Goal: Information Seeking & Learning: Find specific fact

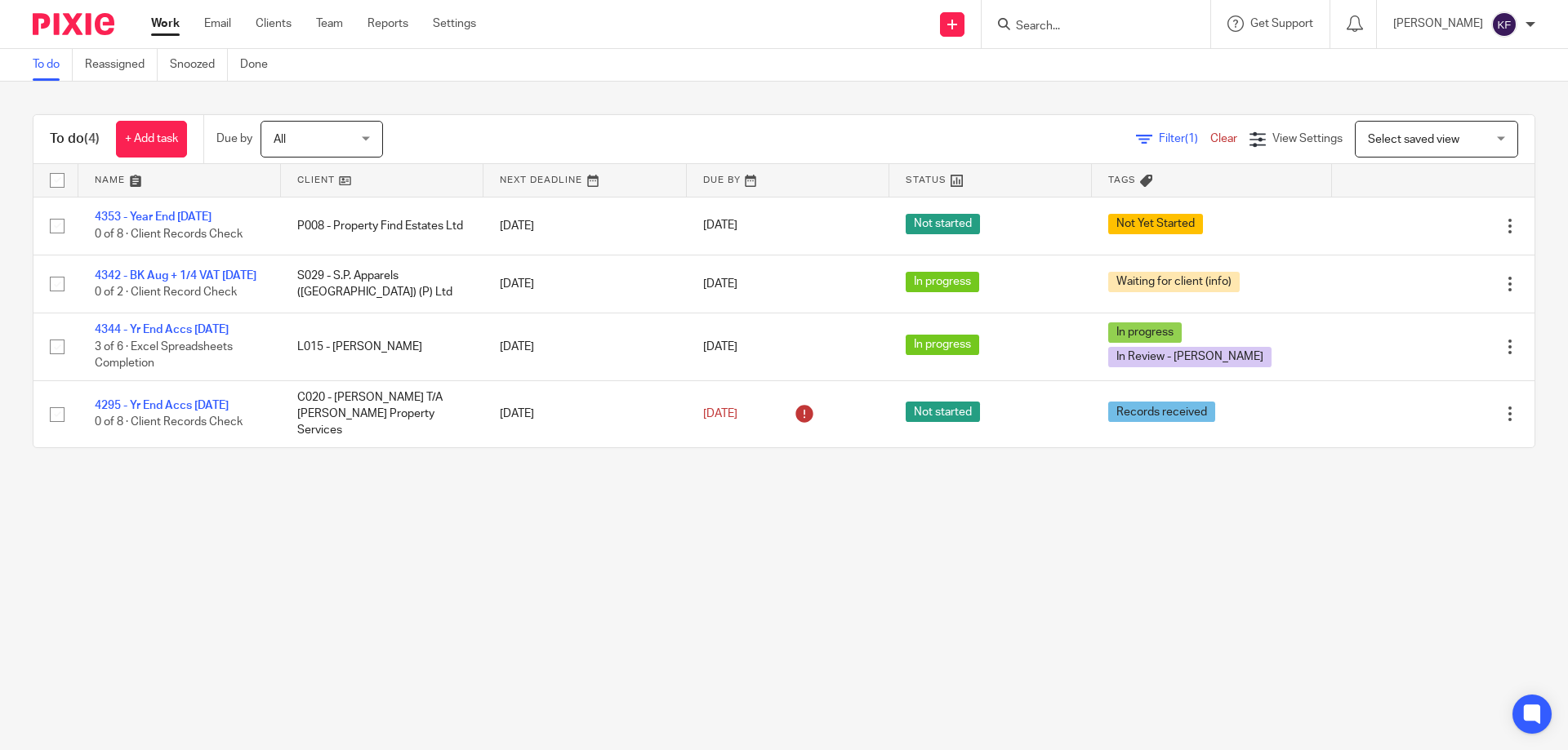
click at [1043, 26] on input "Search" at bounding box center [1088, 26] width 147 height 14
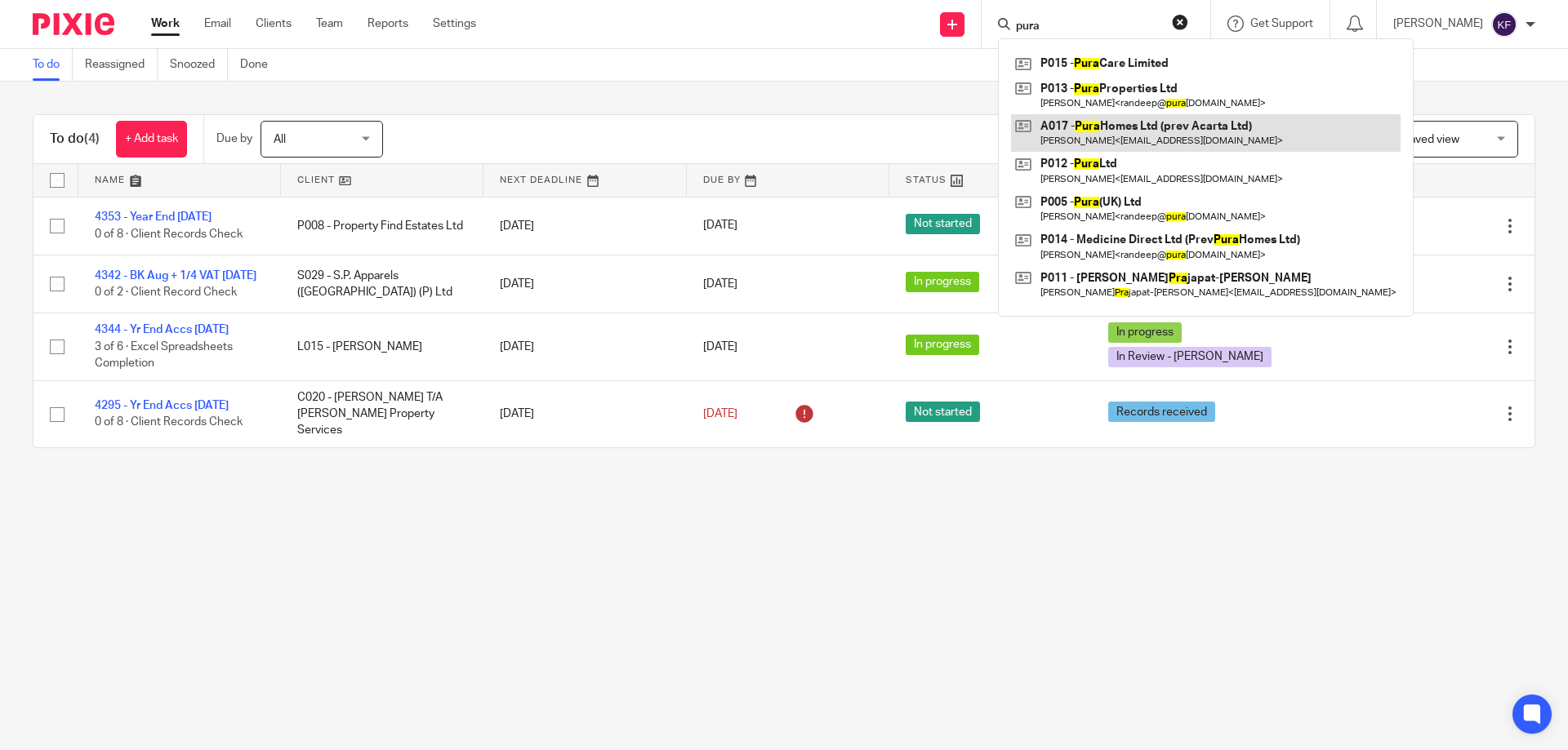
type input "pura"
click at [1071, 138] on link at bounding box center [1205, 132] width 390 height 38
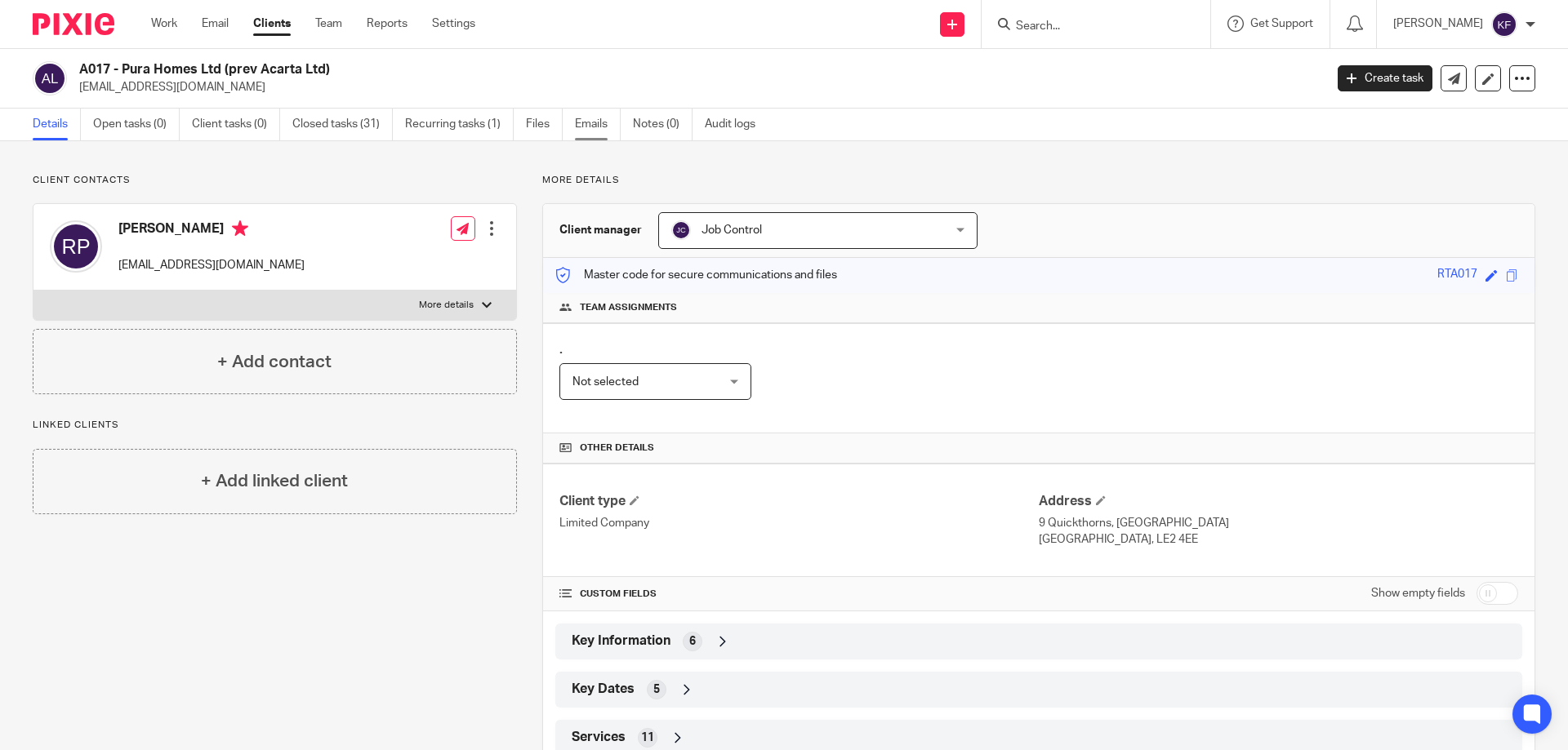
click at [596, 124] on link "Emails" at bounding box center [597, 124] width 45 height 32
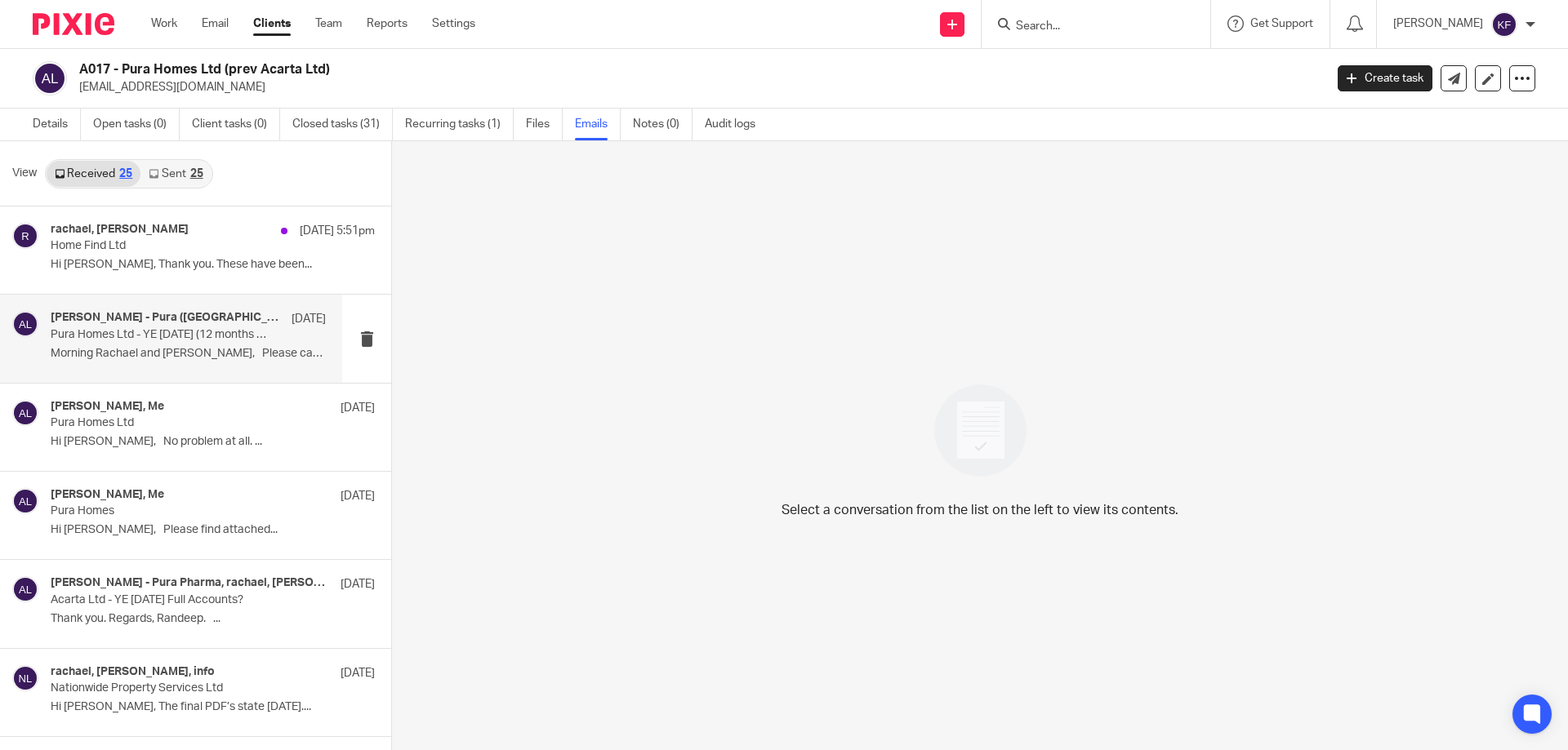
click at [165, 344] on div "[PERSON_NAME] - Pura ([GEOGRAPHIC_DATA]) Ltd, [PERSON_NAME] - Pura Pharma, Me […" at bounding box center [188, 338] width 276 height 55
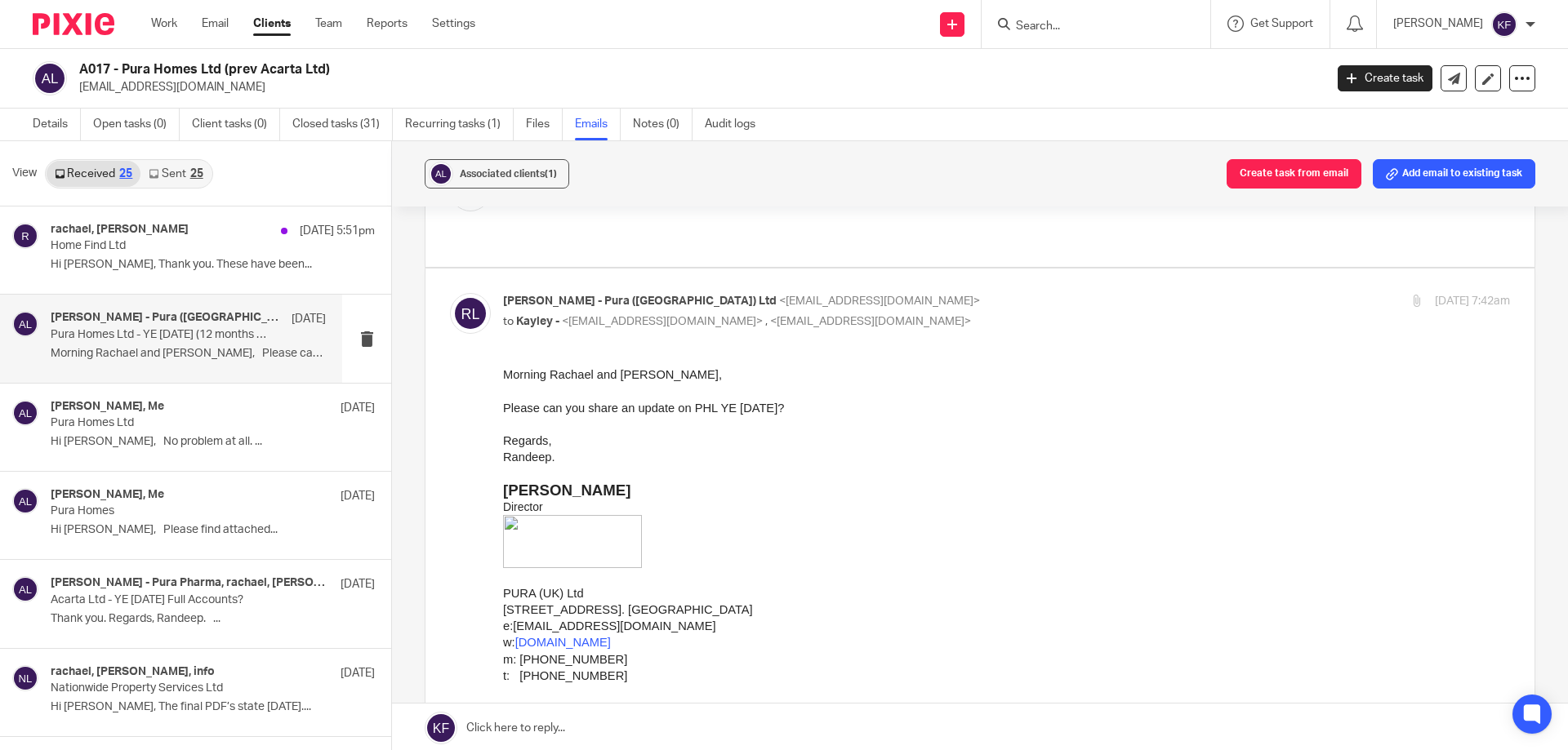
scroll to position [385, 0]
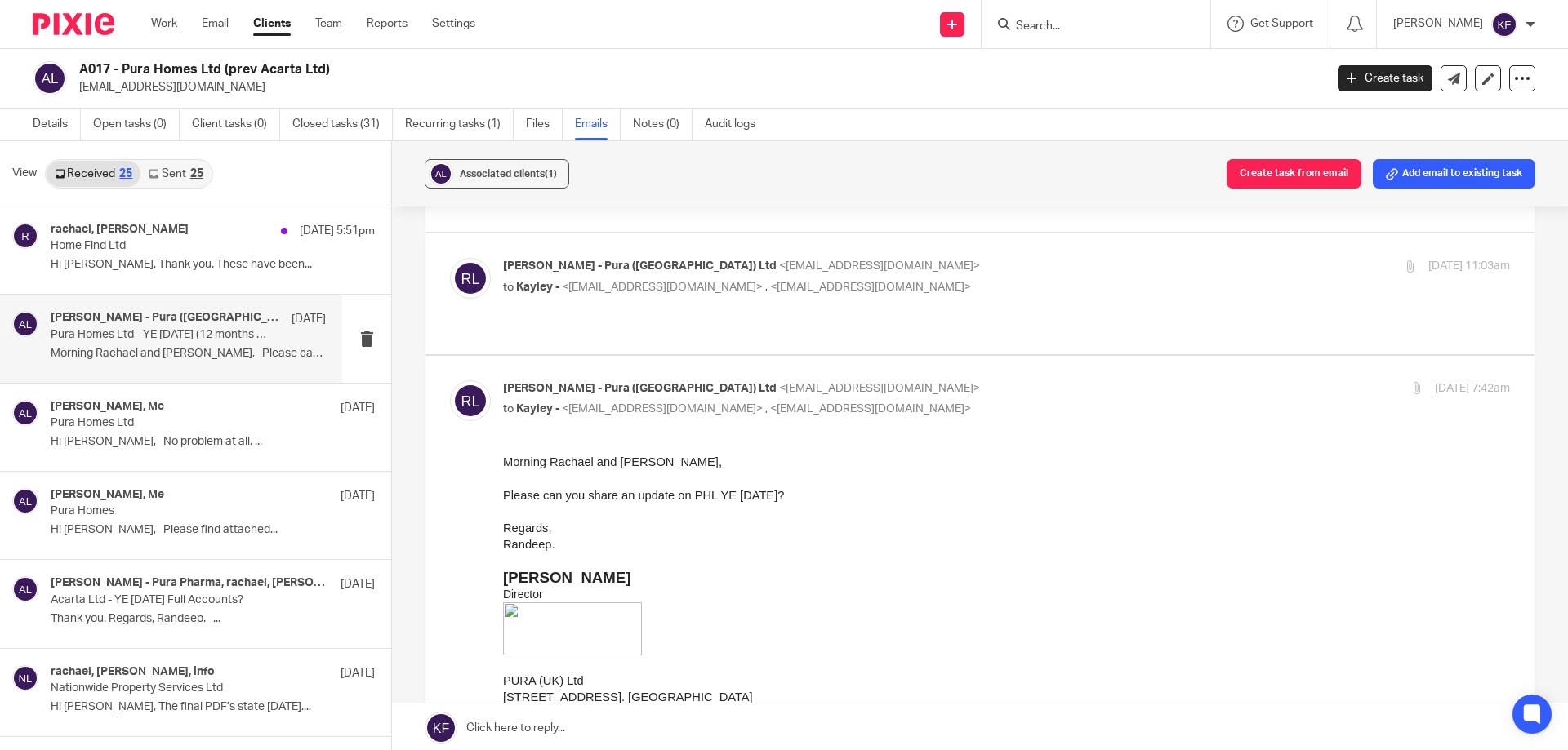
click at [624, 281] on span "<kayley@rtaccountancyservices.co.uk>" at bounding box center [662, 287] width 201 height 12
checkbox input "true"
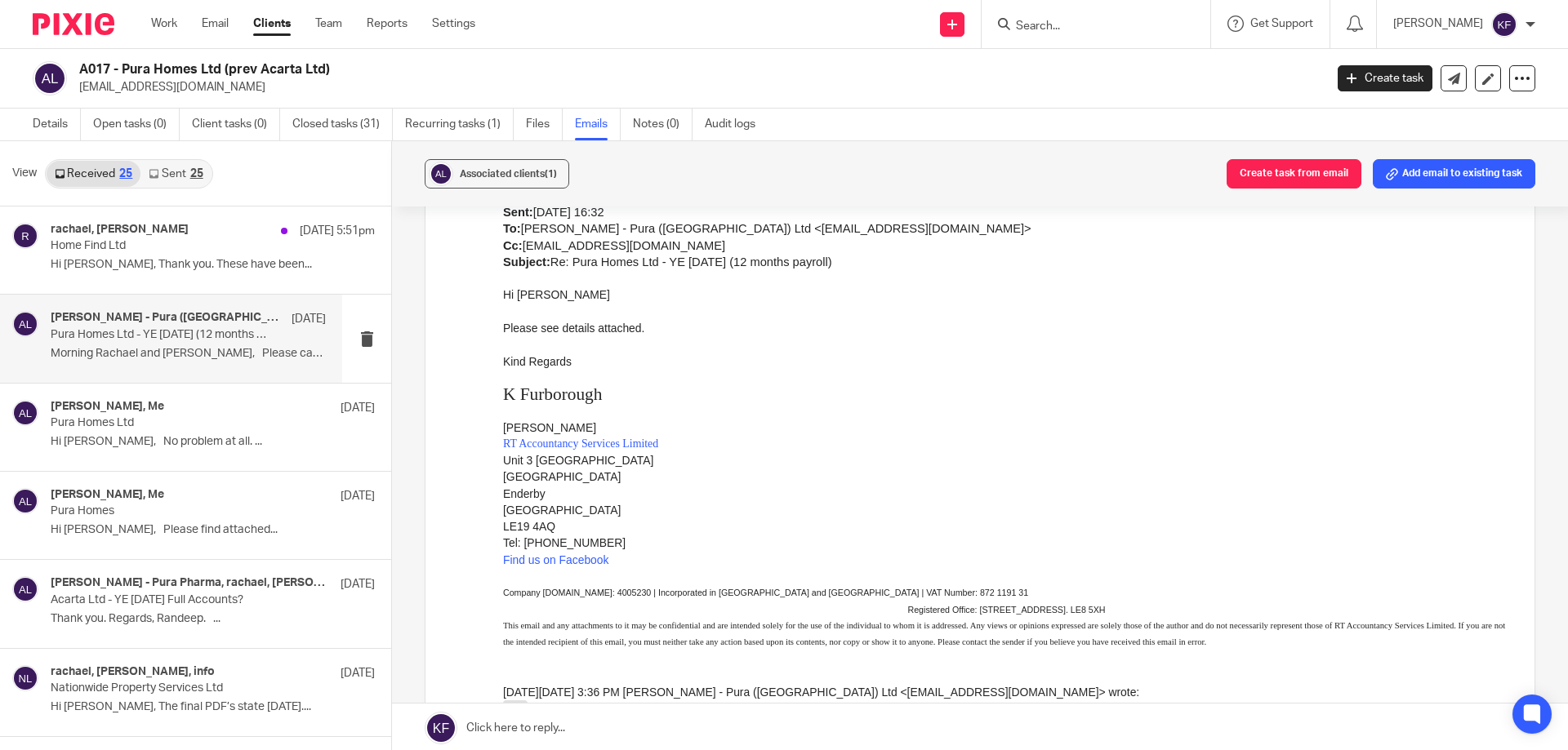
scroll to position [1119, 0]
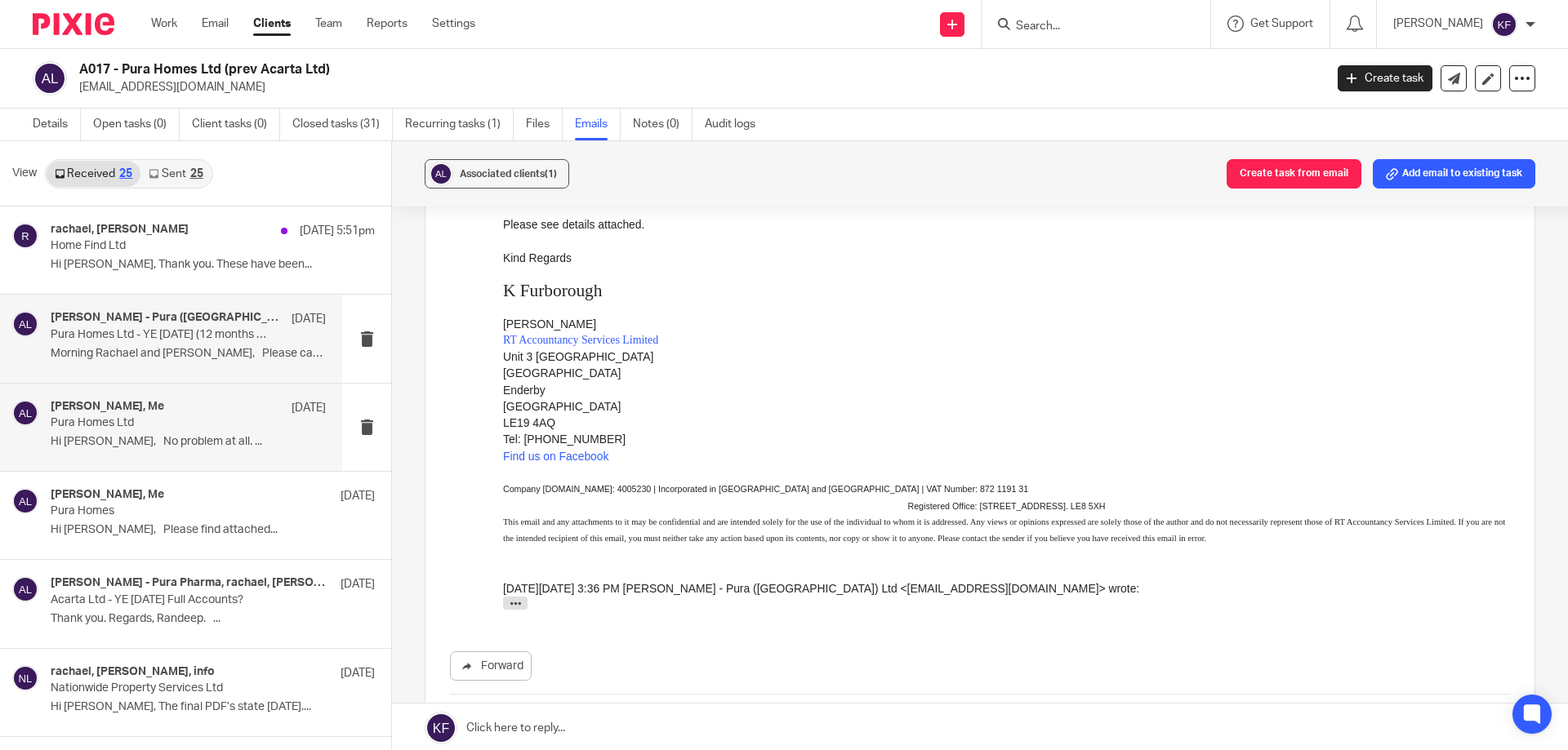
drag, startPoint x: 123, startPoint y: 423, endPoint x: 156, endPoint y: 429, distance: 33.5
click at [124, 423] on p "Pura Homes Ltd" at bounding box center [160, 423] width 220 height 14
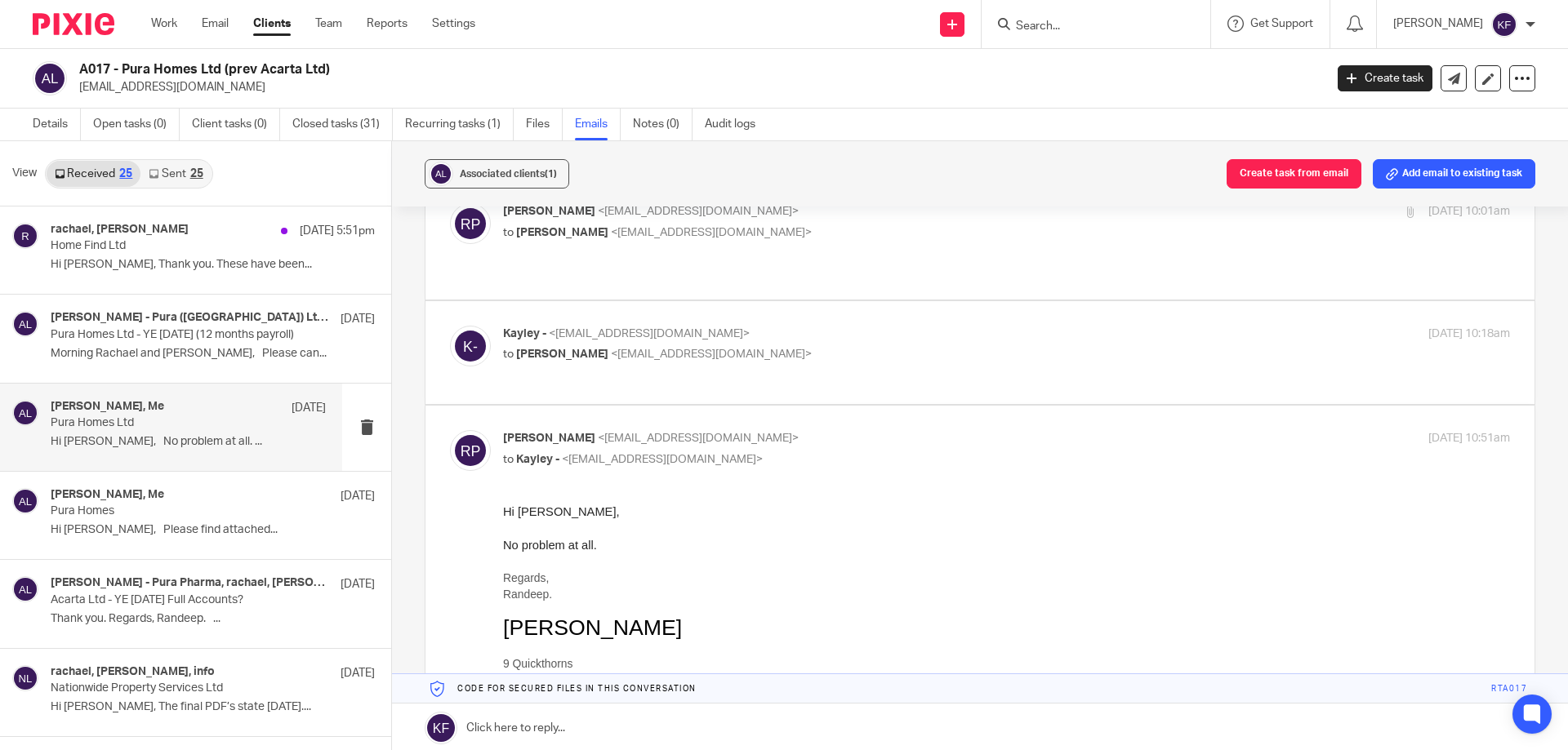
scroll to position [0, 0]
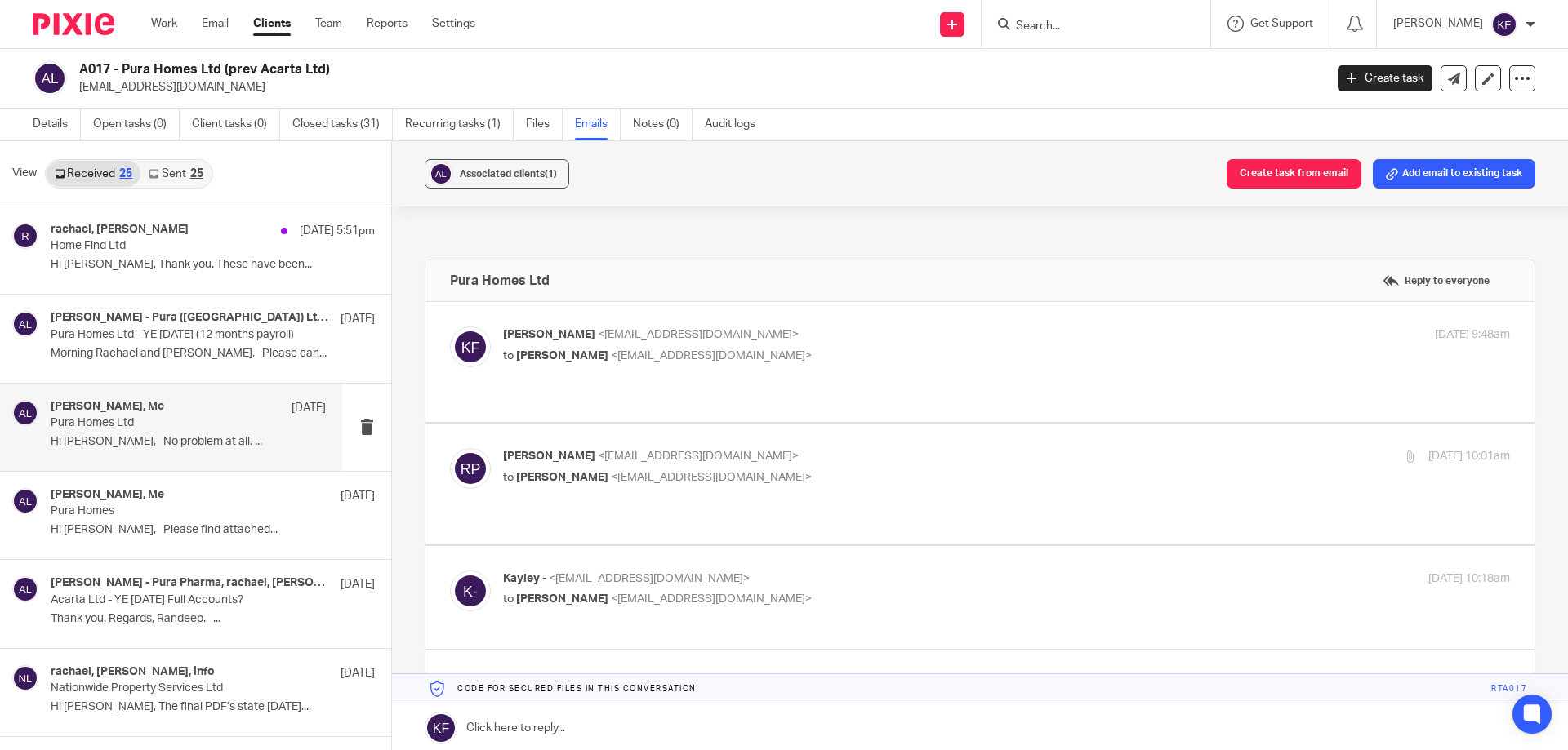
click at [711, 358] on span "<randeeppowar@hotmail.com>" at bounding box center [711, 356] width 201 height 12
checkbox input "true"
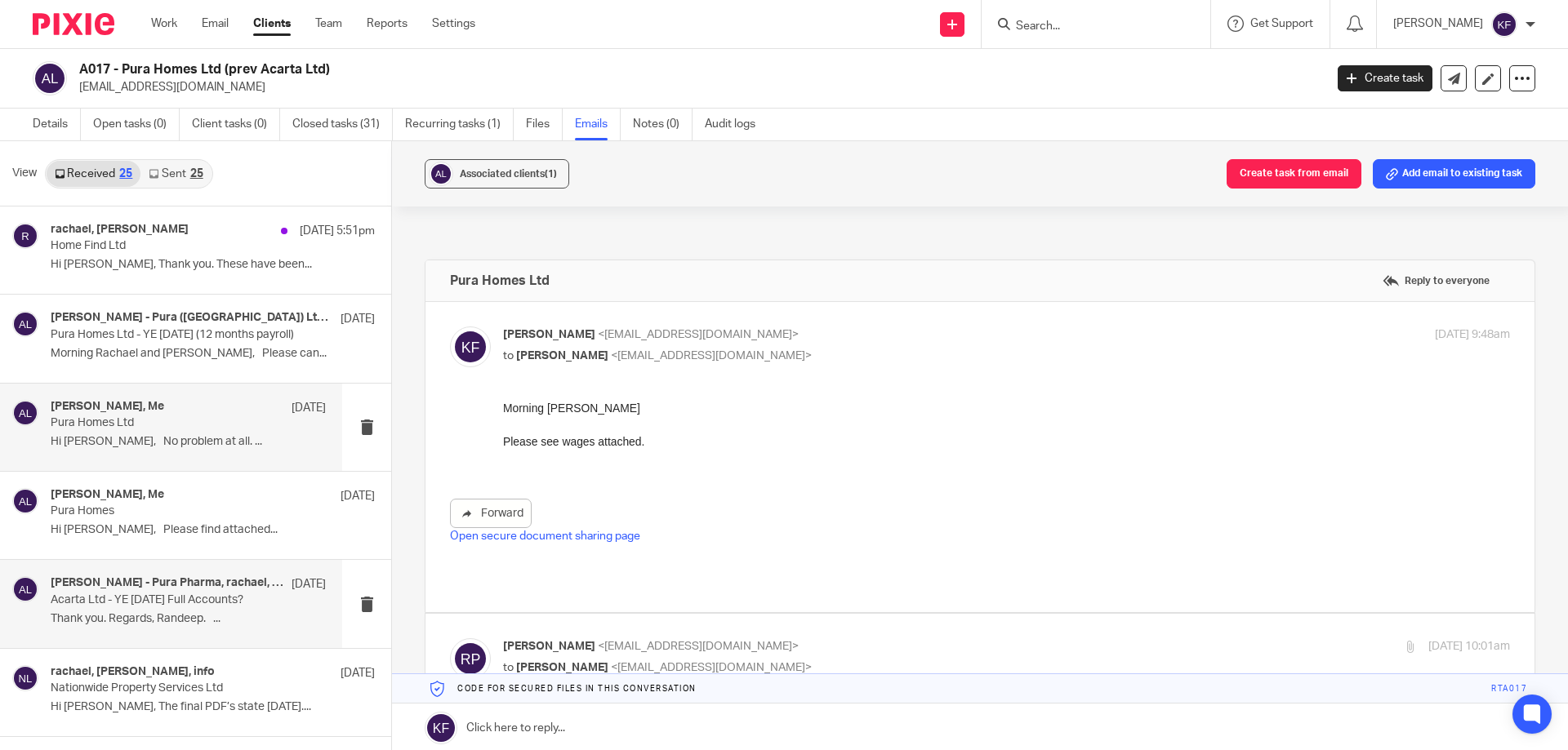
click at [217, 604] on p "Acarta Ltd - YE Sep 2022 Full Accounts?" at bounding box center [160, 600] width 220 height 14
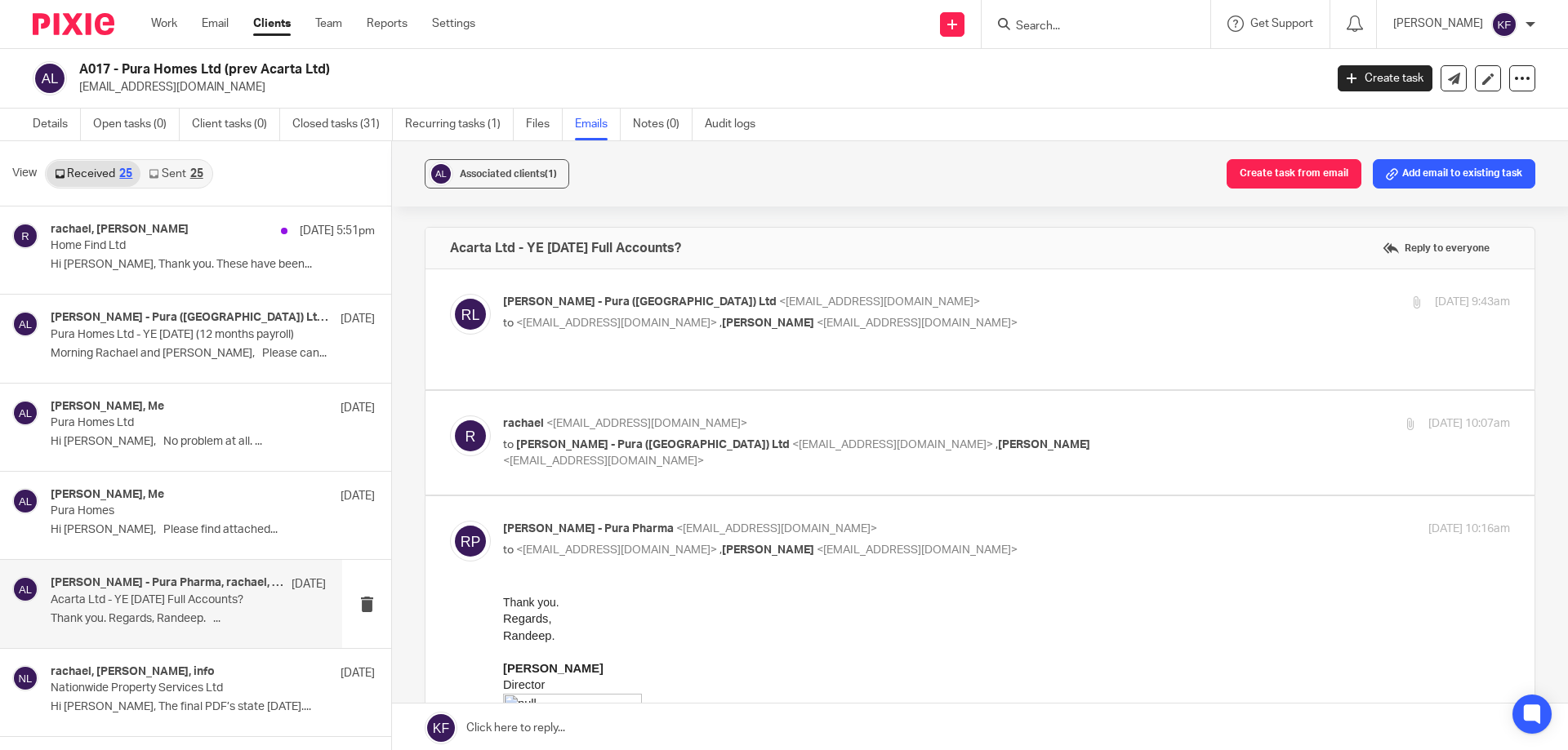
click at [765, 447] on p "to Randeep Powar - Pura (UK) Ltd <randeep@purapharma.co.uk> , Kayley Furborough…" at bounding box center [838, 453] width 671 height 34
checkbox input "true"
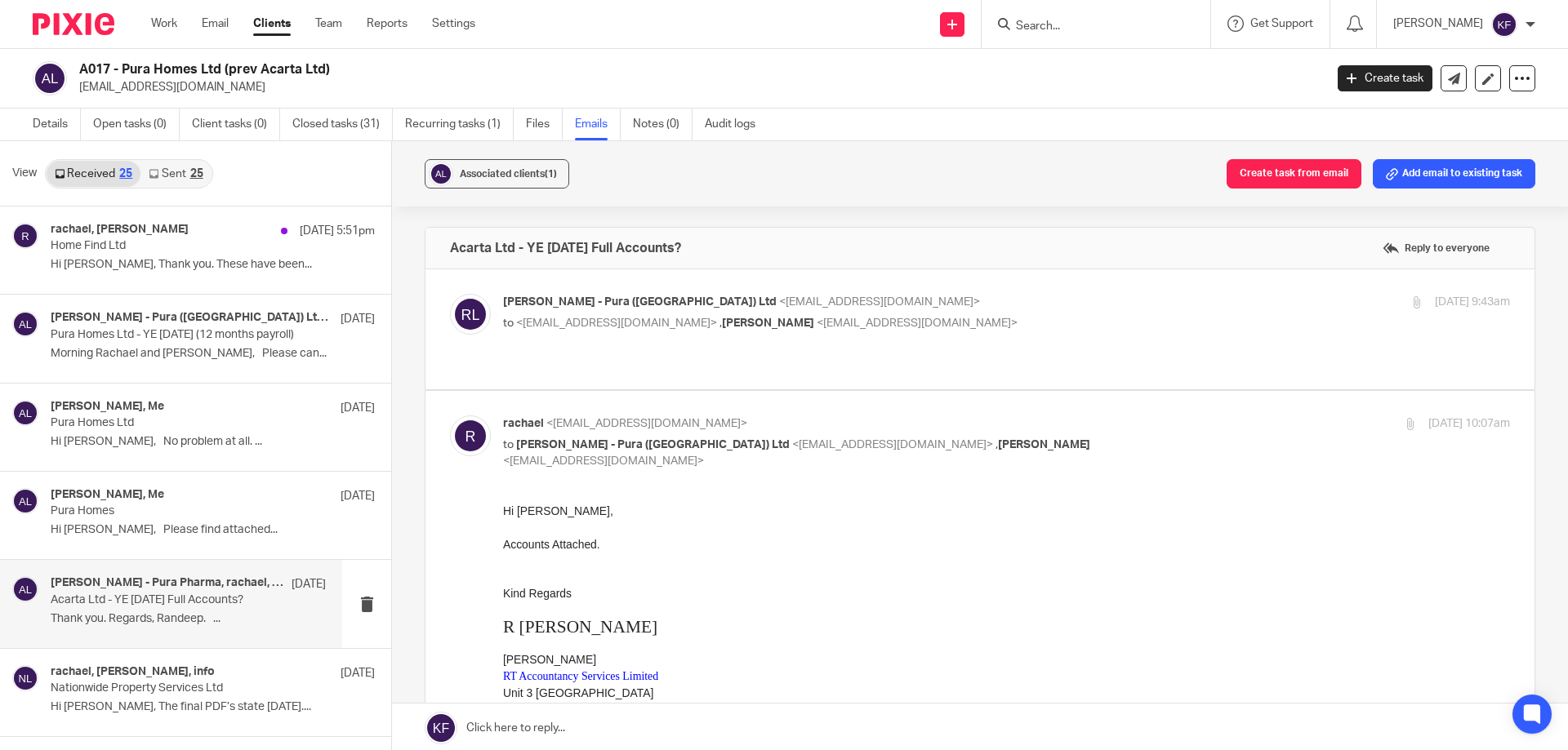
click at [769, 333] on div "Randeep Powar - Pura (UK) Ltd <randeep@purapharma.co.uk> to <rachael@rtaccounta…" at bounding box center [1005, 314] width 1006 height 41
checkbox input "true"
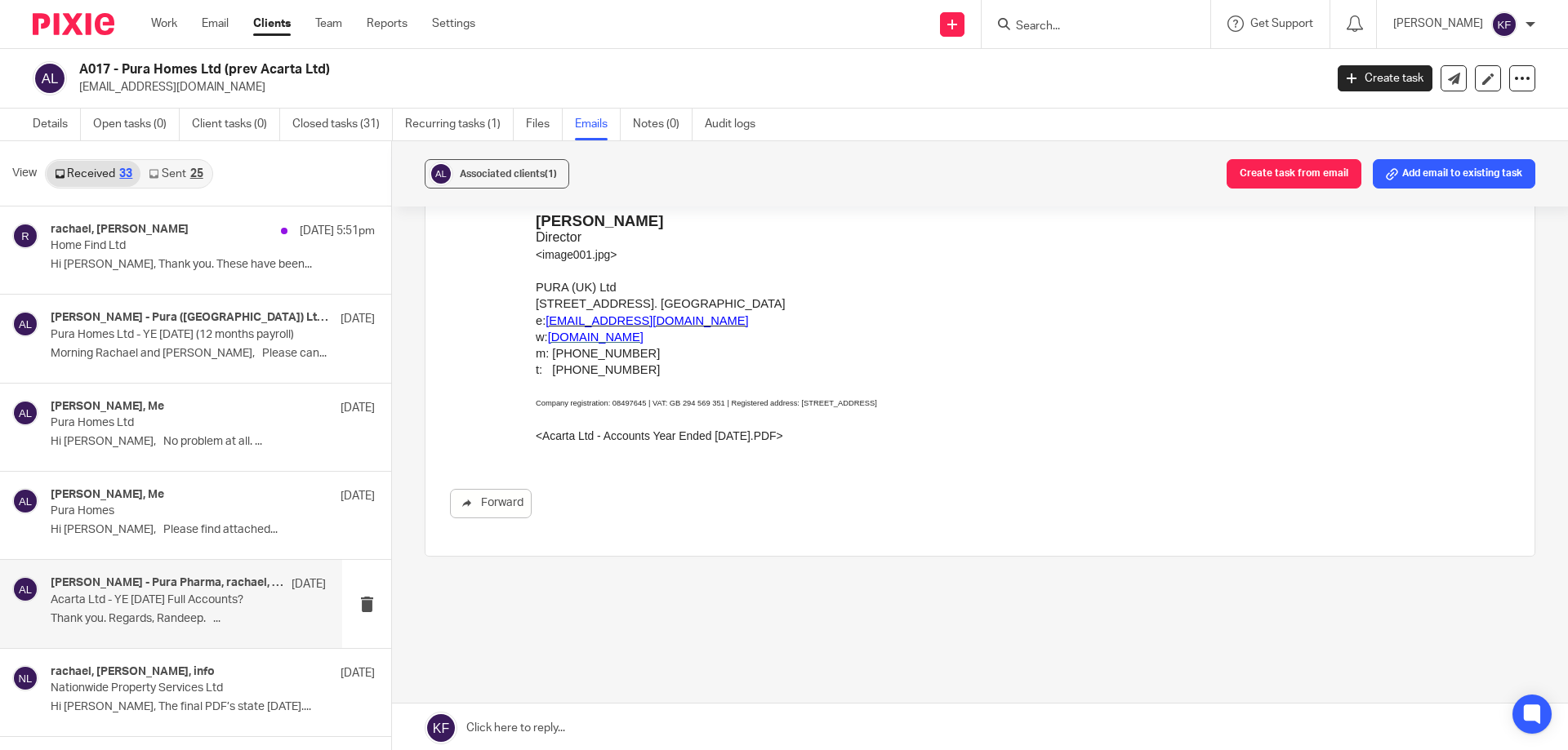
click at [84, 160] on link "Received 33" at bounding box center [93, 173] width 94 height 26
click at [178, 165] on link "Sent 25" at bounding box center [175, 173] width 71 height 26
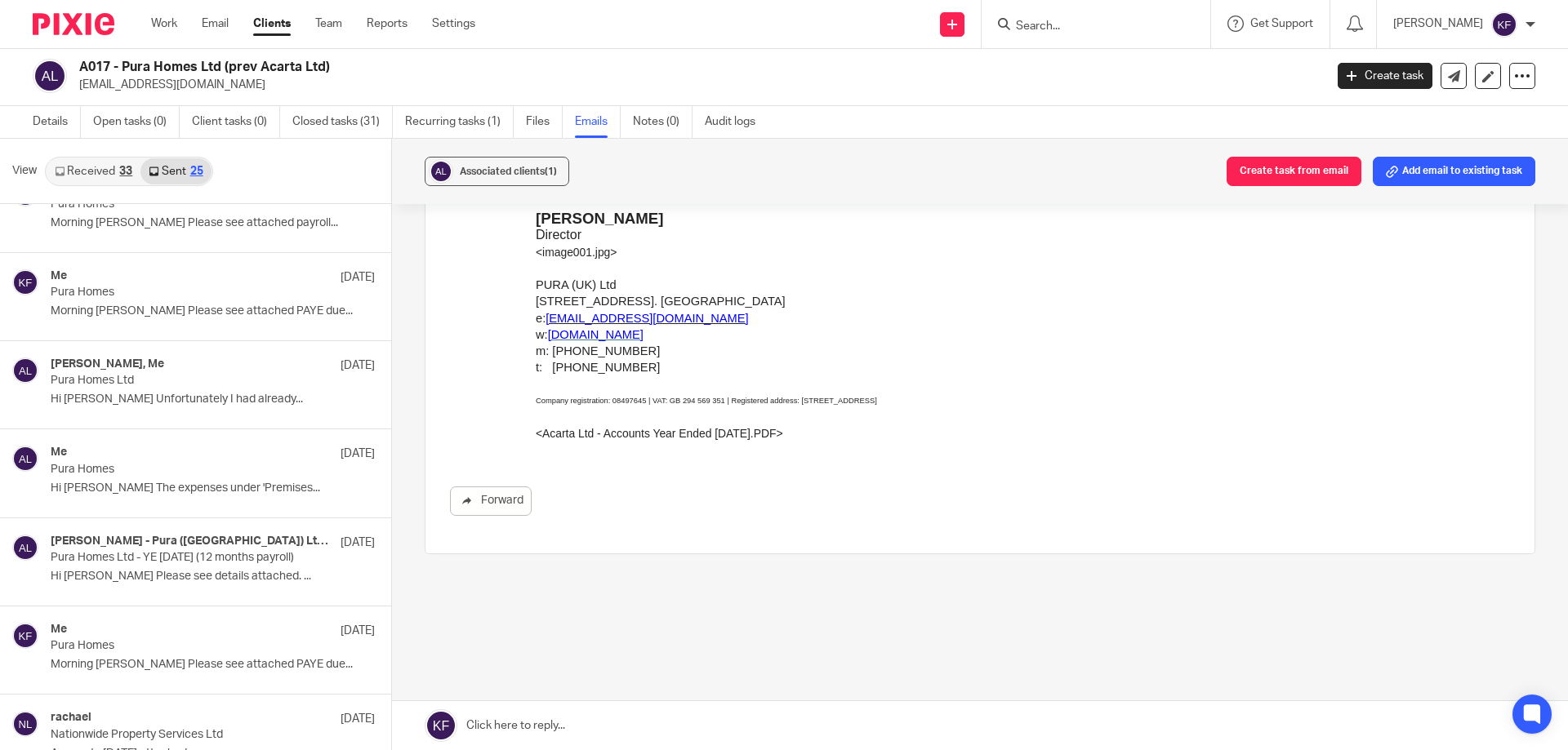
scroll to position [571, 0]
click at [202, 477] on div "Me 20 Jun Pura Homes Hi Randeep The expenses under 'Premises..." at bounding box center [188, 472] width 276 height 55
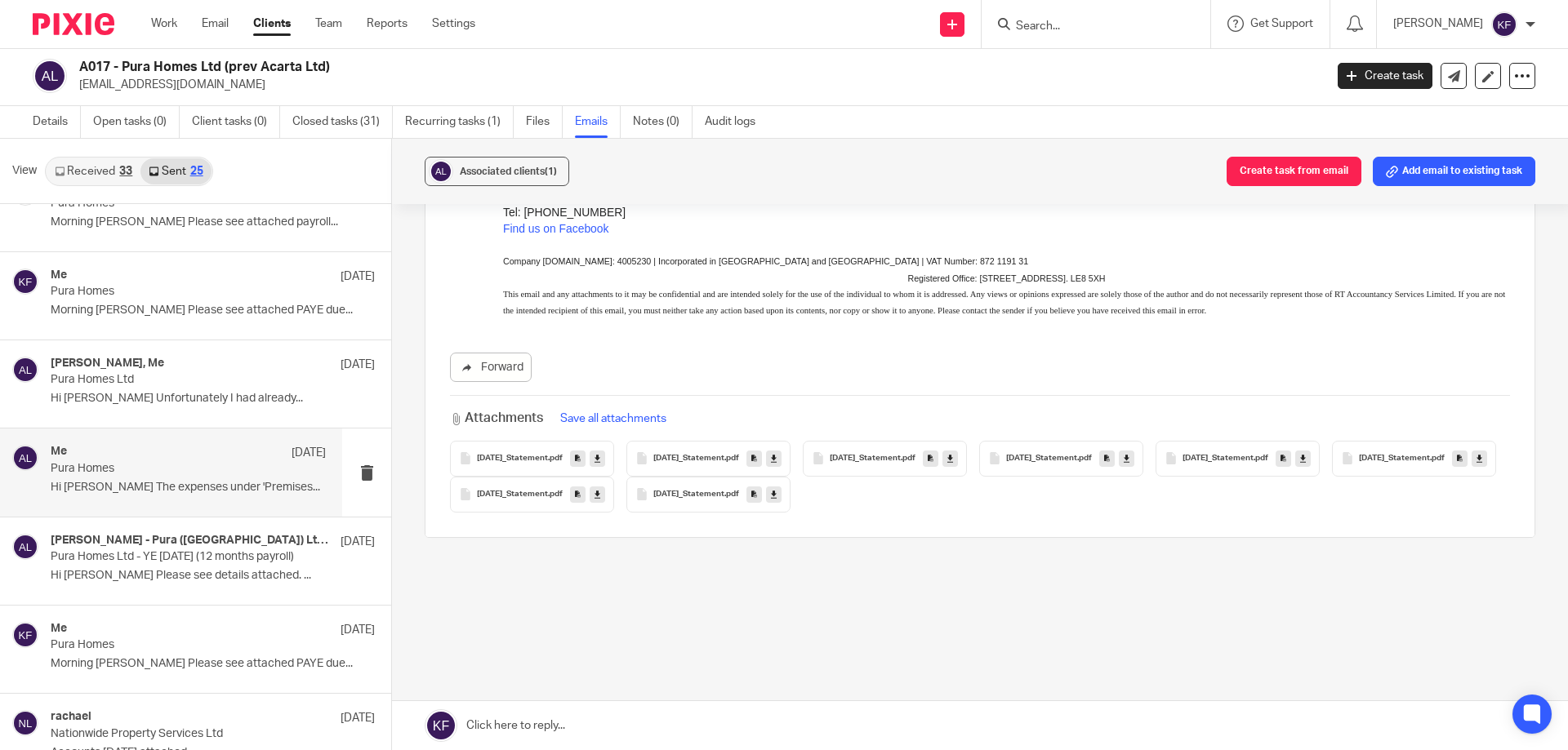
scroll to position [1222, 0]
click at [712, 460] on span "2024-01-24_Statement" at bounding box center [688, 459] width 71 height 10
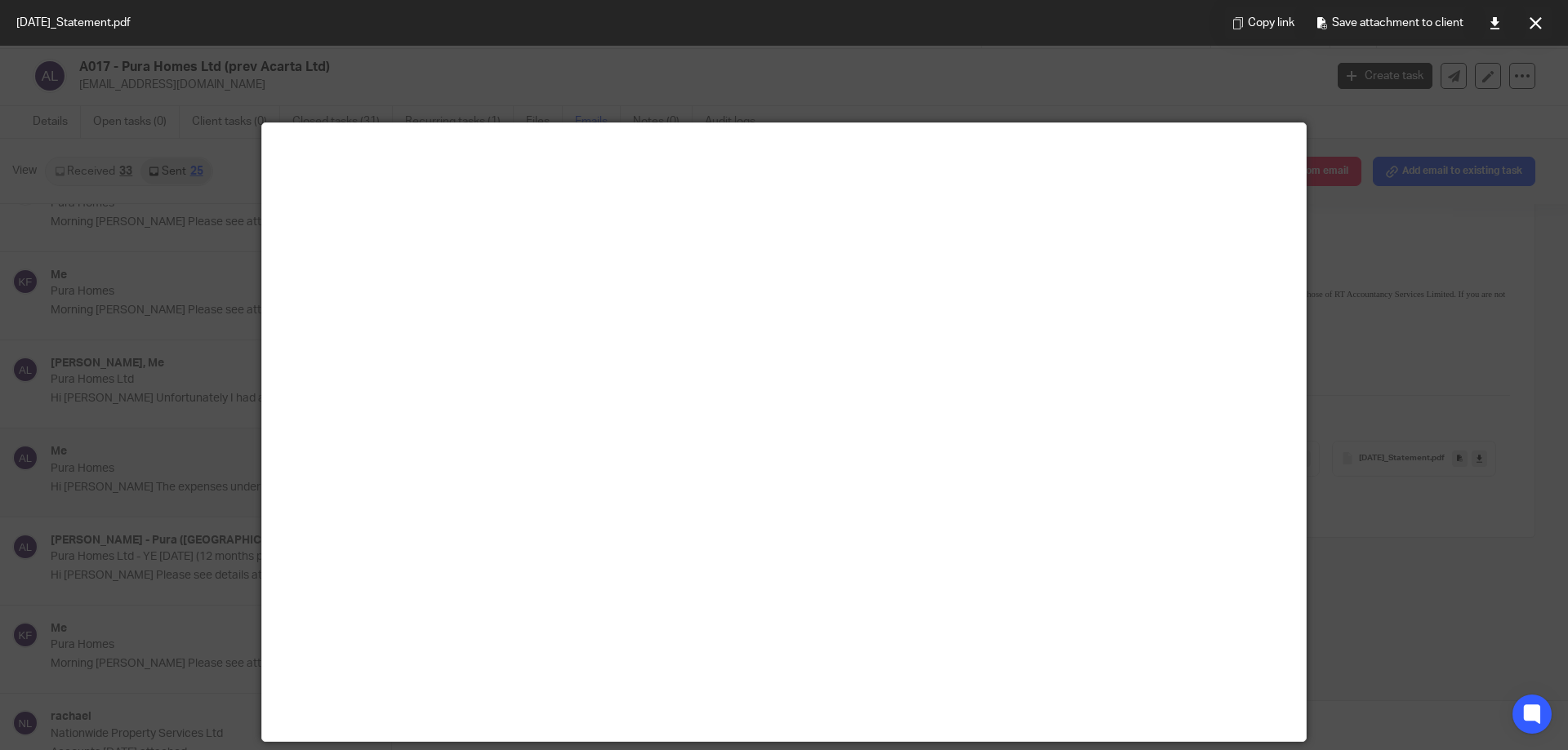
click at [1442, 286] on div at bounding box center [784, 375] width 1568 height 750
click at [1541, 18] on icon at bounding box center [1535, 23] width 13 height 13
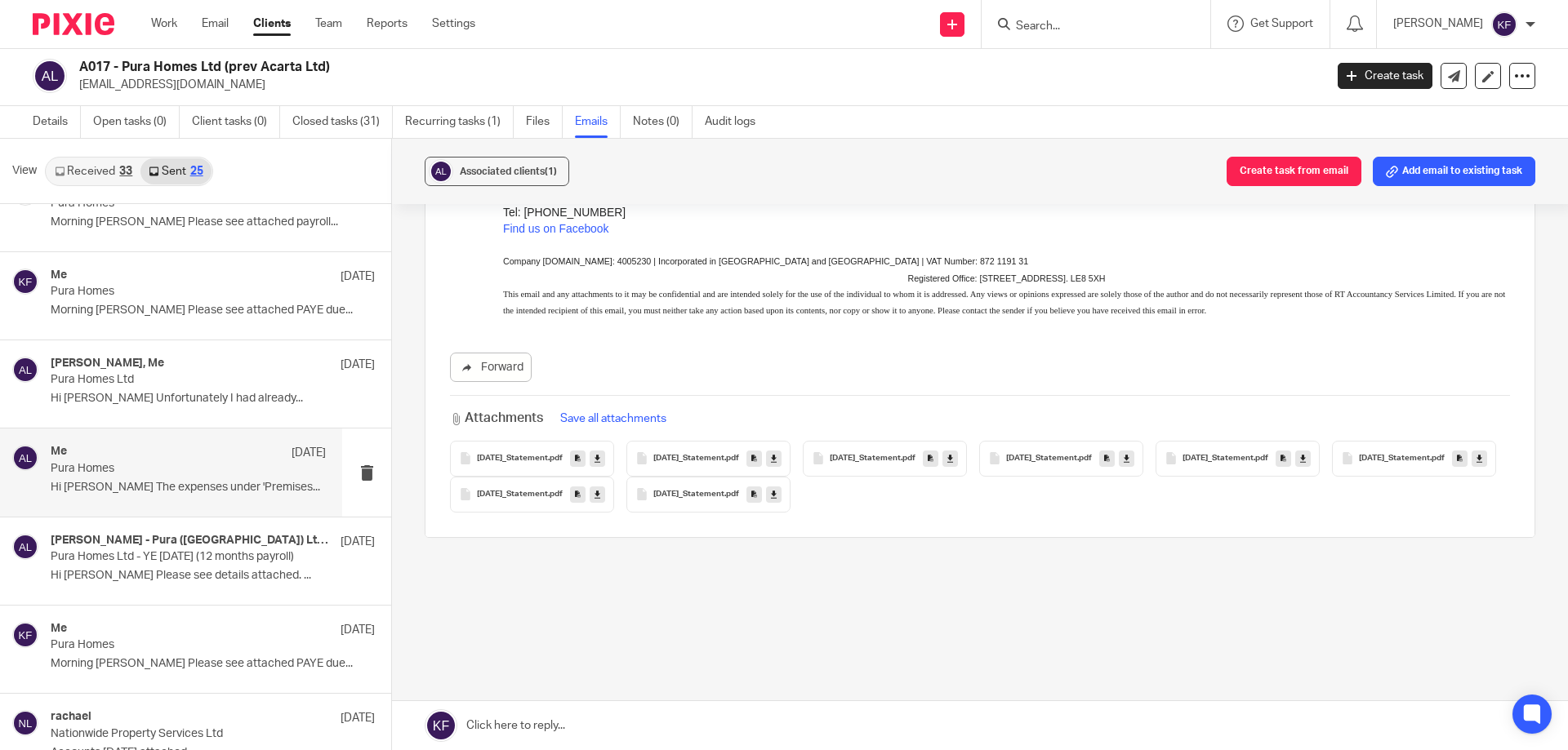
click at [1253, 463] on span "2024-04-24_Statement" at bounding box center [1217, 459] width 71 height 10
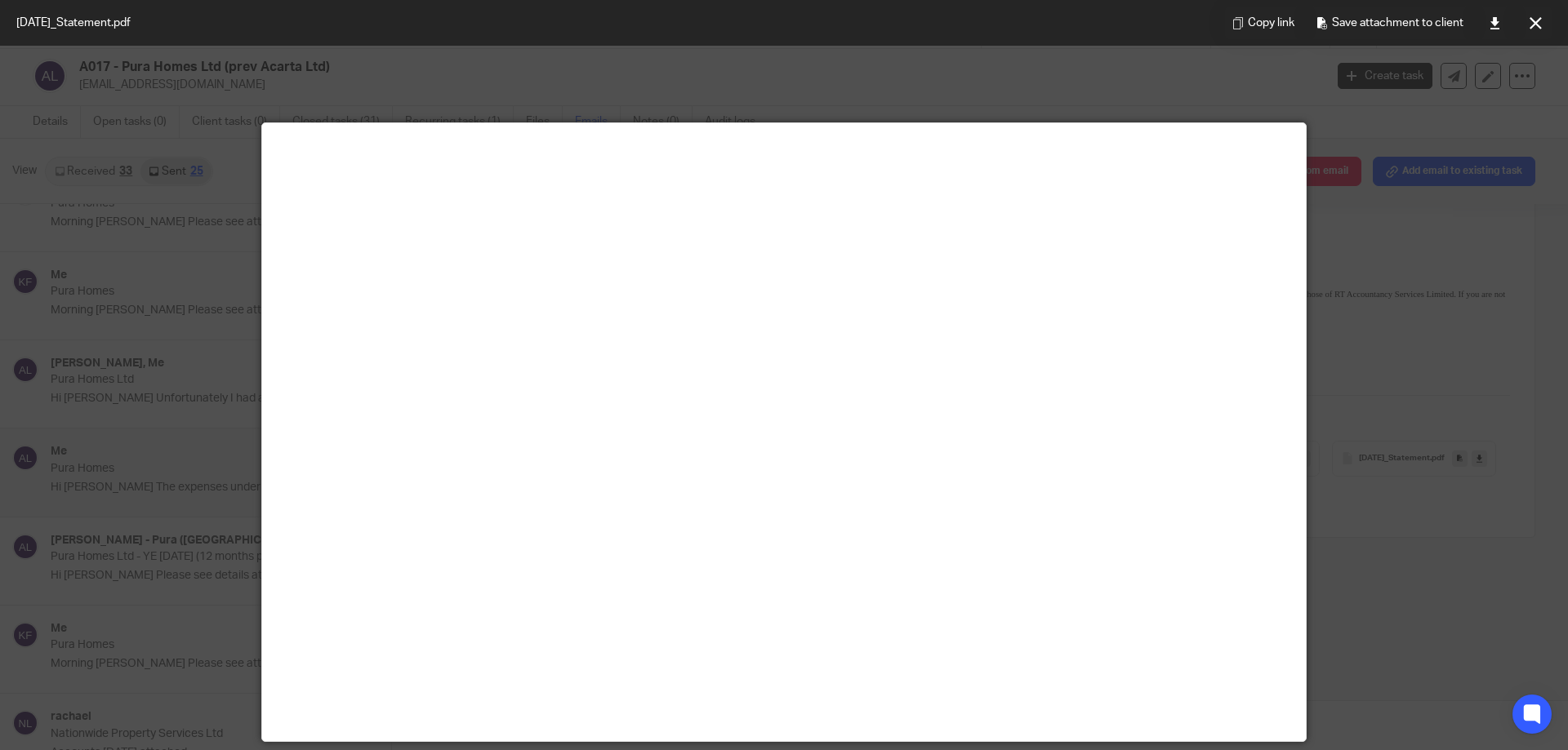
click at [1378, 401] on div at bounding box center [784, 375] width 1568 height 750
click at [1542, 23] on button at bounding box center [1535, 23] width 33 height 33
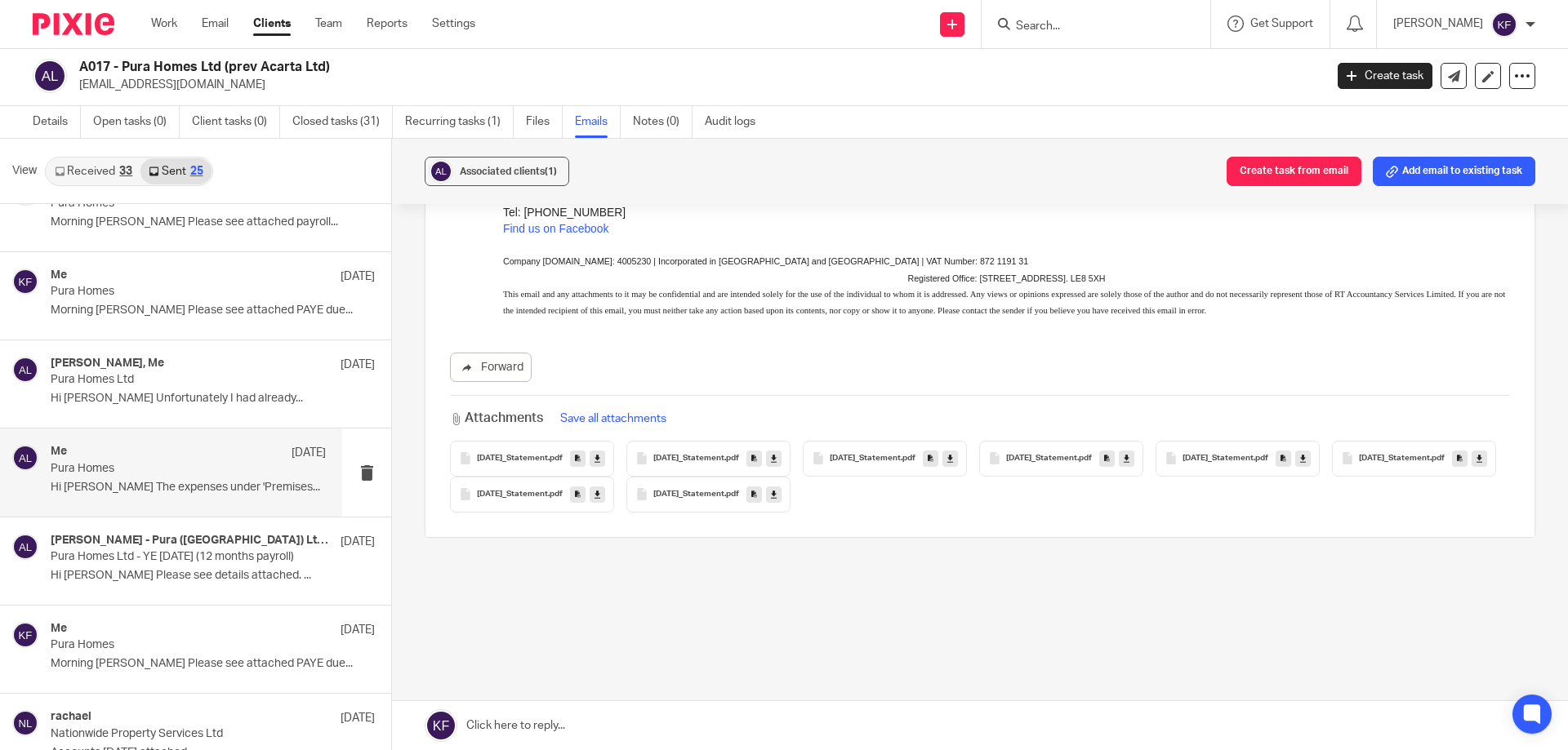
click at [1077, 461] on span "2024-03-22_Statement" at bounding box center [1041, 459] width 71 height 10
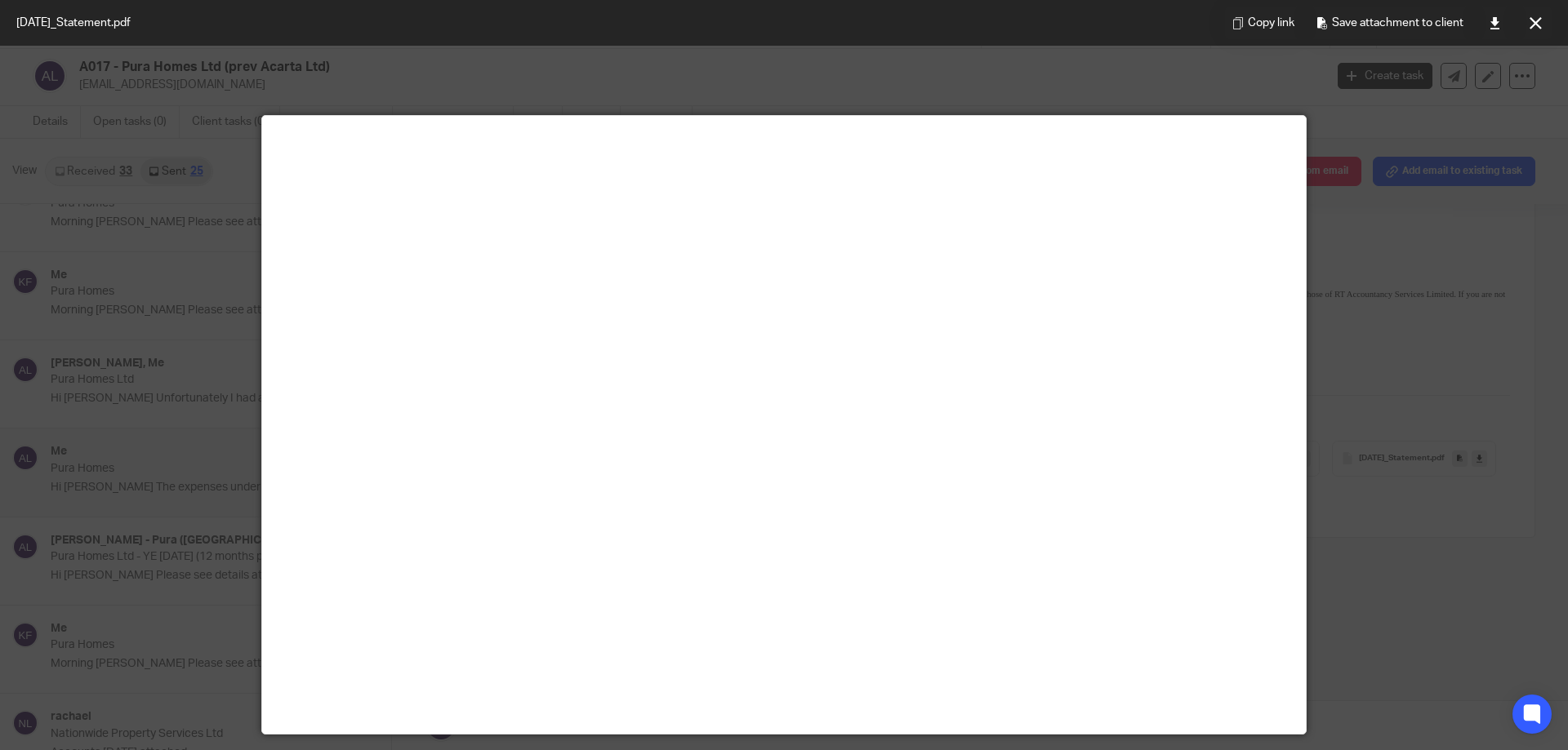
scroll to position [0, 0]
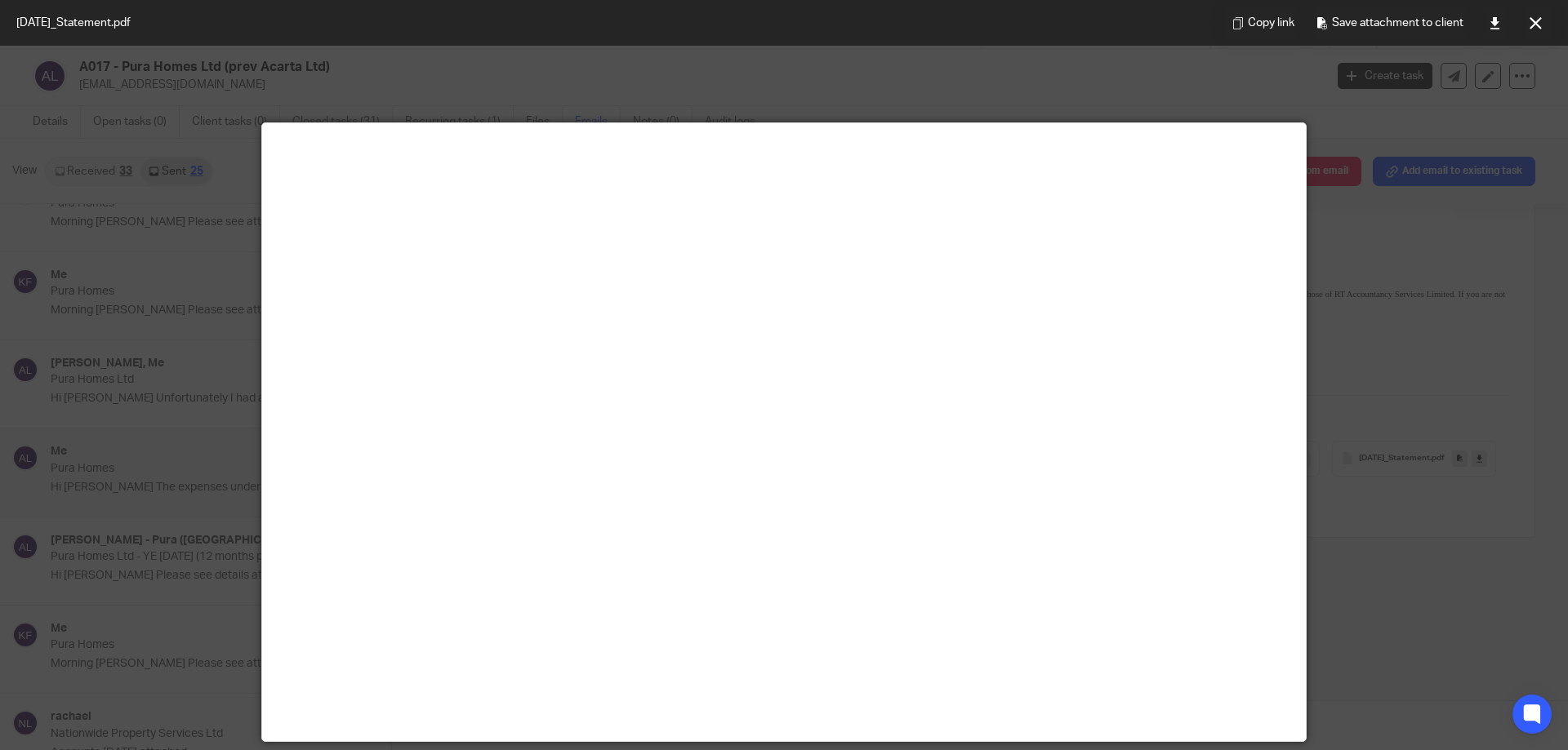
click at [1432, 316] on div at bounding box center [784, 375] width 1568 height 750
click at [1537, 22] on icon at bounding box center [1535, 23] width 13 height 13
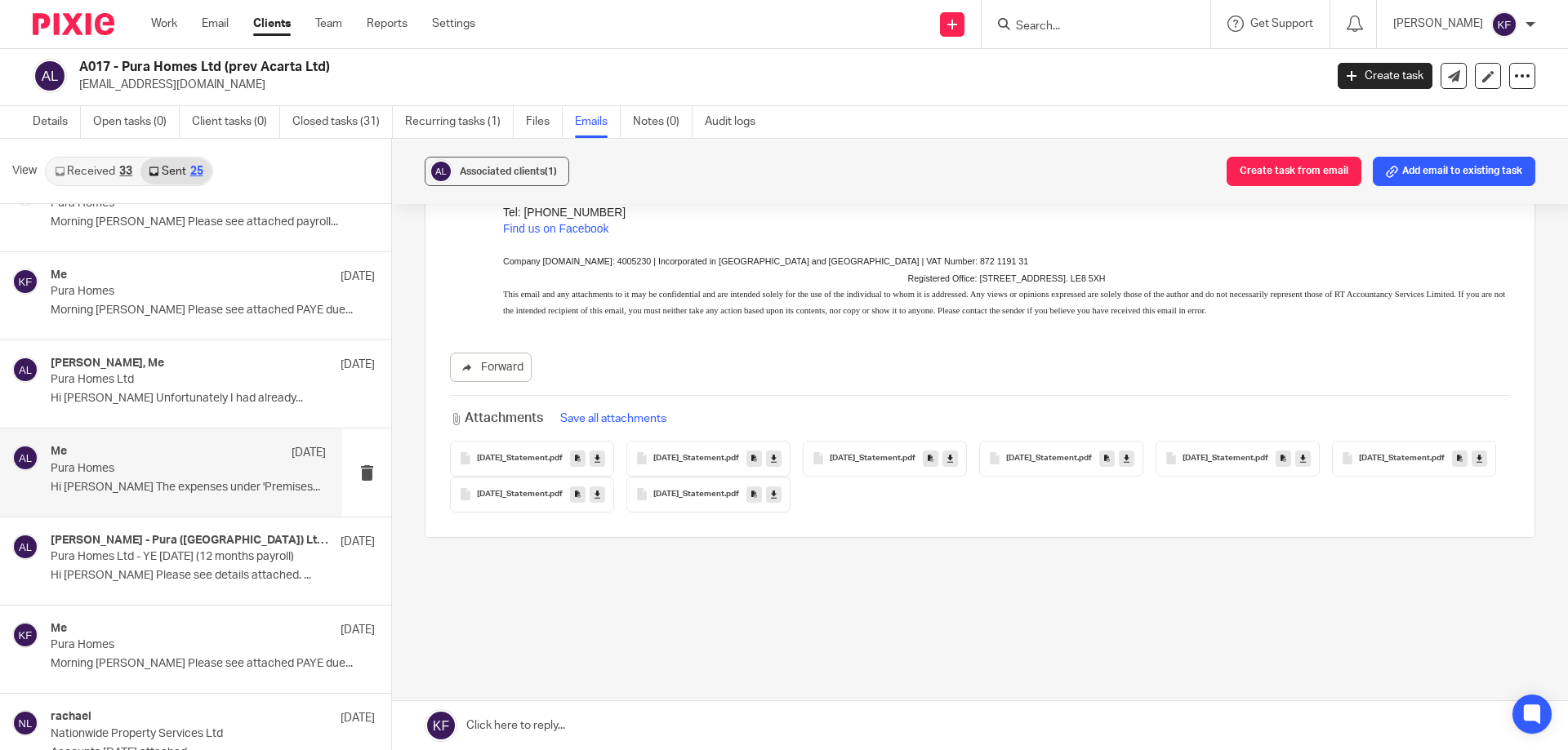
click at [1001, 456] on icon at bounding box center [994, 458] width 13 height 13
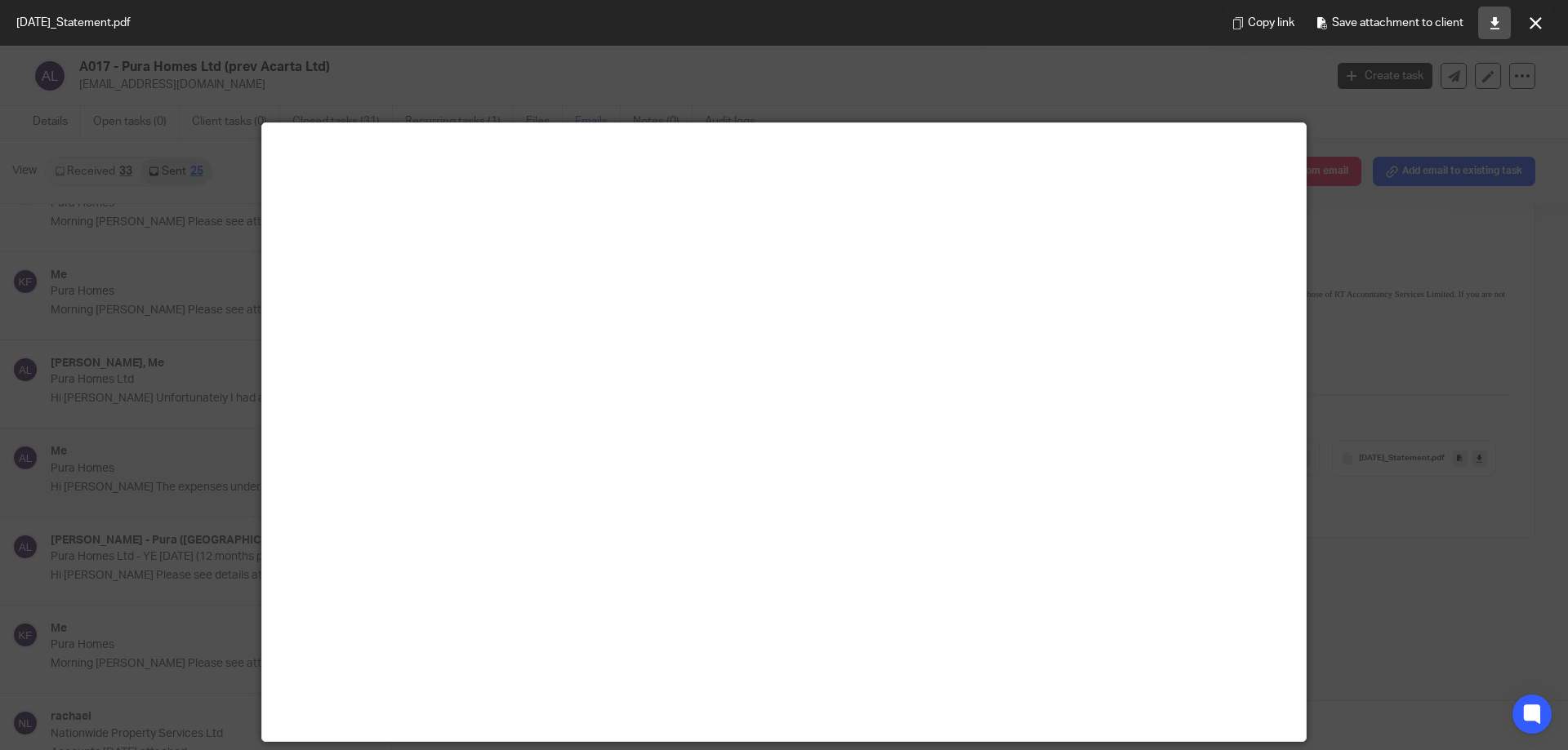
click at [1495, 27] on icon at bounding box center [1495, 23] width 13 height 13
click at [1537, 23] on icon at bounding box center [1535, 23] width 13 height 13
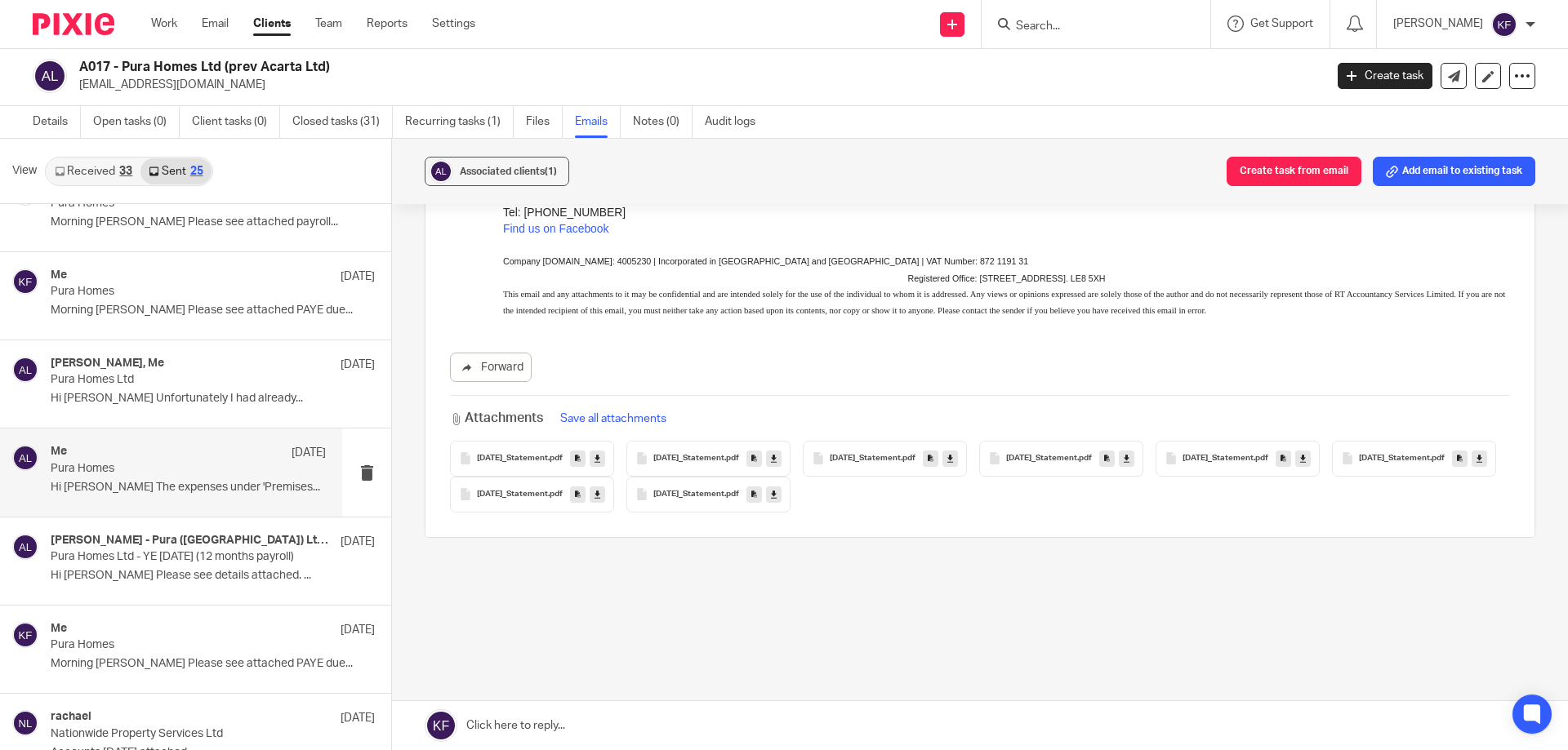
click at [1253, 457] on span "2024-04-24_Statement" at bounding box center [1217, 459] width 71 height 10
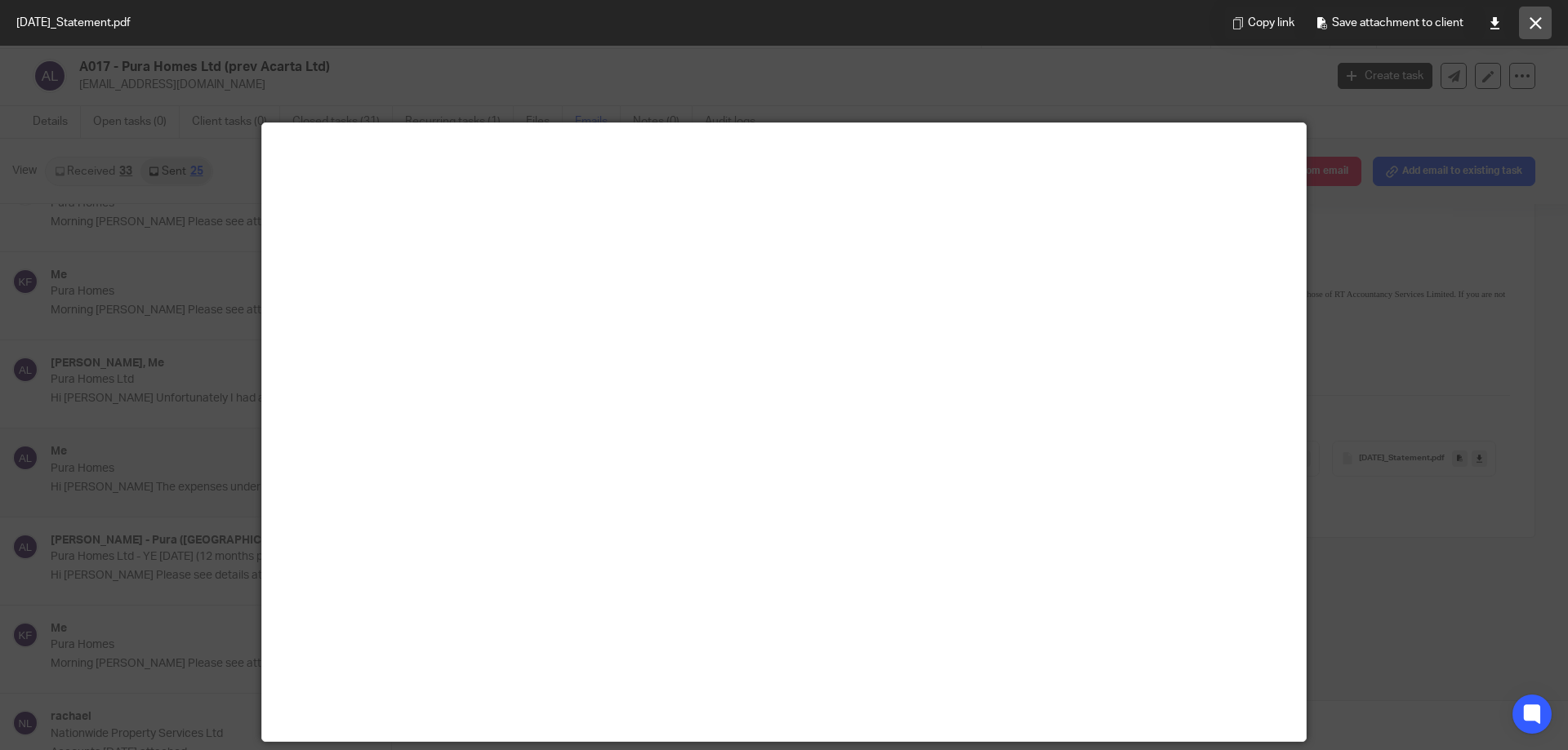
click at [1533, 23] on icon at bounding box center [1535, 23] width 13 height 13
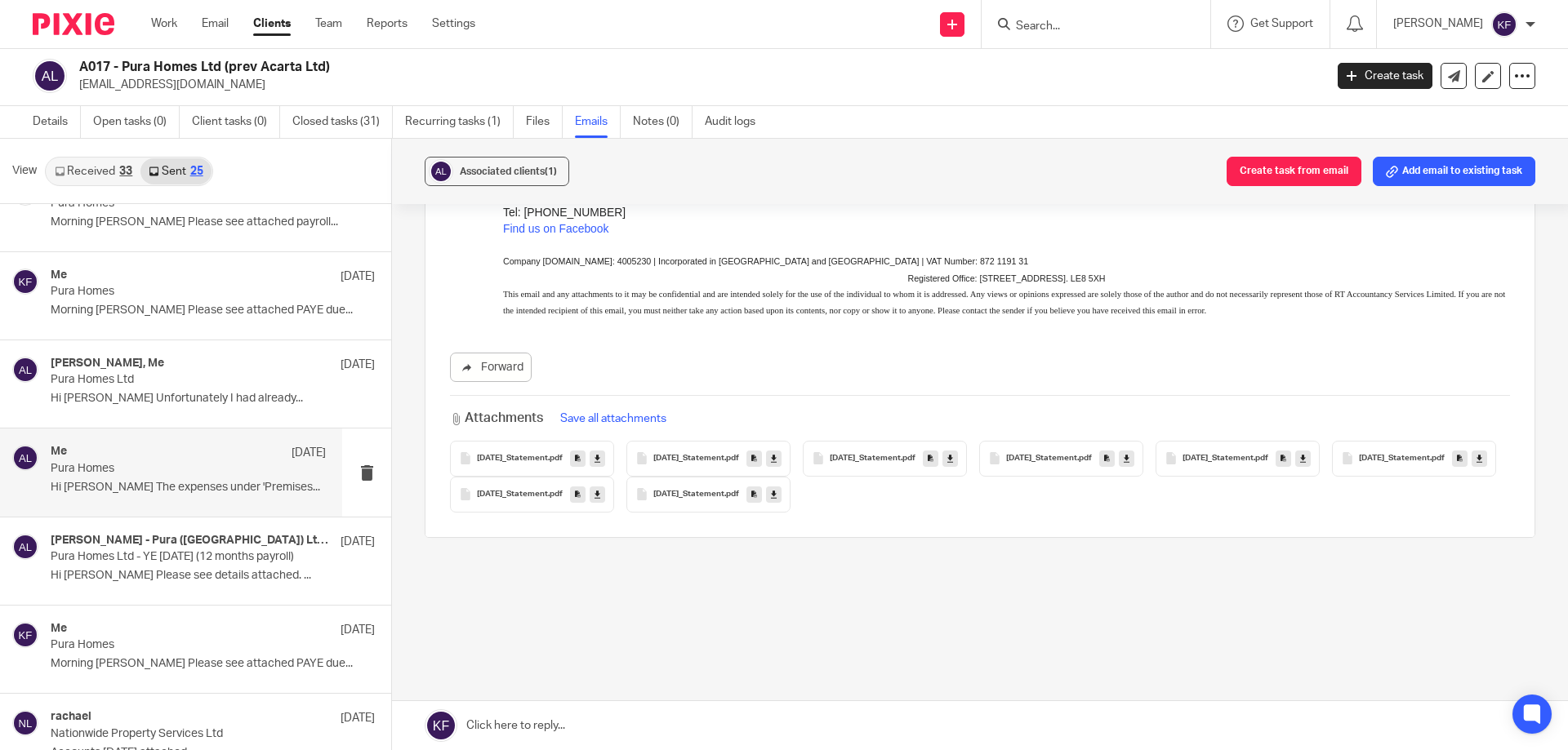
click at [548, 495] on span "2024-06-24_Statement" at bounding box center [511, 495] width 71 height 10
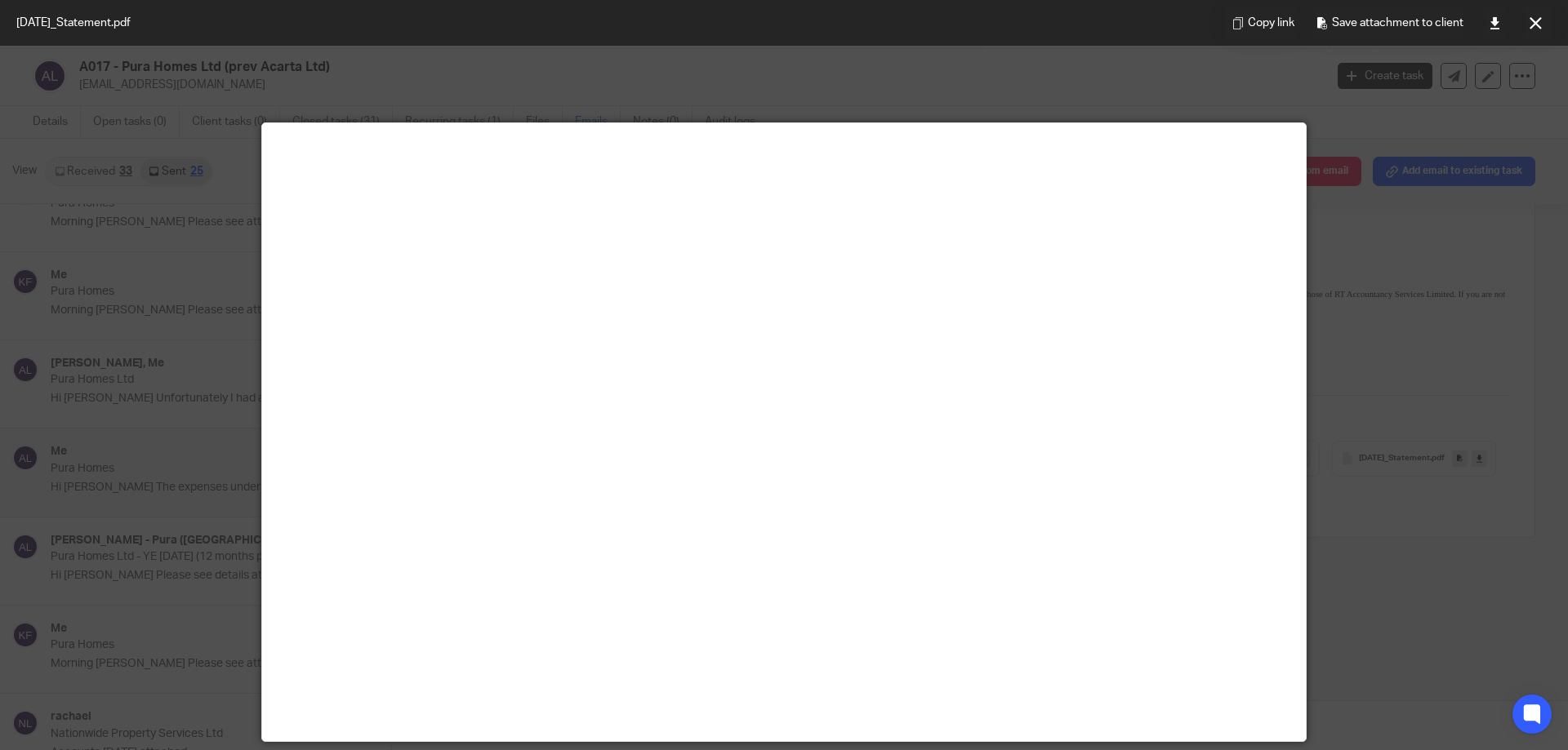
click at [1495, 400] on div at bounding box center [784, 375] width 1568 height 750
click at [1534, 14] on button at bounding box center [1535, 23] width 33 height 33
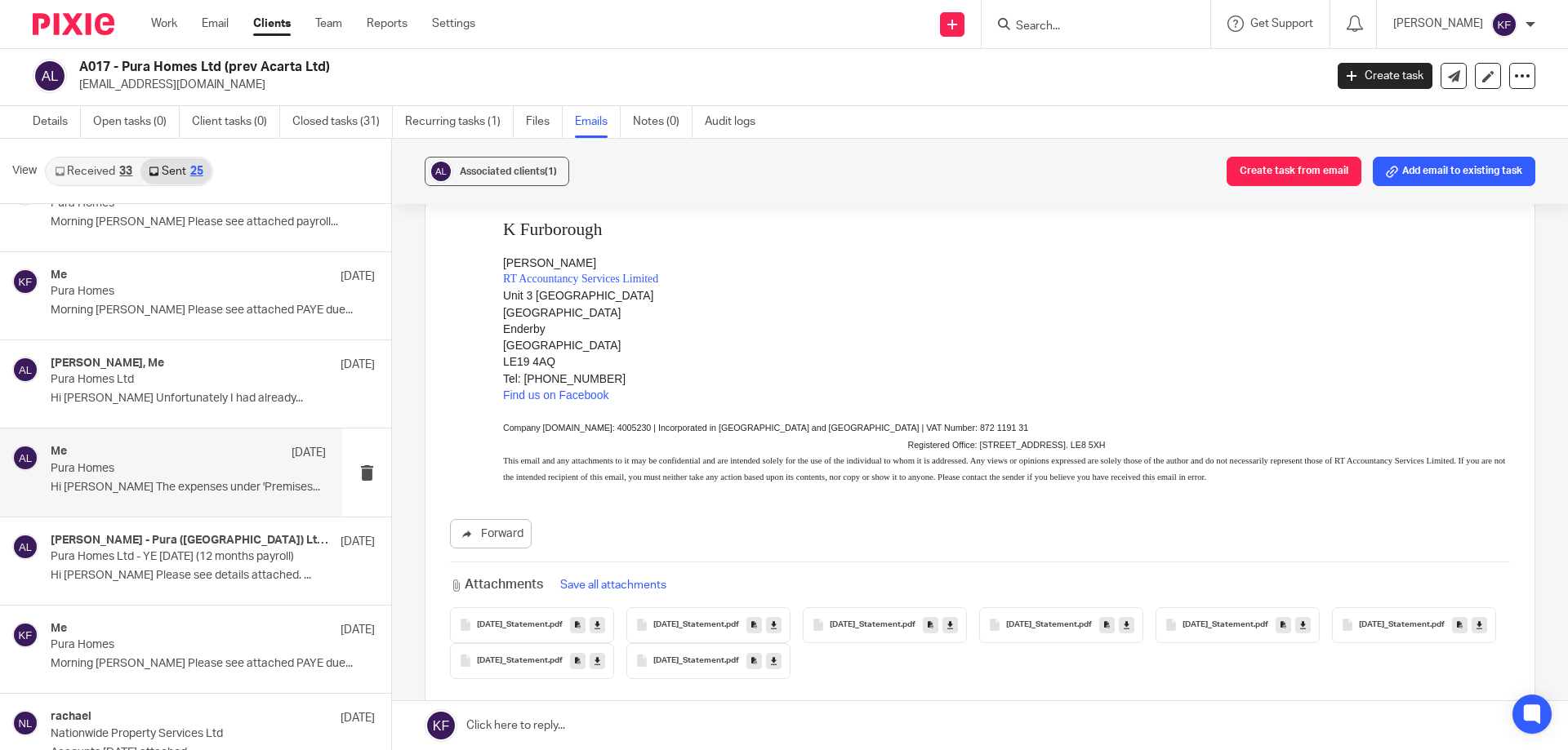
scroll to position [1222, 0]
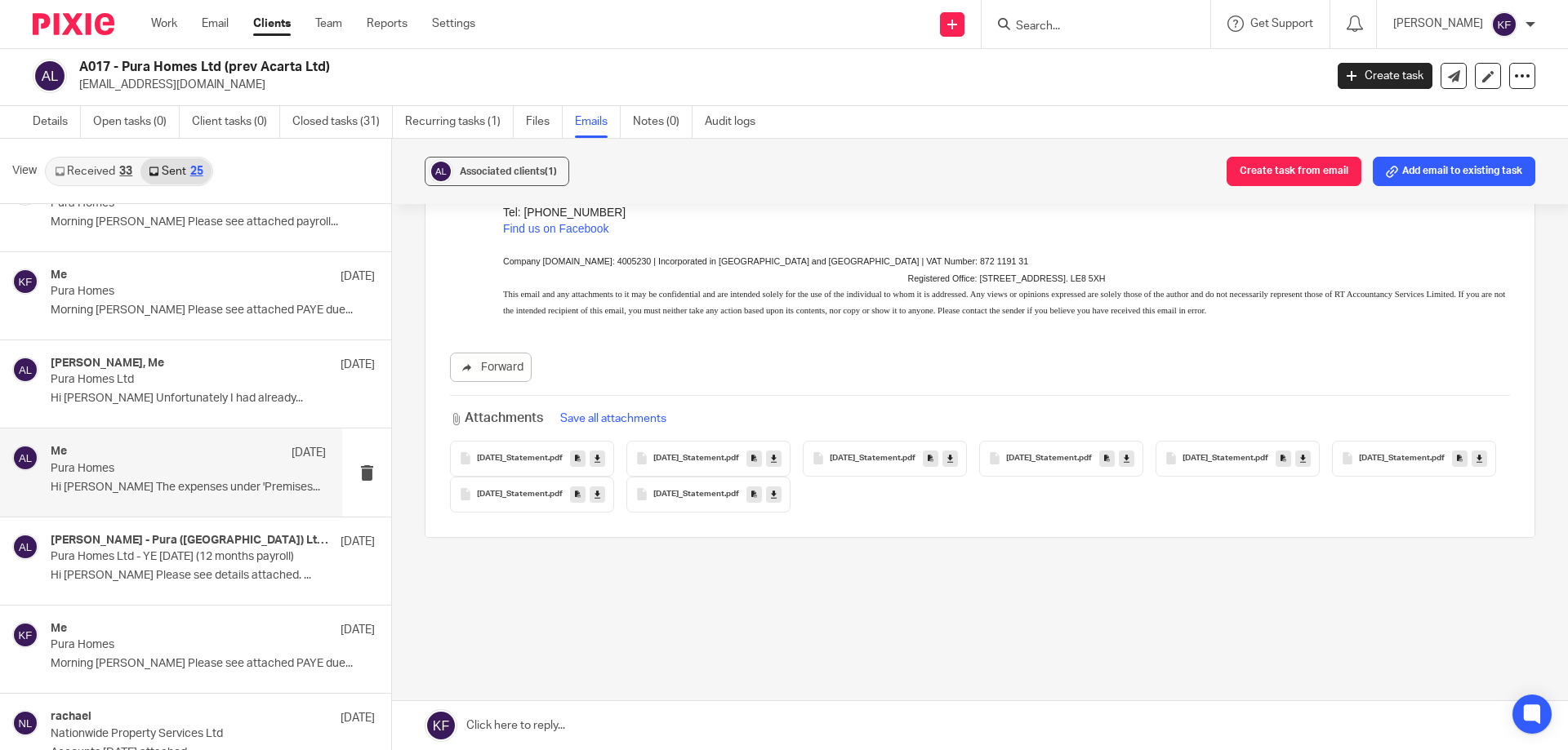
click at [717, 460] on span "2024-01-24_Statement" at bounding box center [688, 459] width 71 height 10
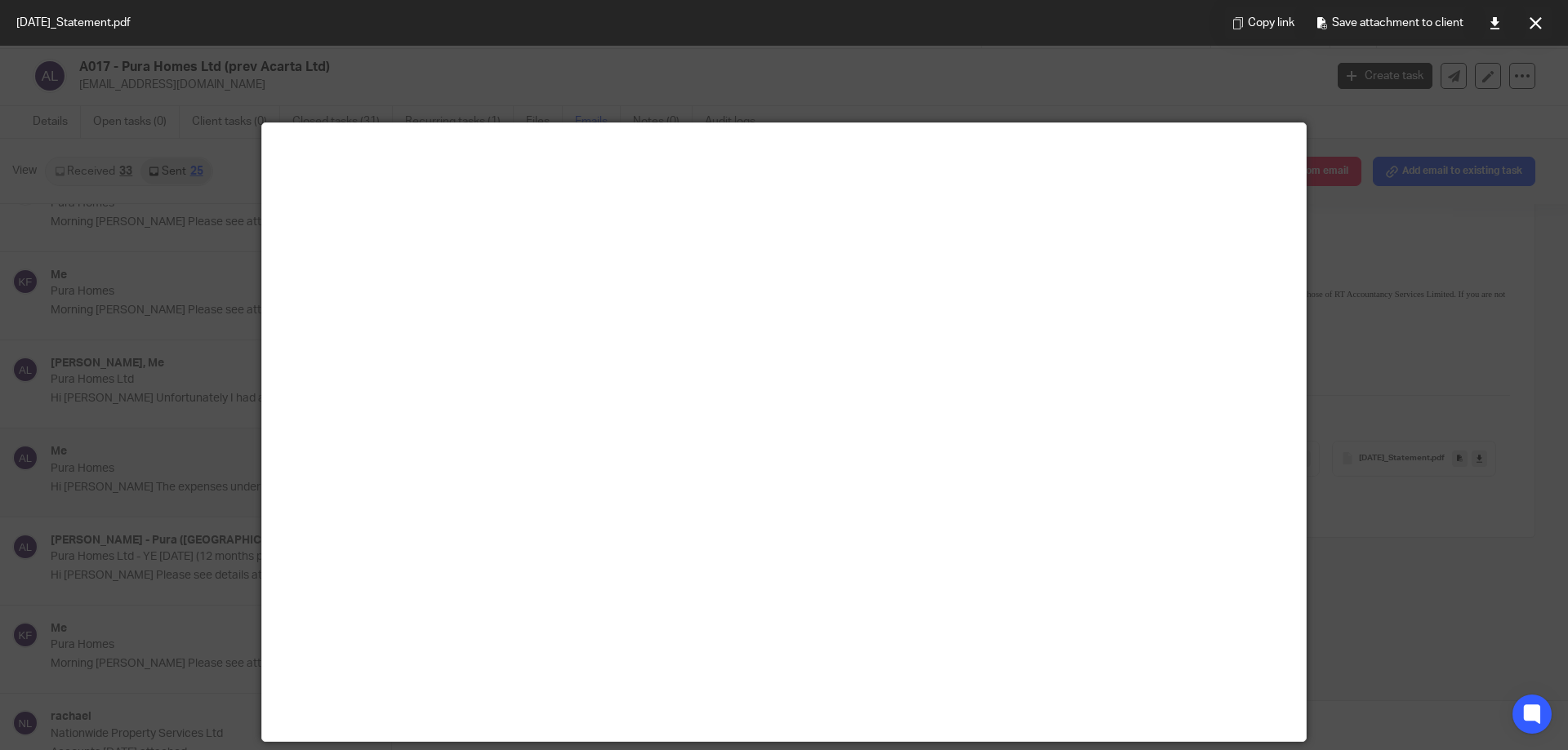
click at [1521, 157] on div at bounding box center [784, 375] width 1568 height 750
click at [1531, 28] on icon at bounding box center [1535, 23] width 13 height 13
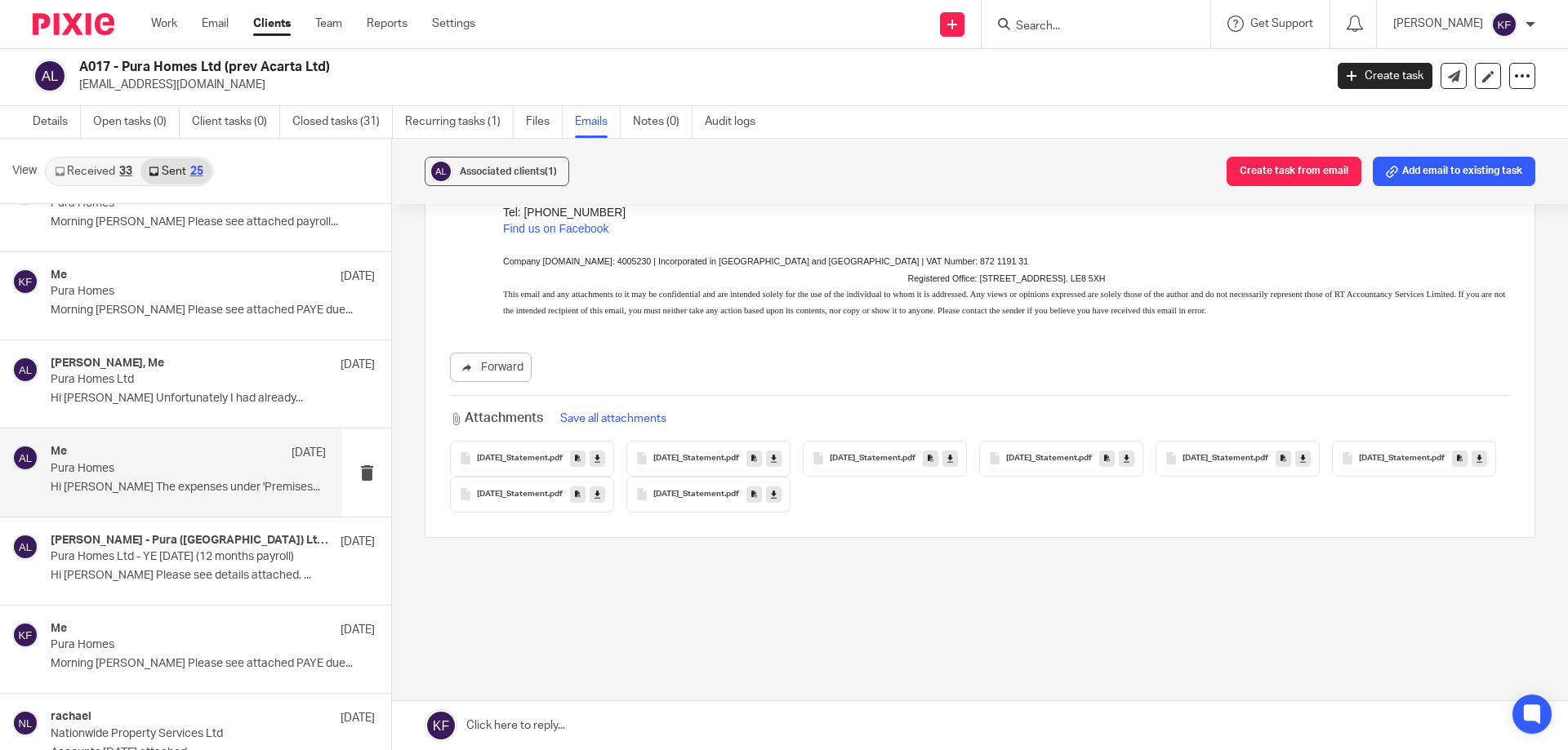
click at [901, 461] on span "2024-02-23_Statement" at bounding box center [864, 459] width 71 height 10
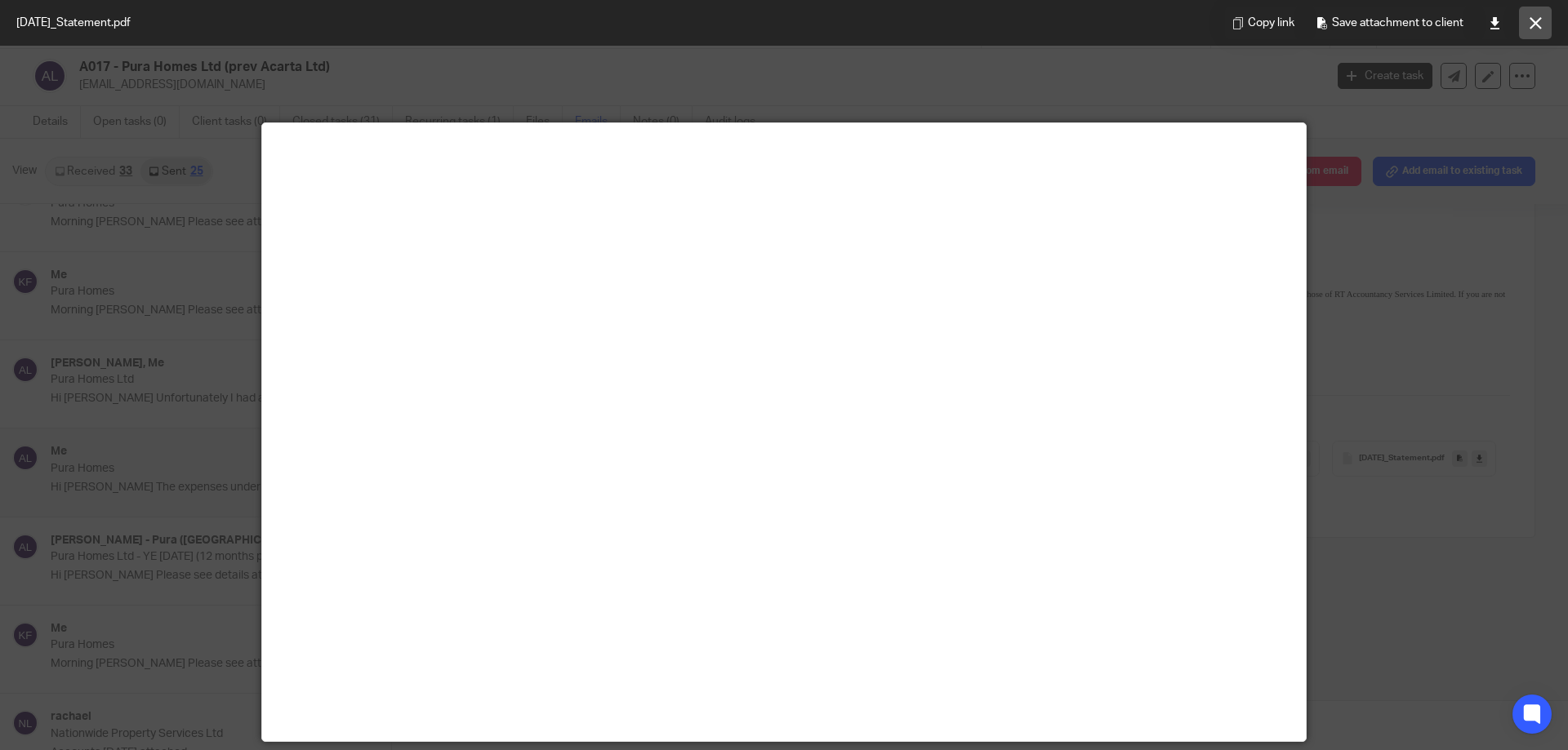
click at [1529, 18] on icon at bounding box center [1535, 23] width 13 height 13
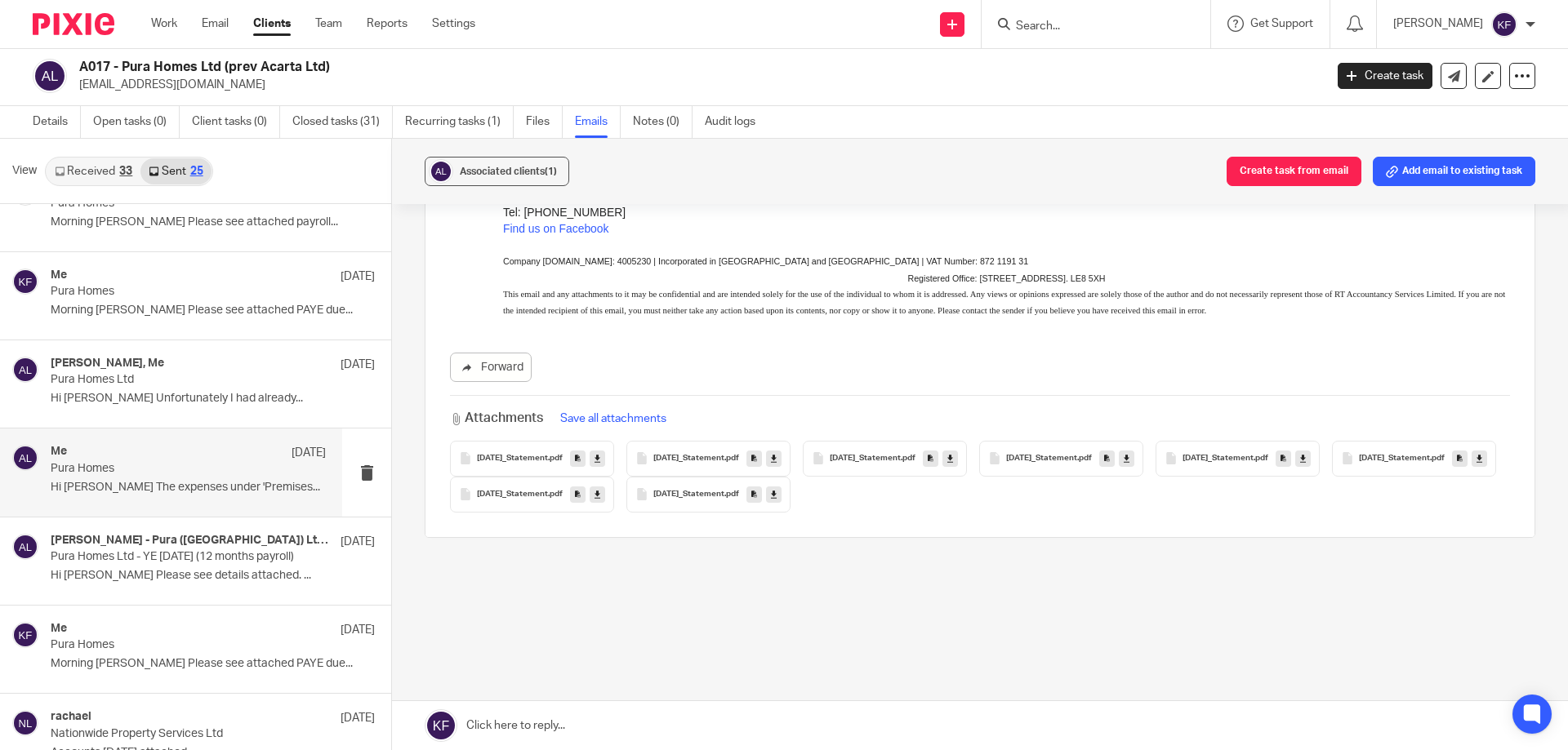
click at [739, 455] on span ".pdf" at bounding box center [731, 459] width 15 height 10
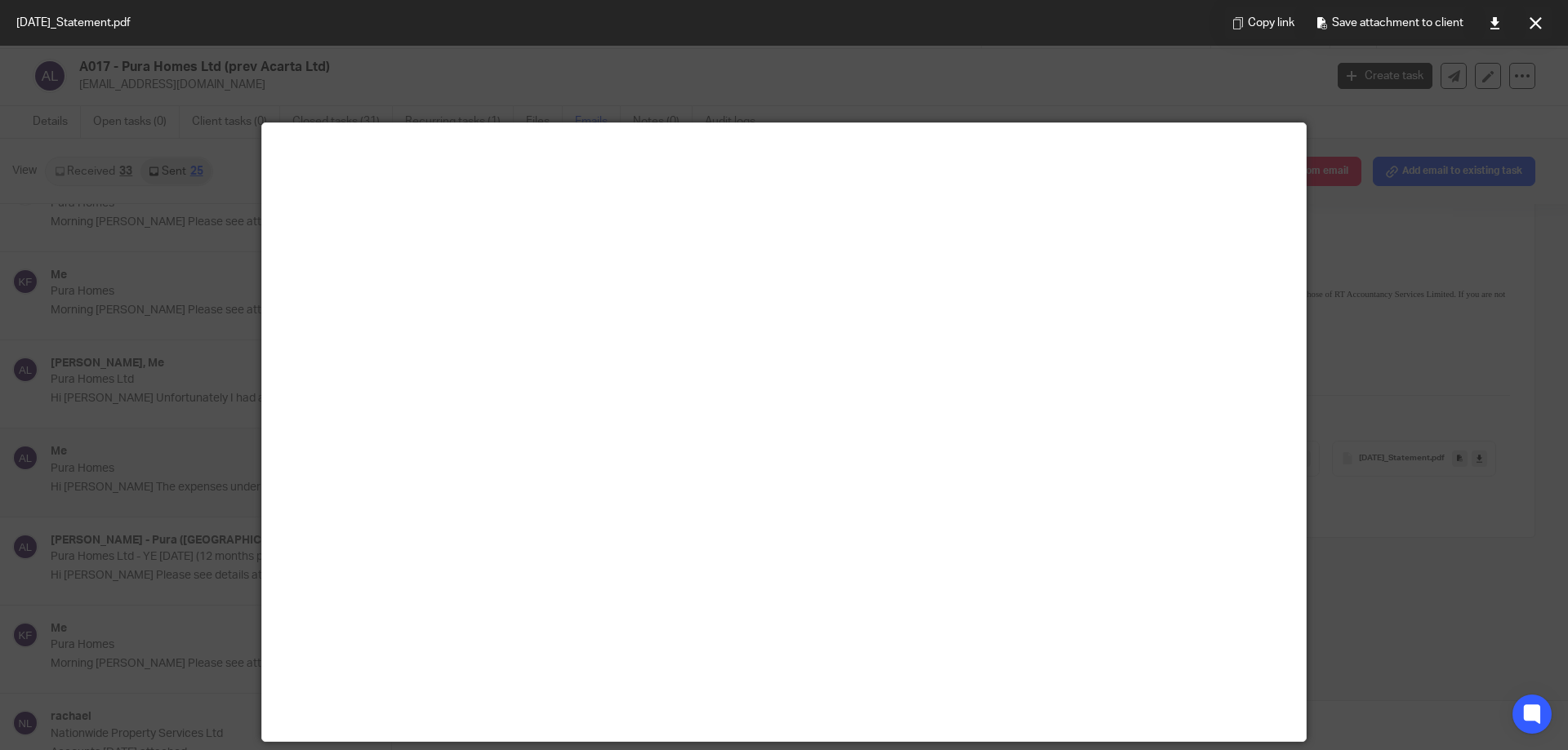
click at [1431, 424] on div at bounding box center [784, 375] width 1568 height 750
click at [1537, 29] on button at bounding box center [1535, 23] width 33 height 33
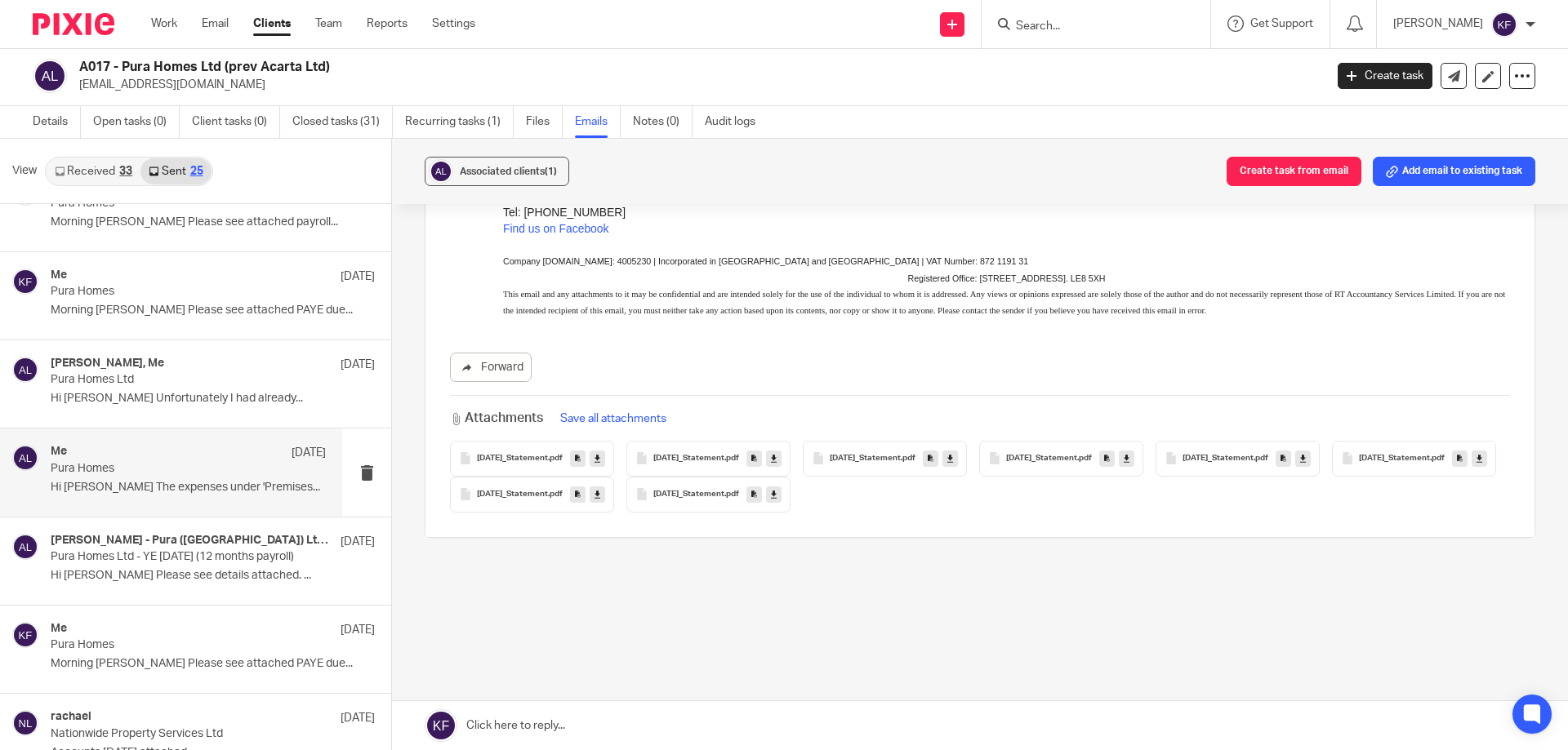
click at [901, 454] on span "2024-02-23_Statement" at bounding box center [864, 459] width 71 height 10
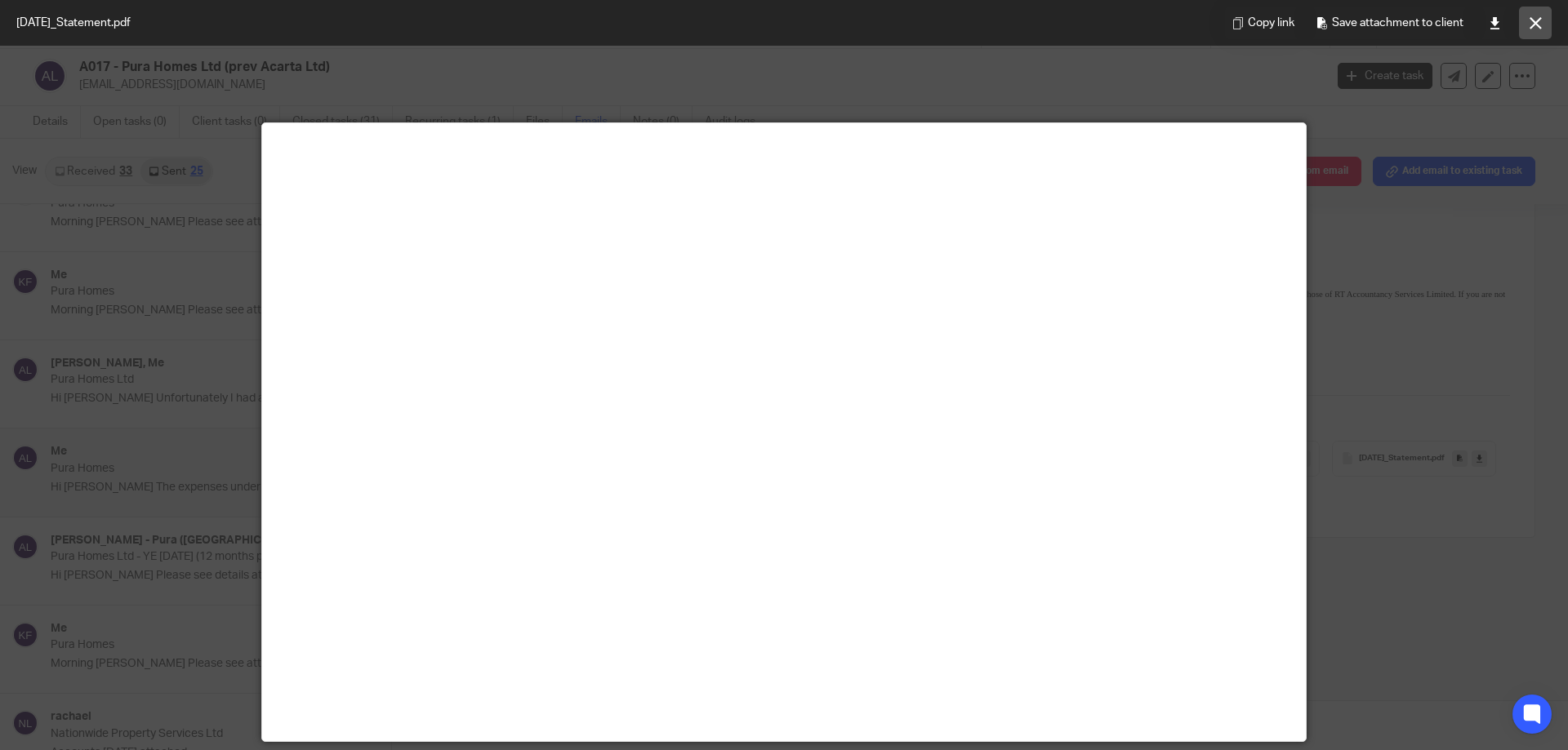
click at [1536, 20] on icon at bounding box center [1535, 23] width 13 height 13
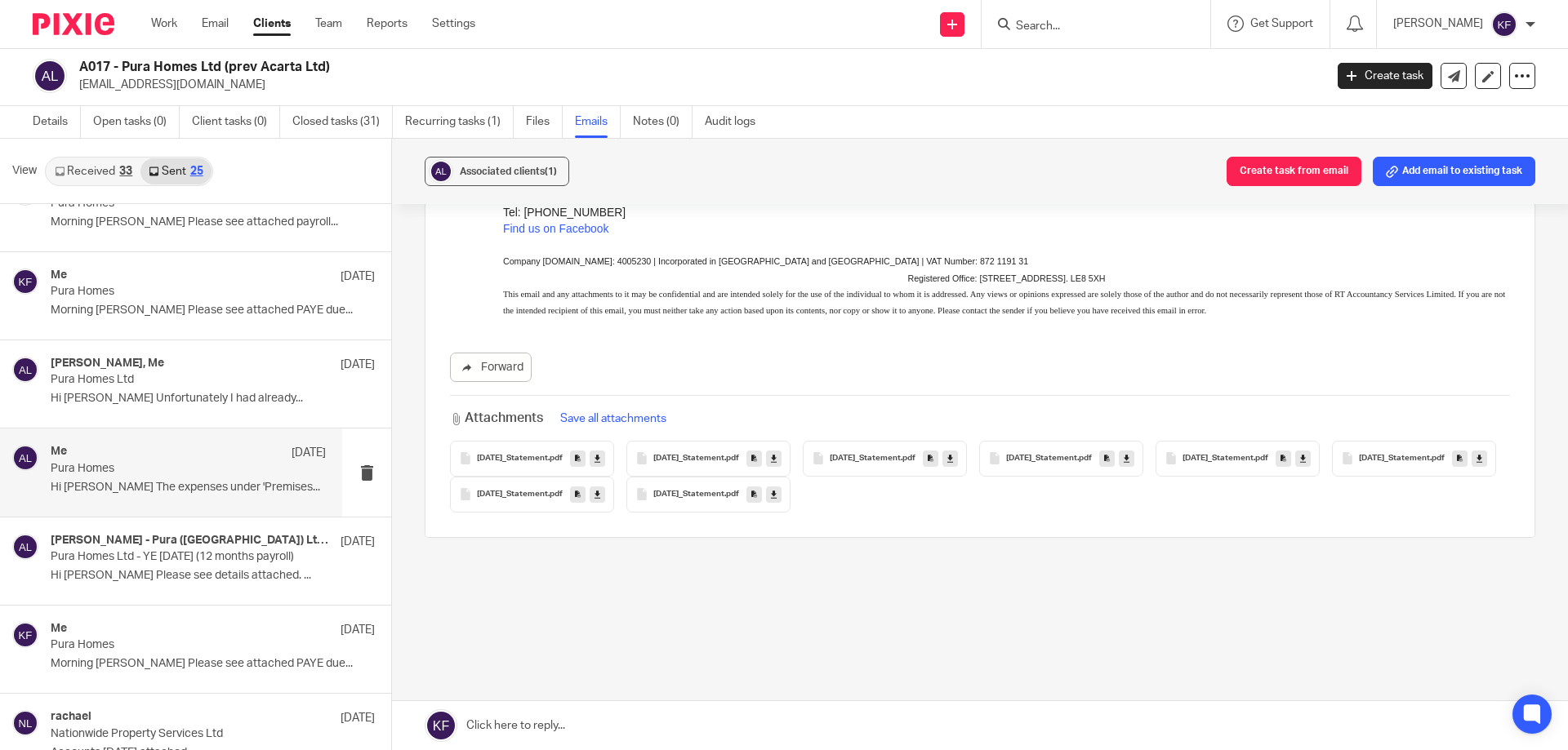
click at [1077, 457] on span "2024-03-22_Statement" at bounding box center [1041, 459] width 71 height 10
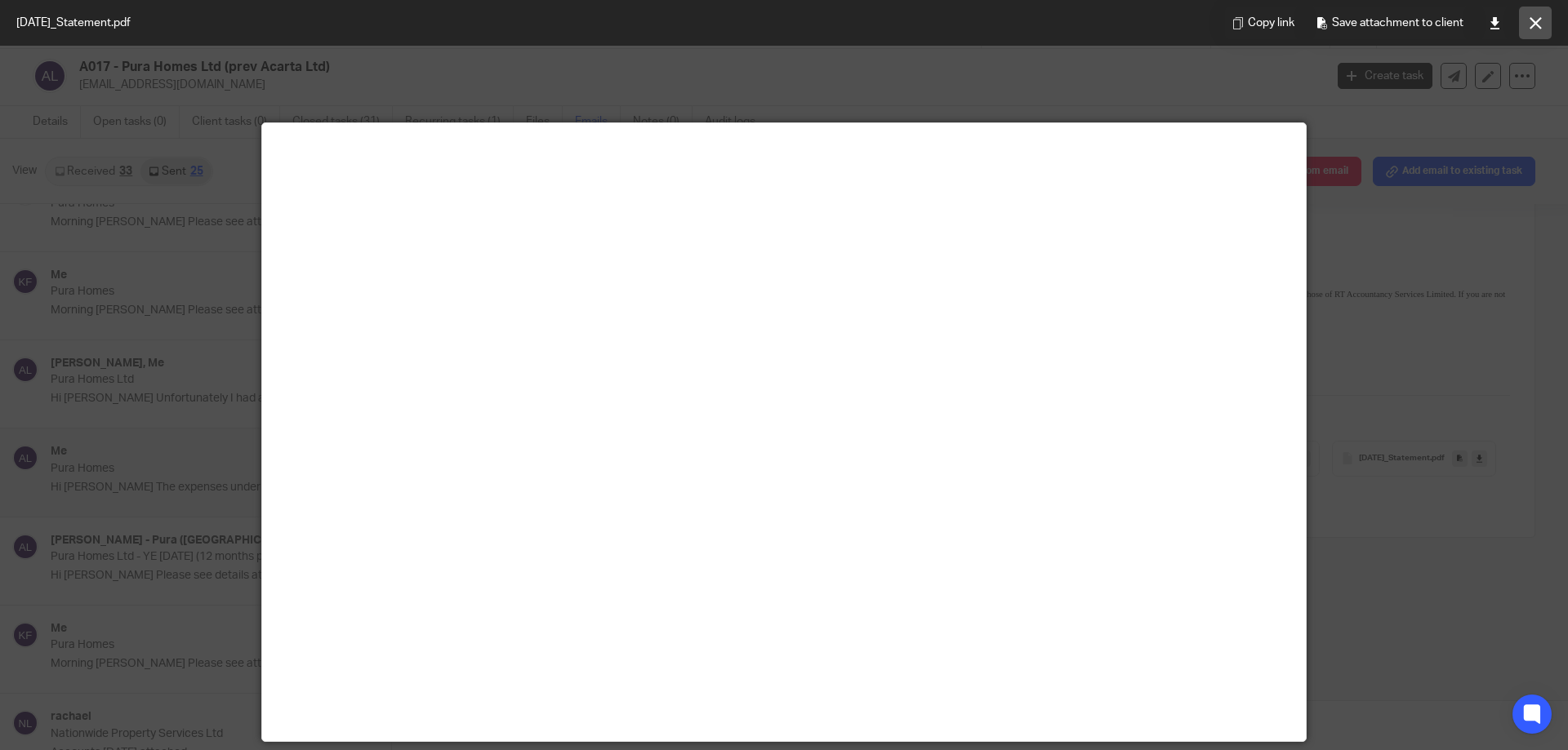
click at [1534, 25] on icon at bounding box center [1535, 23] width 13 height 13
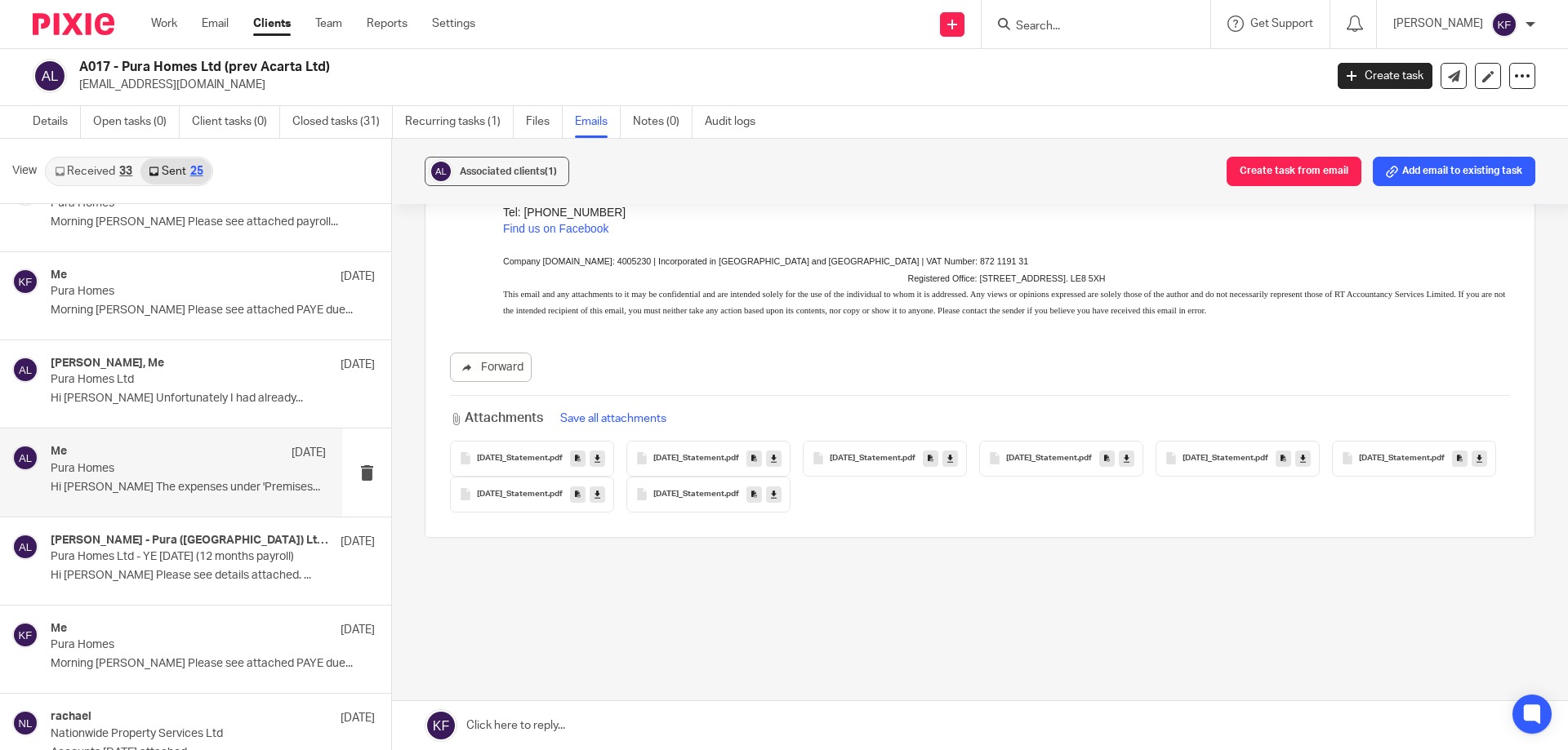
click at [1253, 461] on span "2024-04-24_Statement" at bounding box center [1217, 459] width 71 height 10
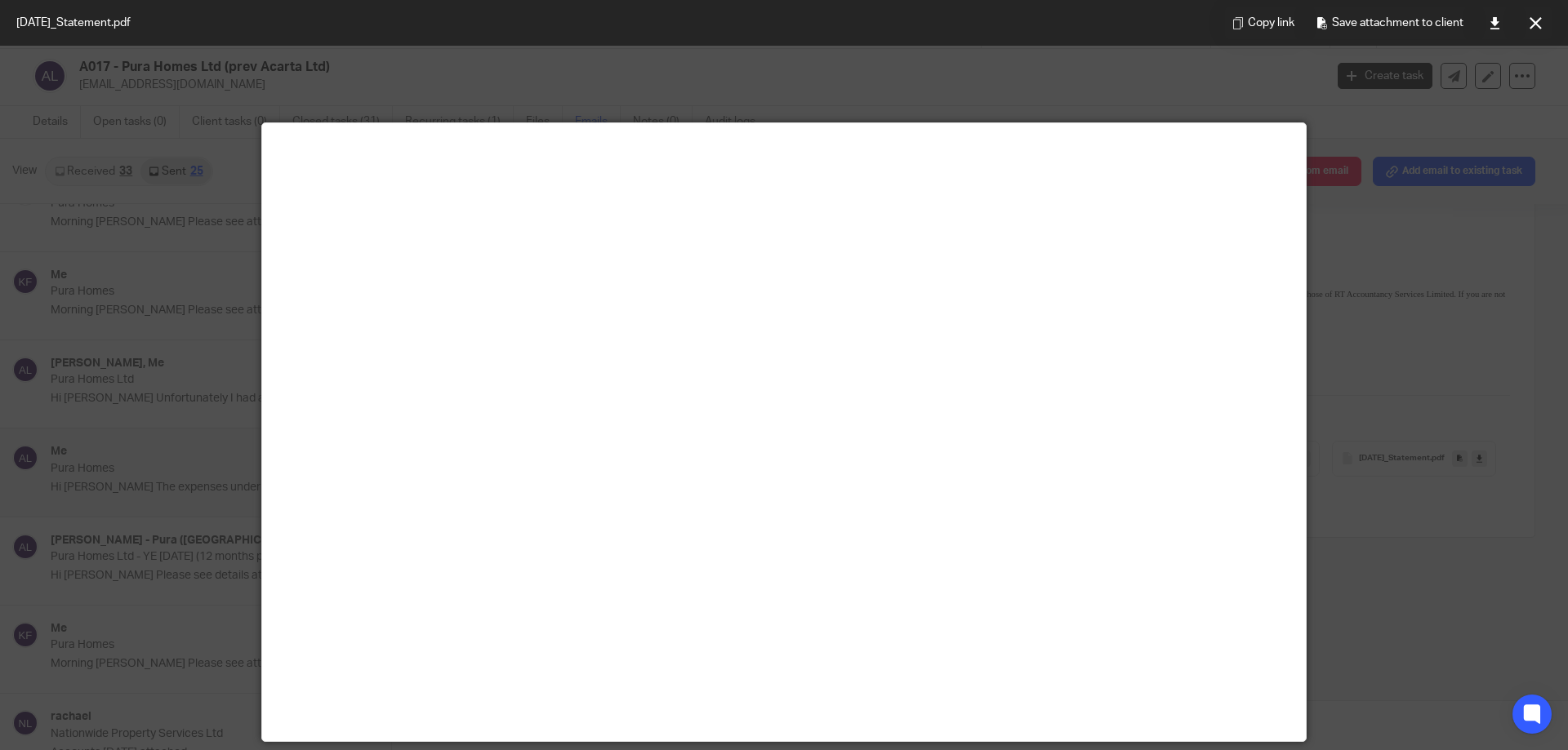
scroll to position [114, 0]
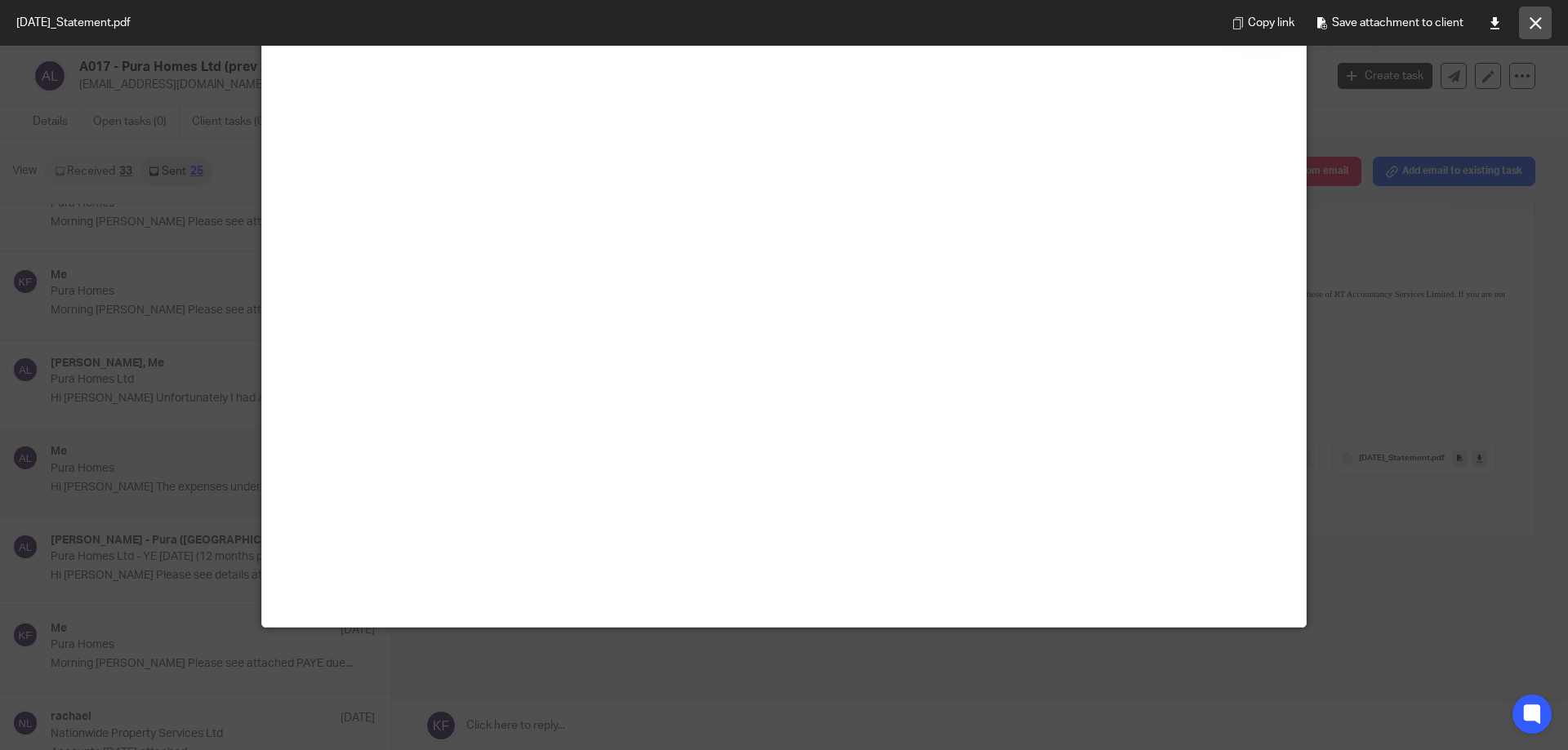
click at [1549, 29] on button at bounding box center [1535, 23] width 33 height 33
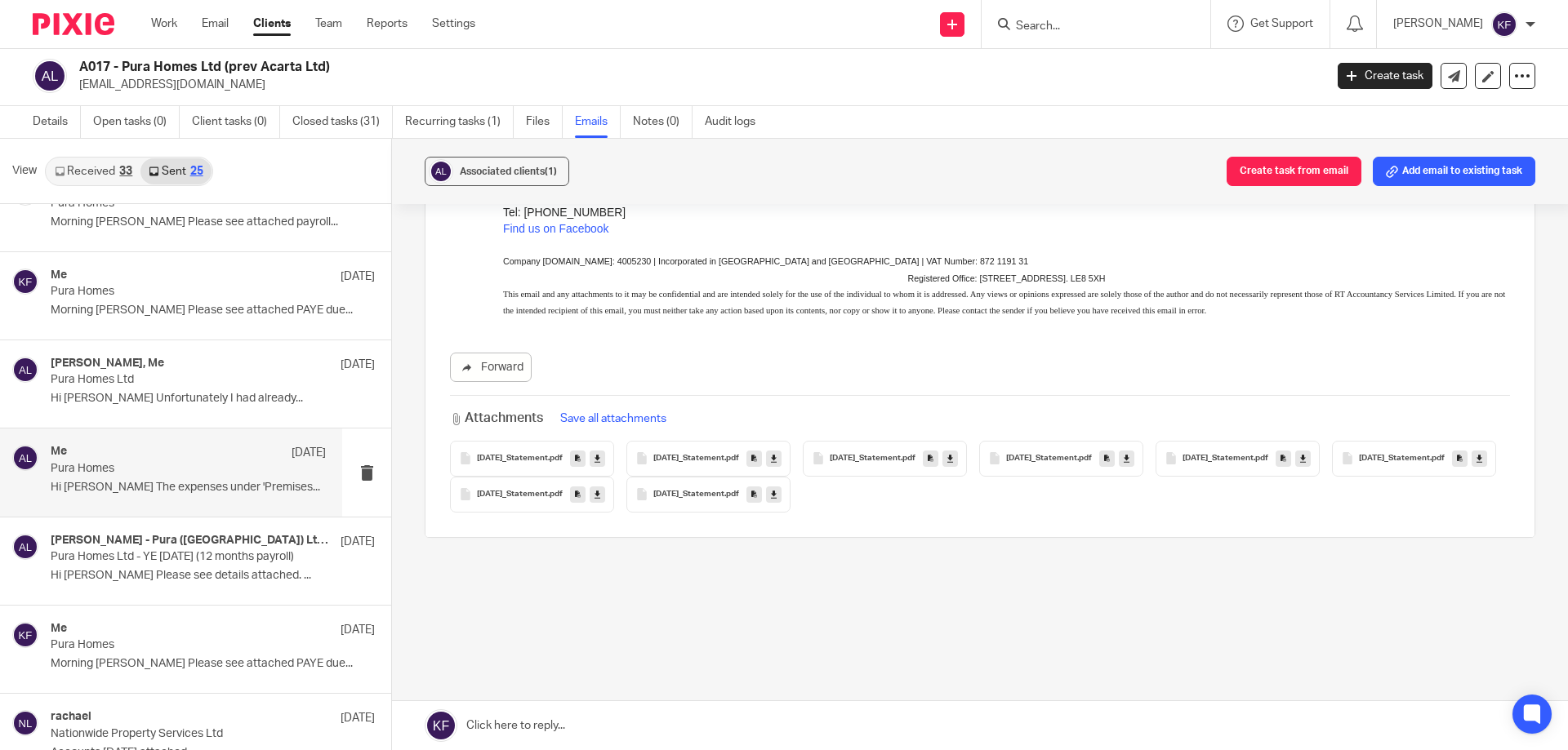
click at [1077, 458] on span "2024-03-22_Statement" at bounding box center [1041, 459] width 71 height 10
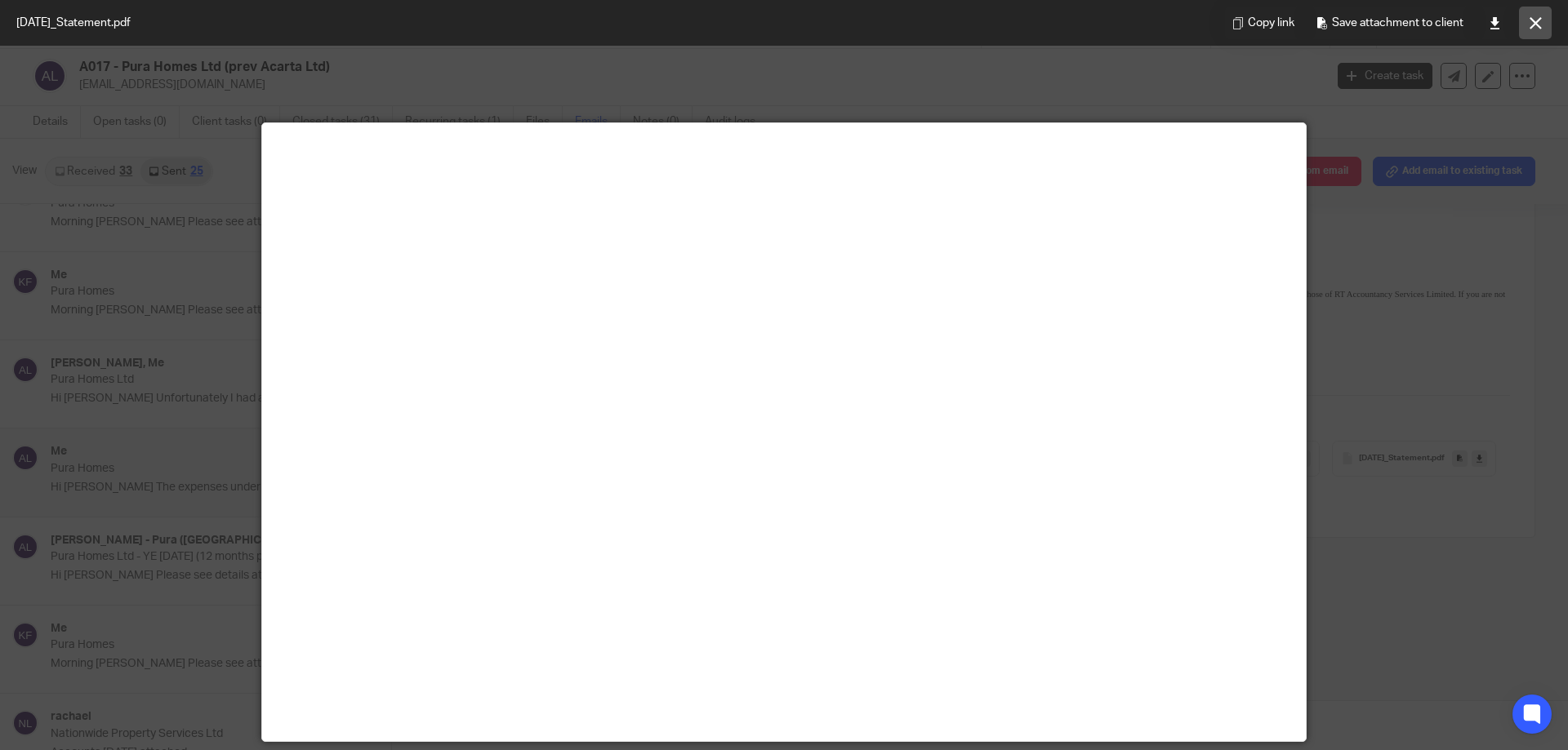
click at [1537, 20] on icon at bounding box center [1535, 23] width 13 height 13
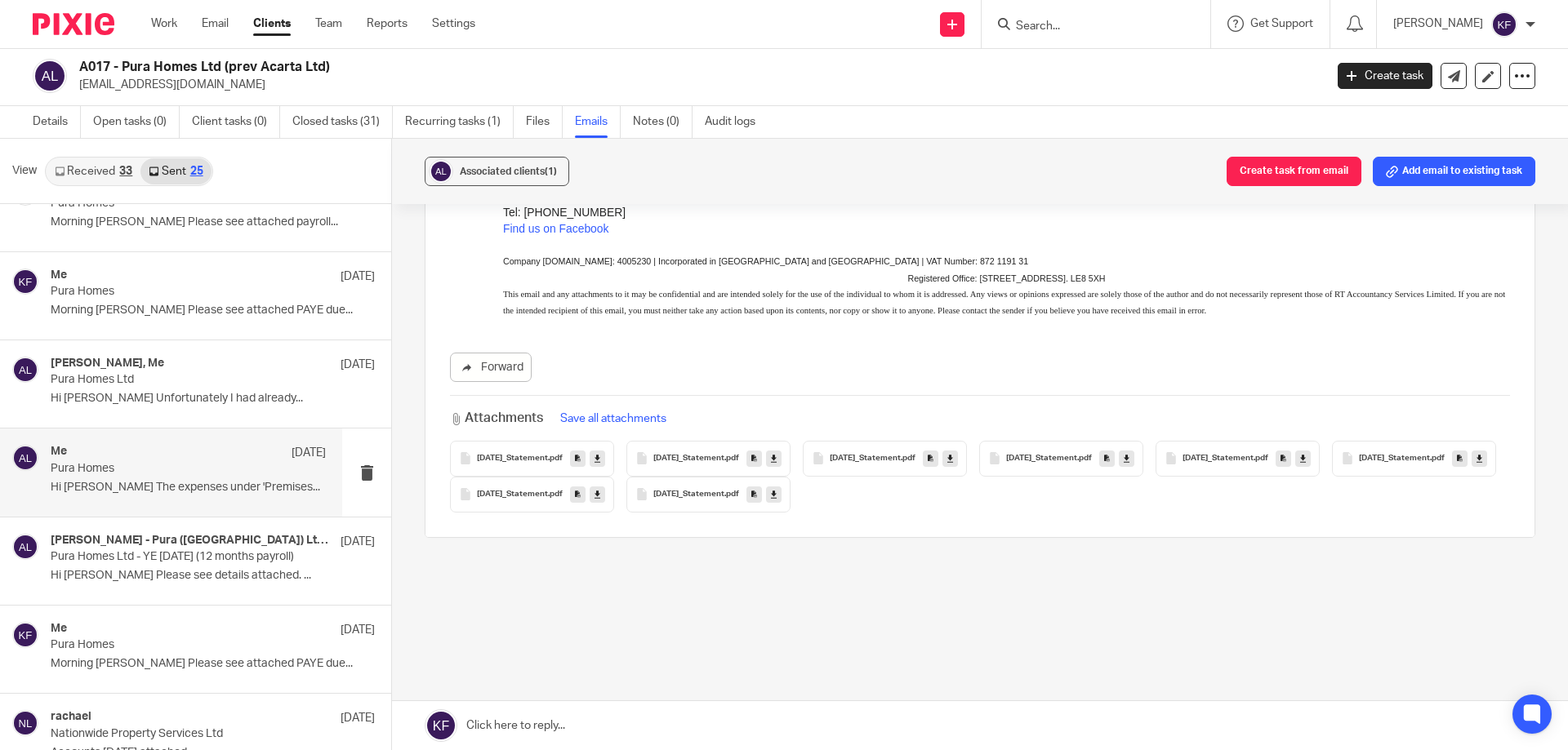
click at [1253, 460] on span "2024-04-24_Statement" at bounding box center [1217, 459] width 71 height 10
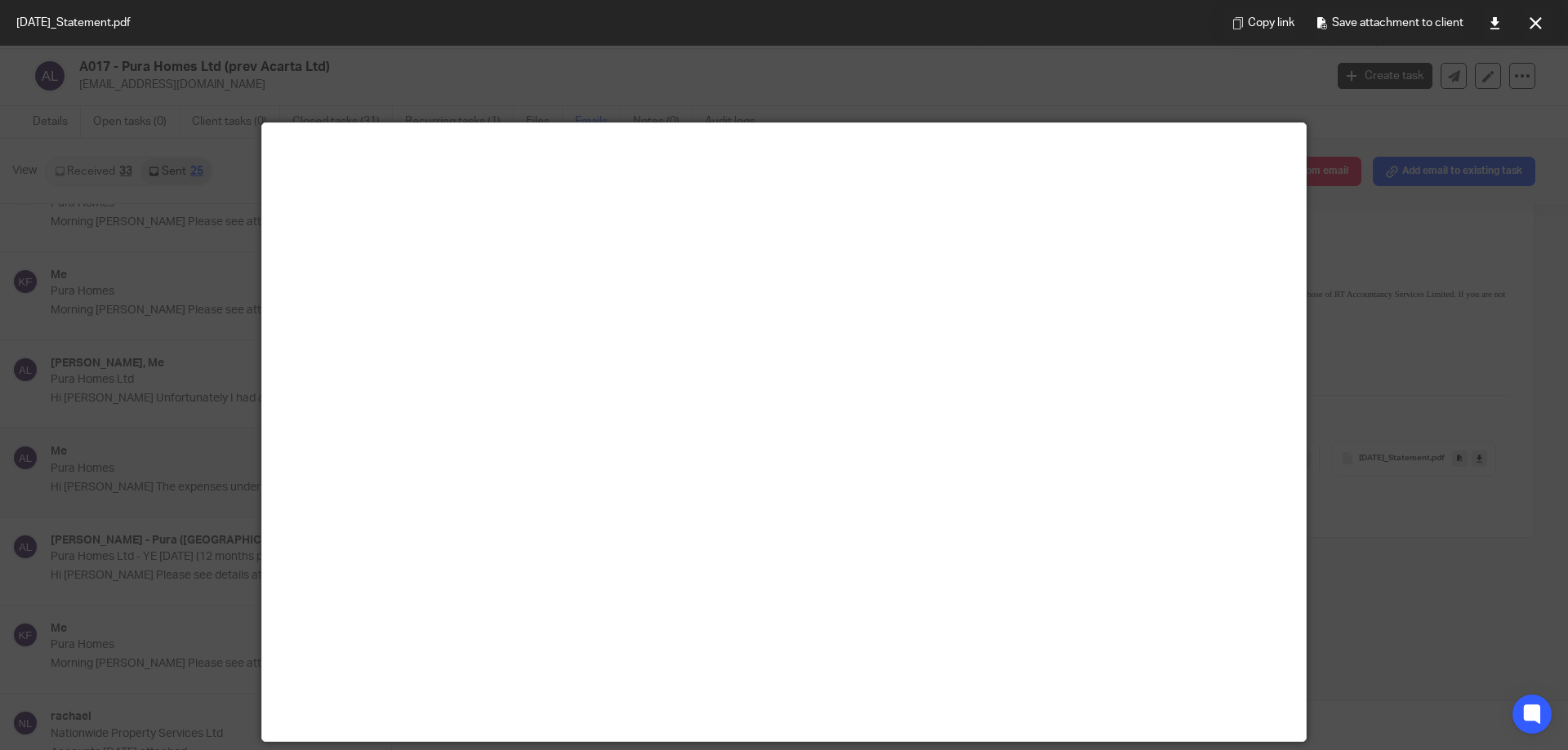
click at [1381, 389] on div at bounding box center [784, 375] width 1568 height 750
click at [1543, 25] on button at bounding box center [1535, 23] width 33 height 33
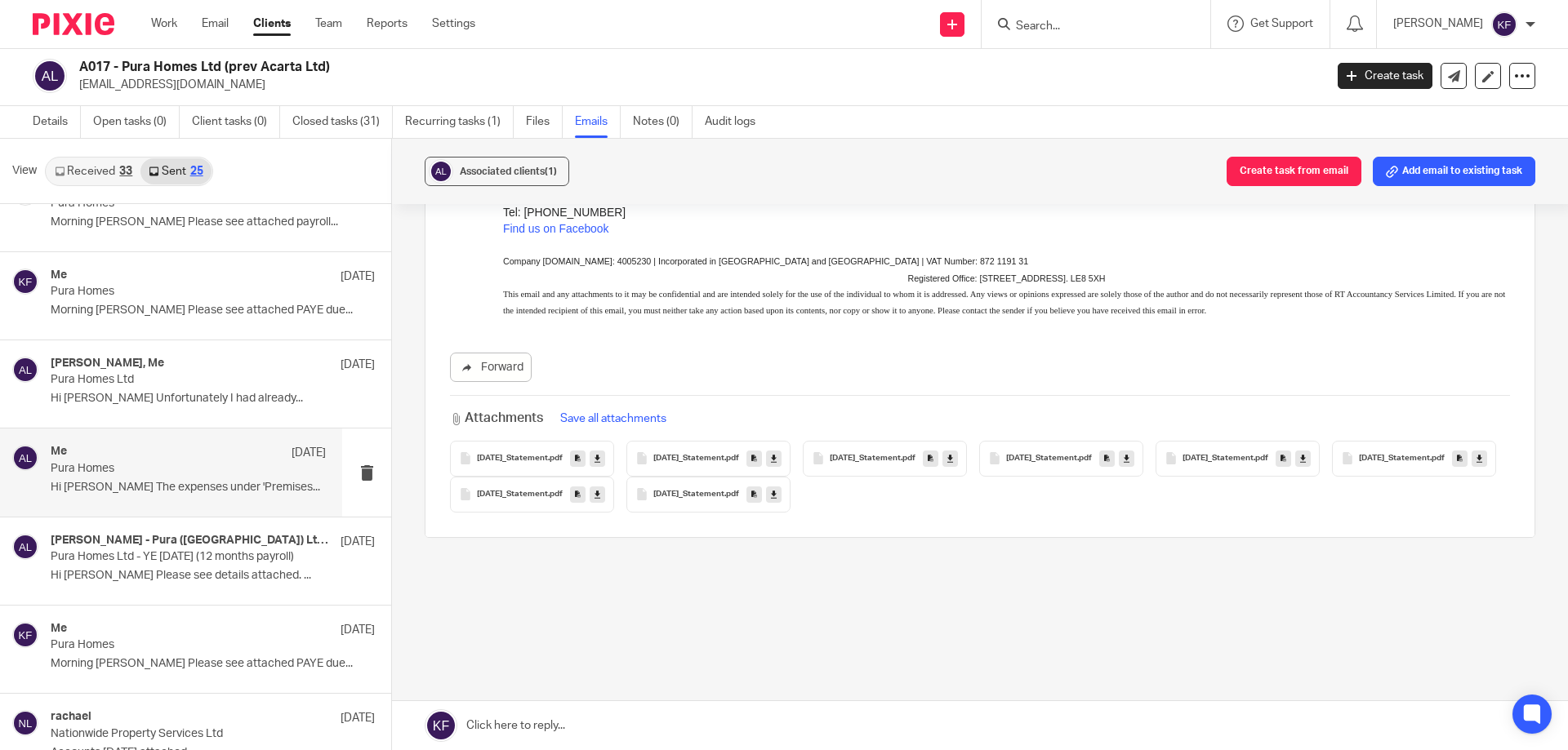
click at [1119, 465] on div "2024-03-22_Statement .pdf" at bounding box center [1061, 458] width 164 height 36
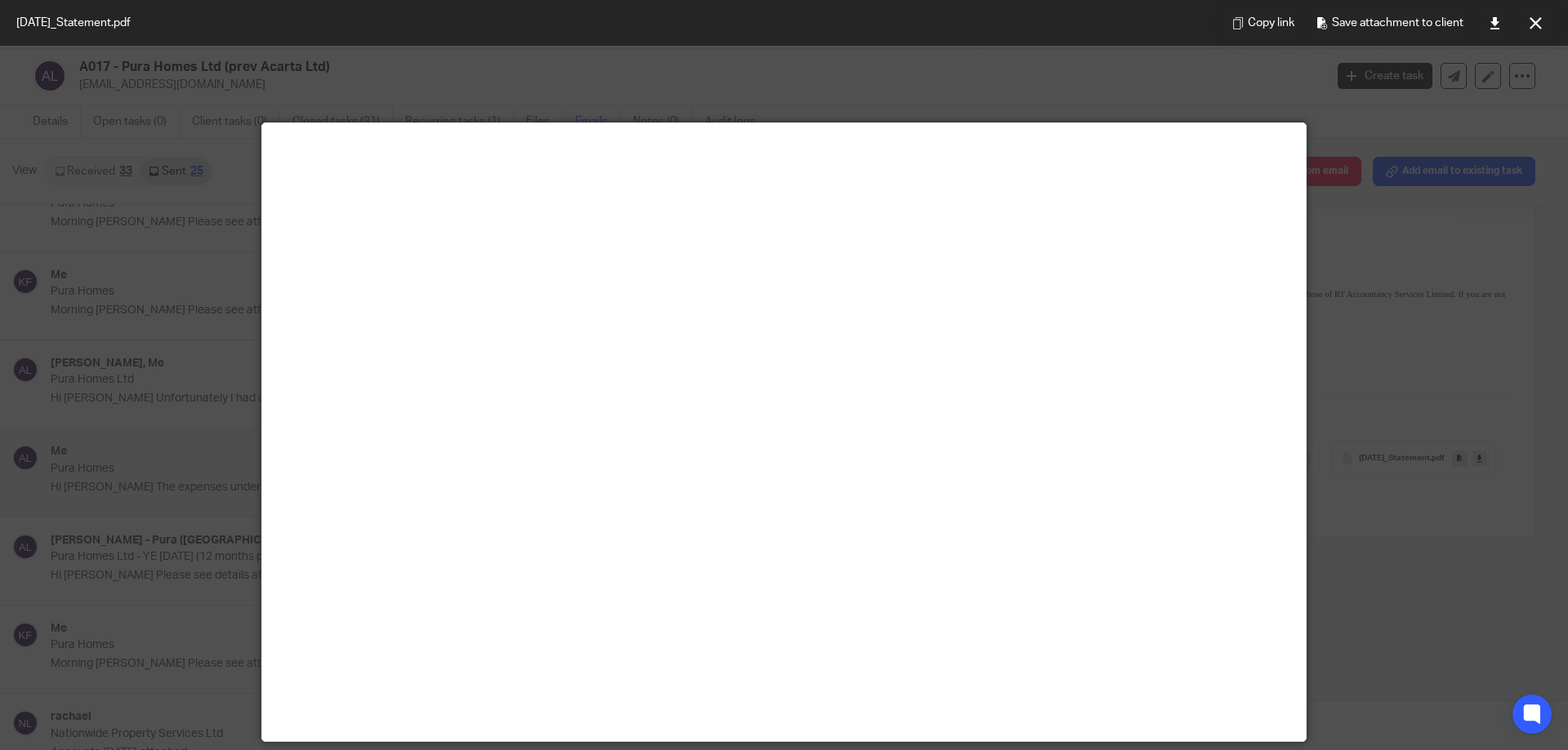
click at [1491, 312] on div at bounding box center [784, 375] width 1568 height 750
click at [1541, 22] on icon at bounding box center [1535, 23] width 13 height 13
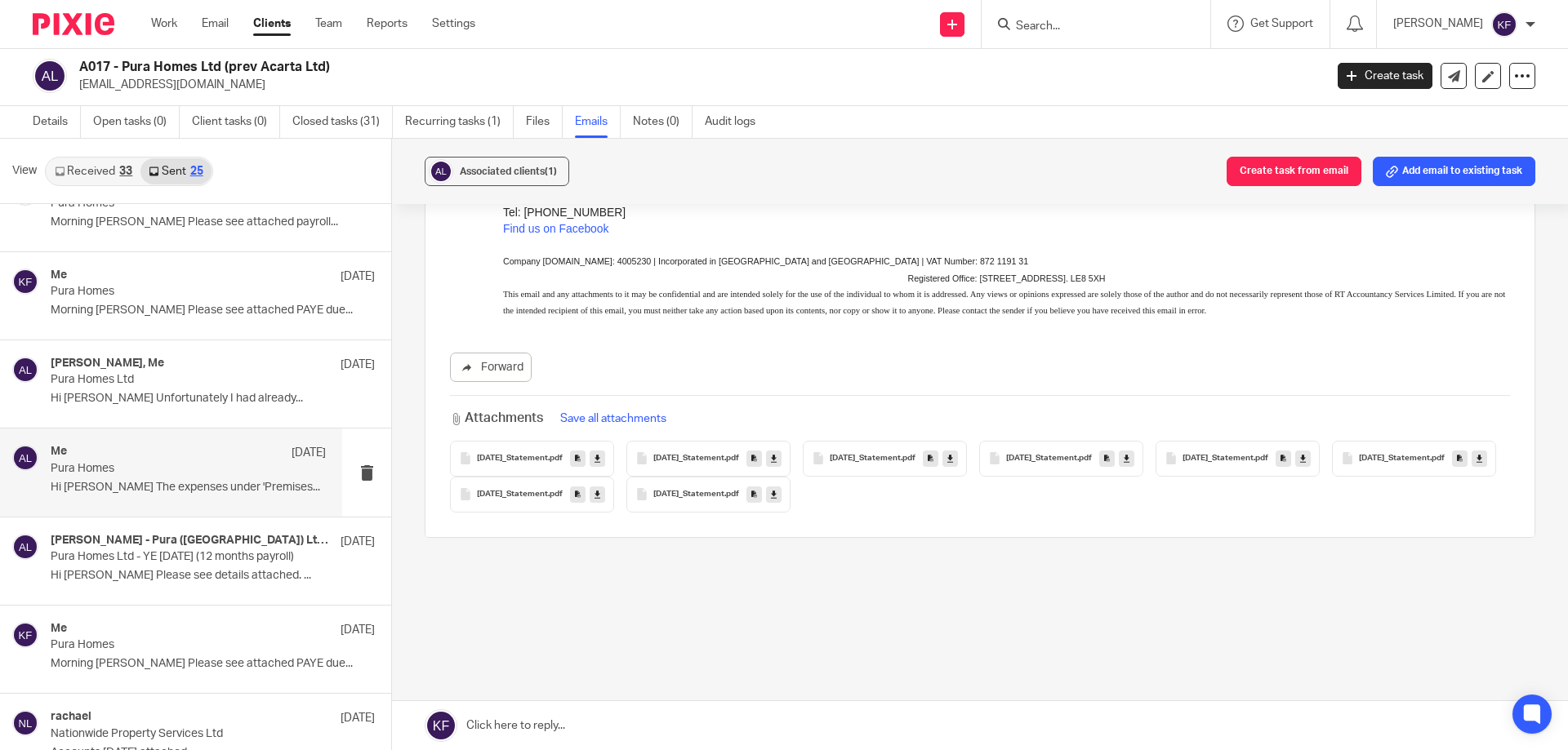
click at [1253, 463] on span "2024-04-24_Statement" at bounding box center [1217, 459] width 71 height 10
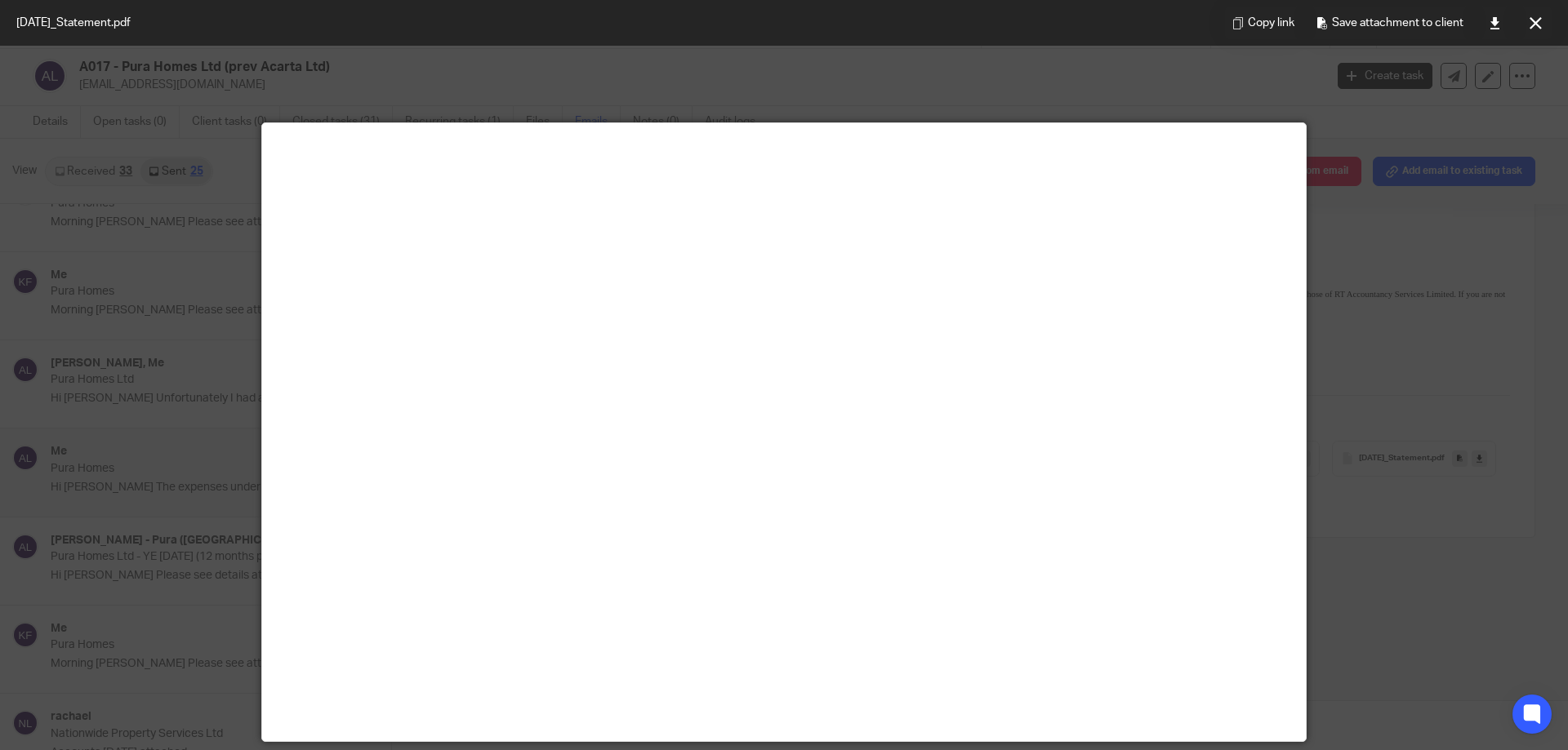
click at [1495, 254] on div at bounding box center [784, 375] width 1568 height 750
click at [1542, 20] on button at bounding box center [1535, 23] width 33 height 33
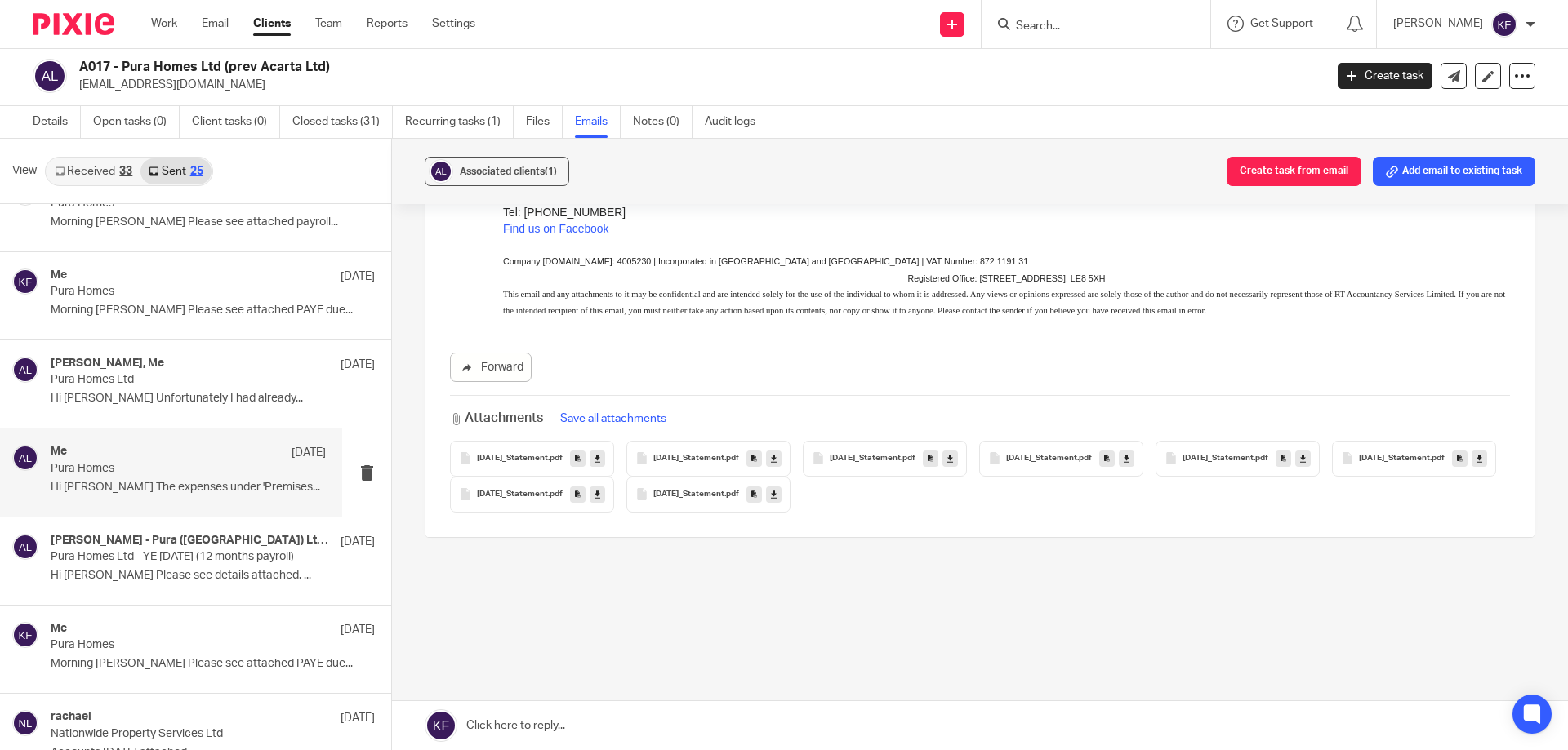
click at [1077, 458] on span "2024-03-22_Statement" at bounding box center [1041, 459] width 71 height 10
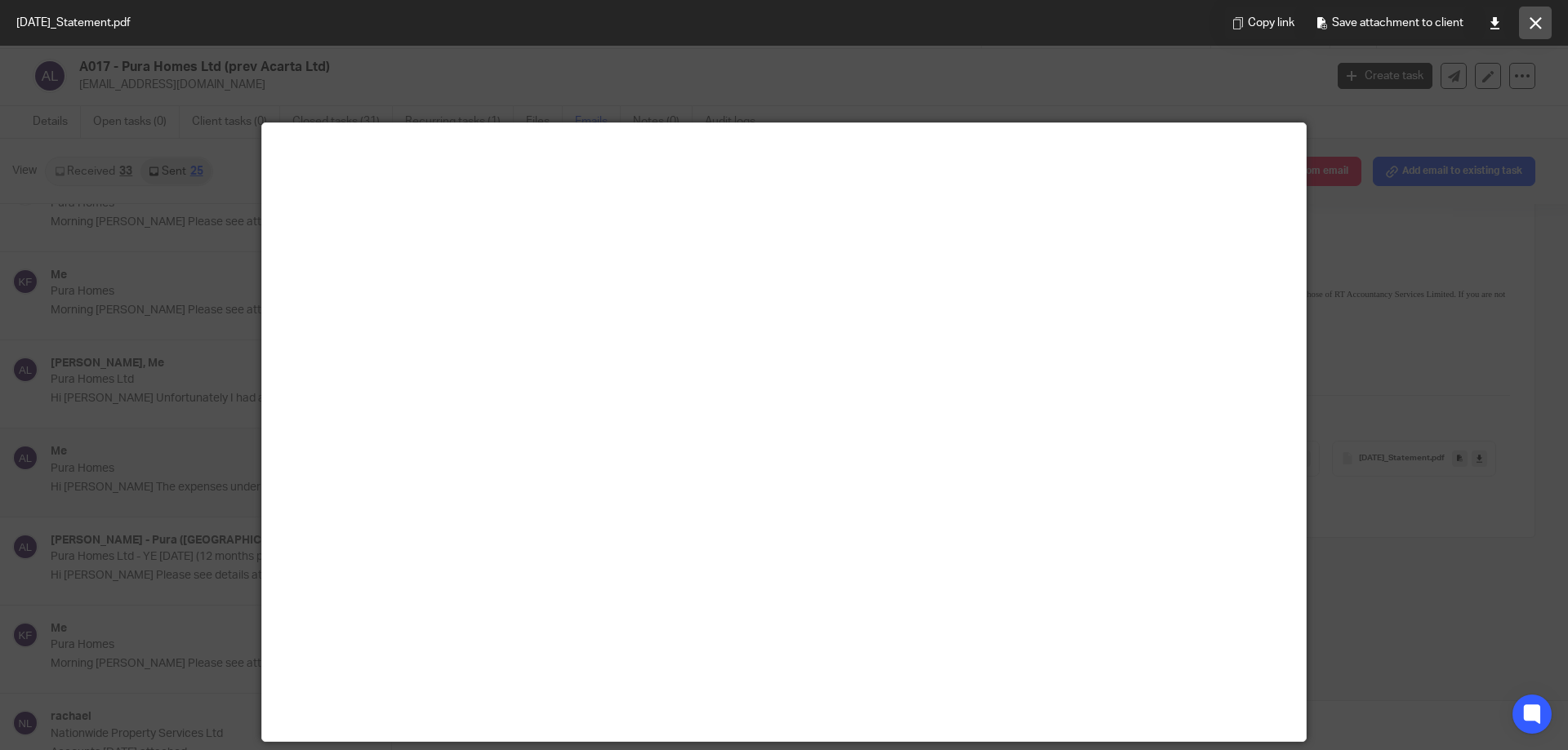
click at [1537, 26] on icon at bounding box center [1535, 23] width 13 height 13
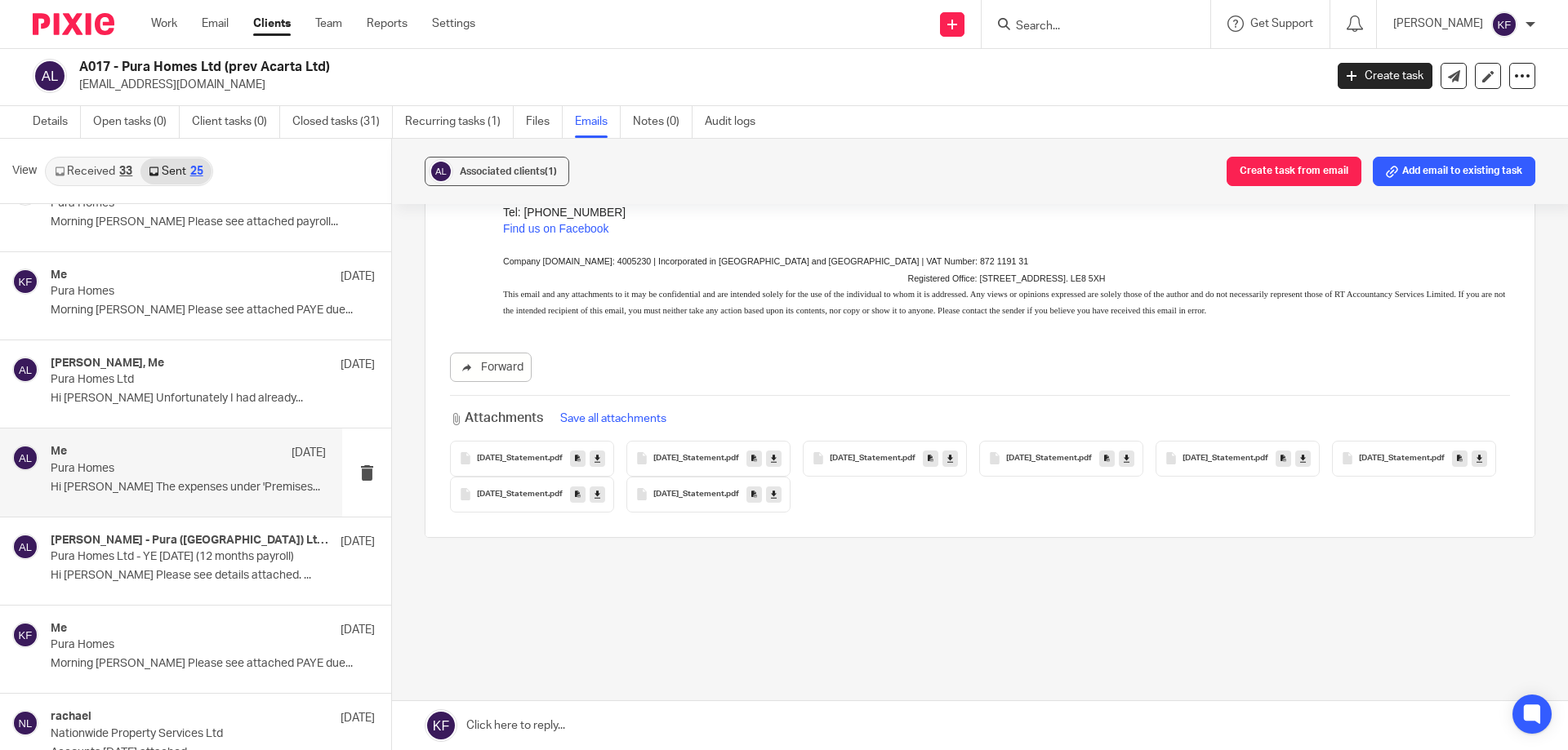
drag, startPoint x: 505, startPoint y: 500, endPoint x: 557, endPoint y: 497, distance: 52.1
click at [1358, 464] on span "2024-05-24_Statement" at bounding box center [1393, 459] width 71 height 10
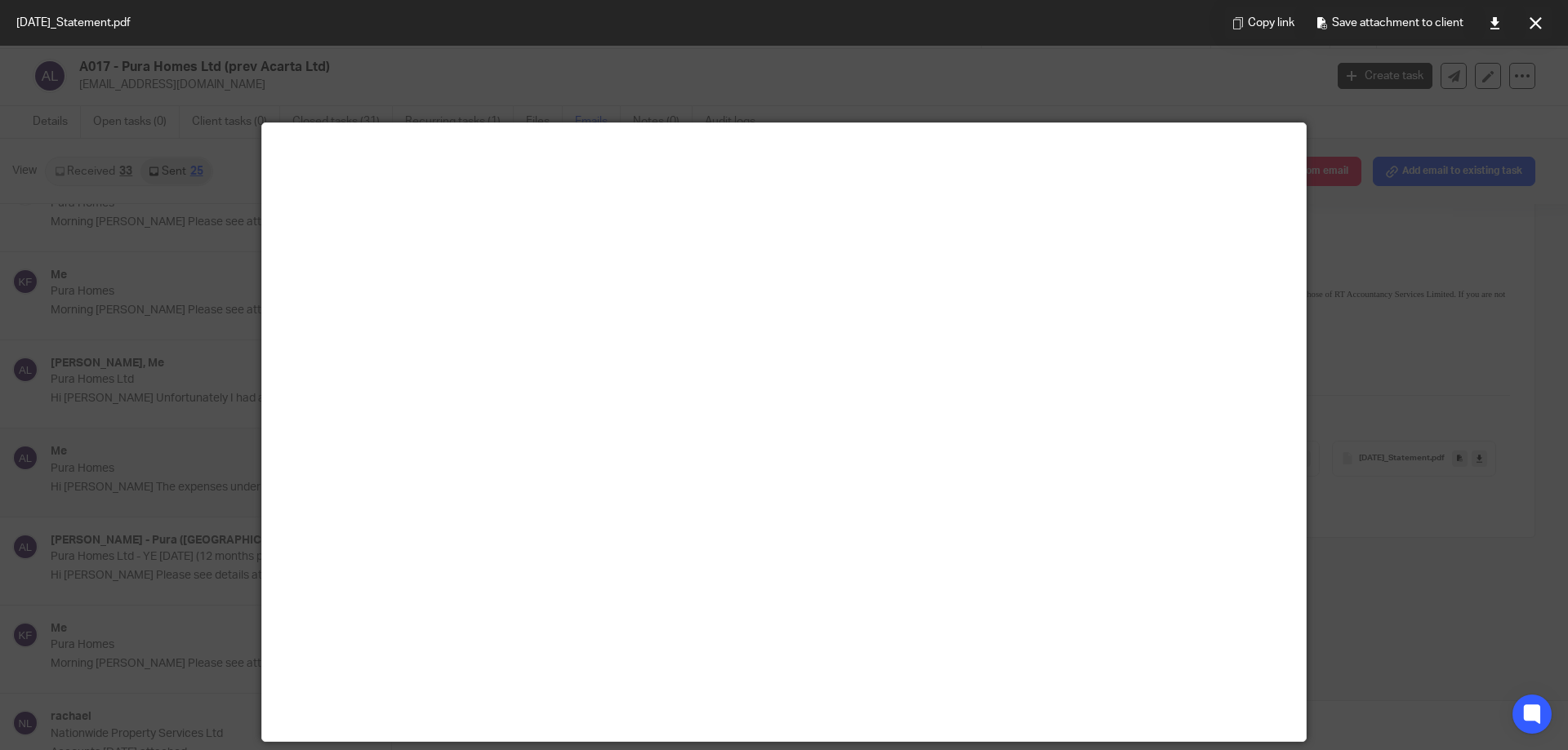
click at [1405, 369] on div at bounding box center [784, 375] width 1568 height 750
click at [1527, 18] on button at bounding box center [1535, 23] width 33 height 33
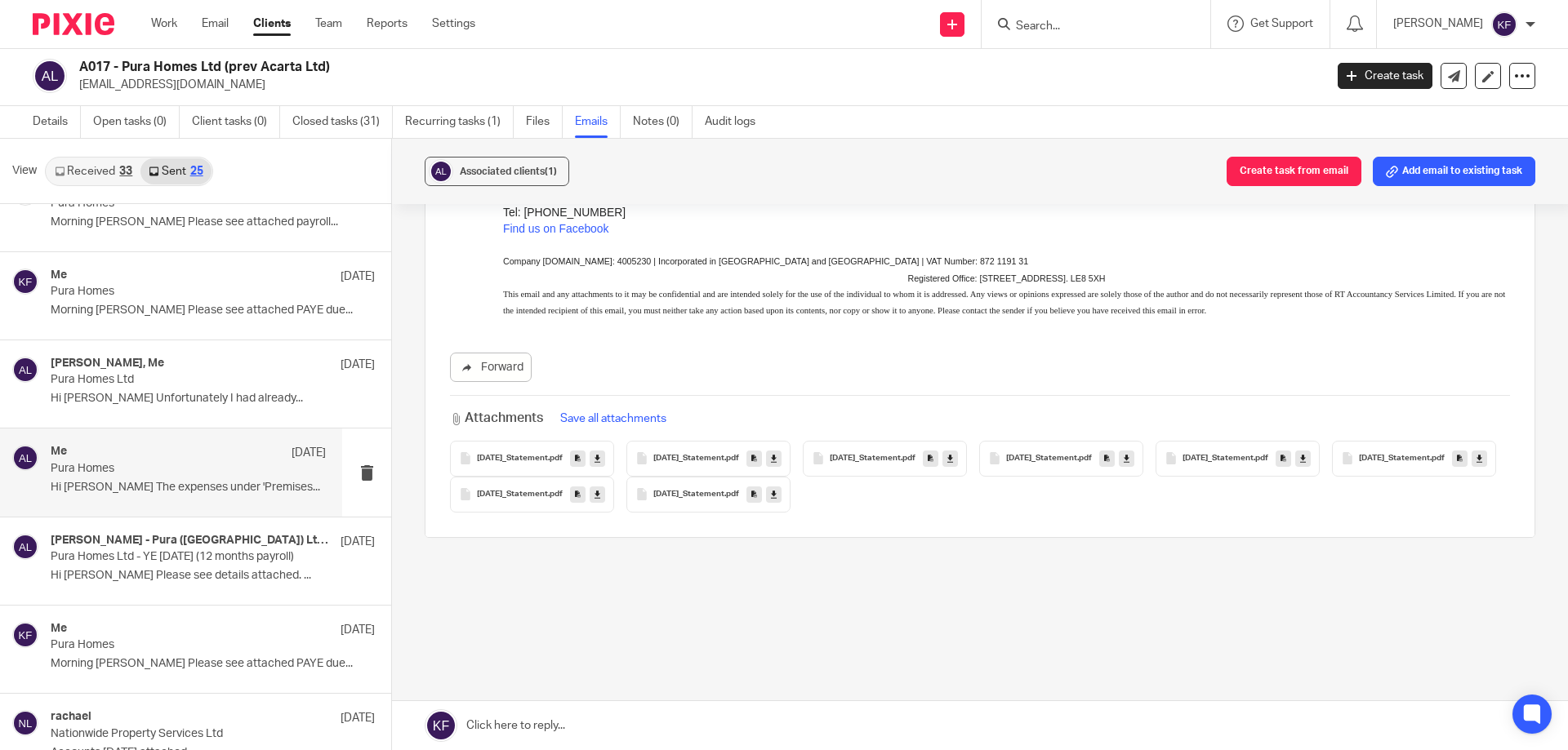
click at [1253, 461] on span "2024-04-24_Statement" at bounding box center [1217, 459] width 71 height 10
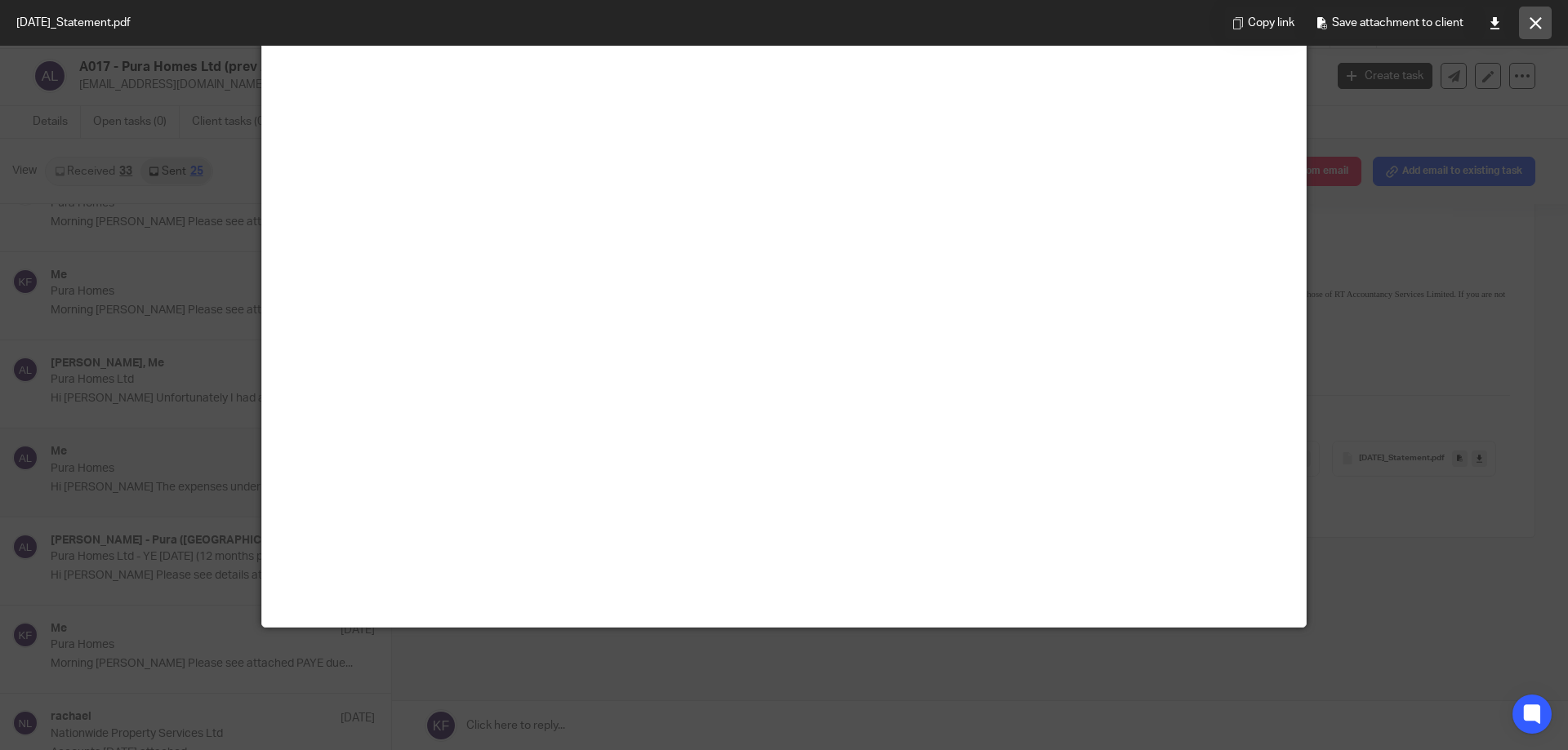
click at [1534, 13] on button at bounding box center [1535, 23] width 33 height 33
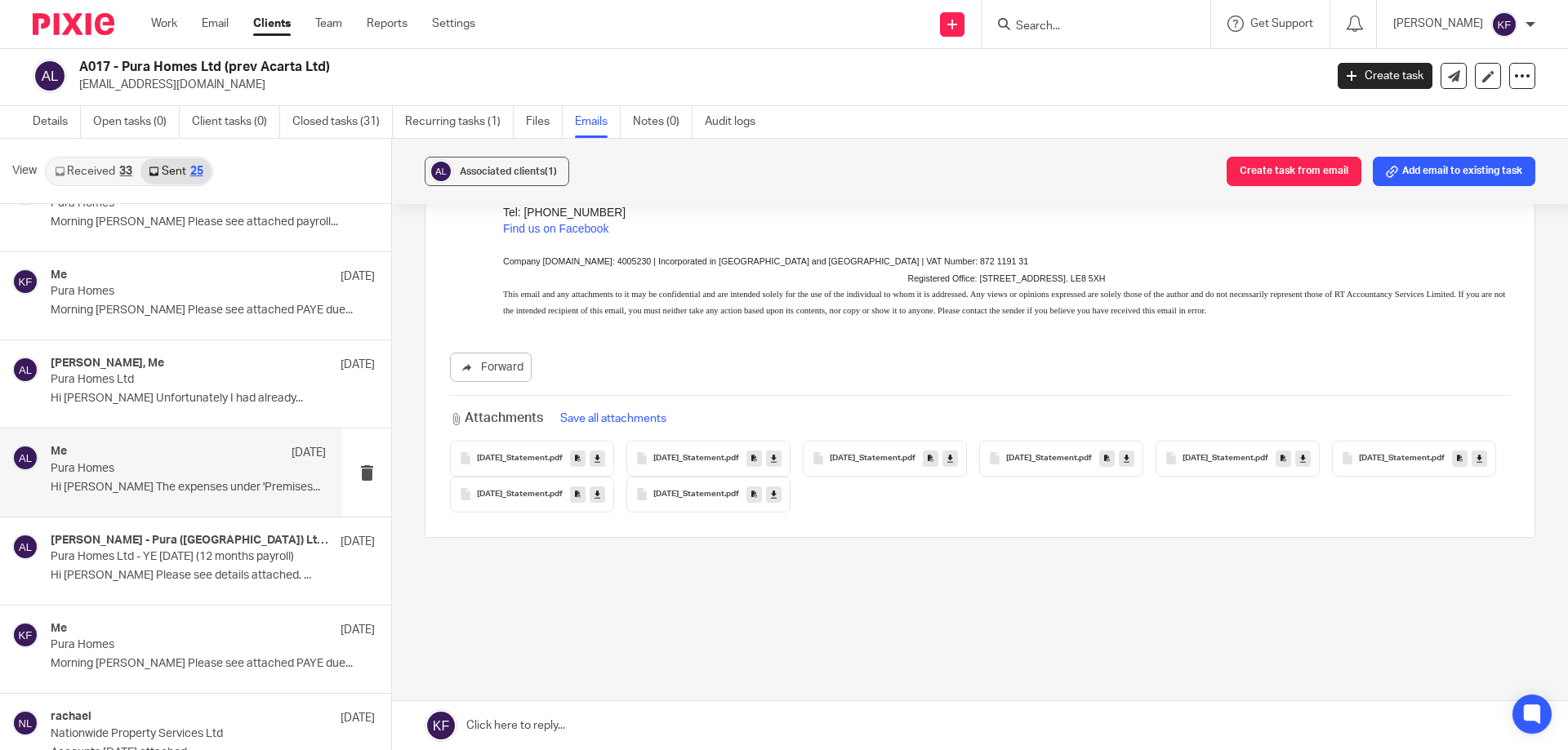
click at [1358, 464] on span "2024-05-24_Statement" at bounding box center [1393, 459] width 71 height 10
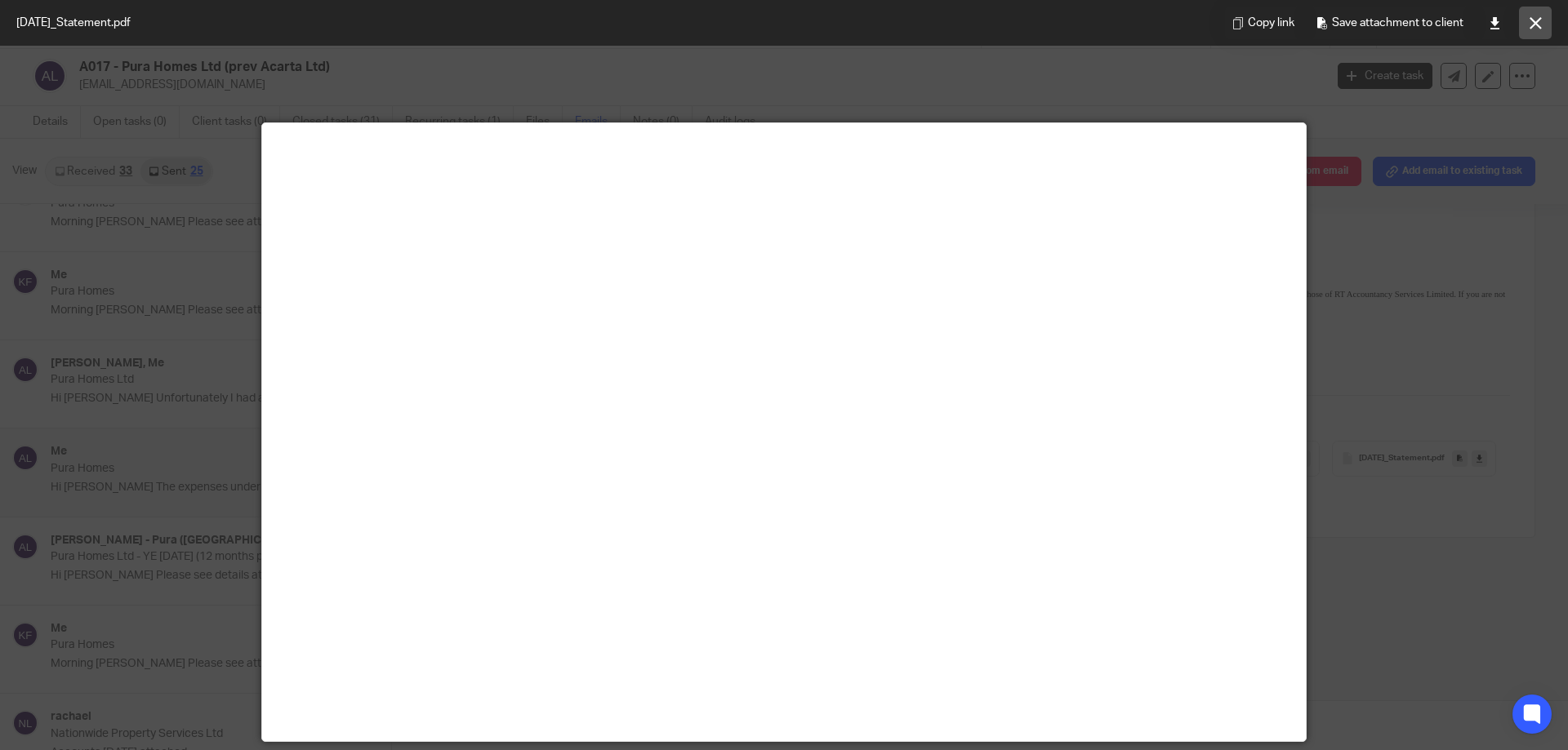
click at [1534, 20] on icon at bounding box center [1535, 23] width 13 height 13
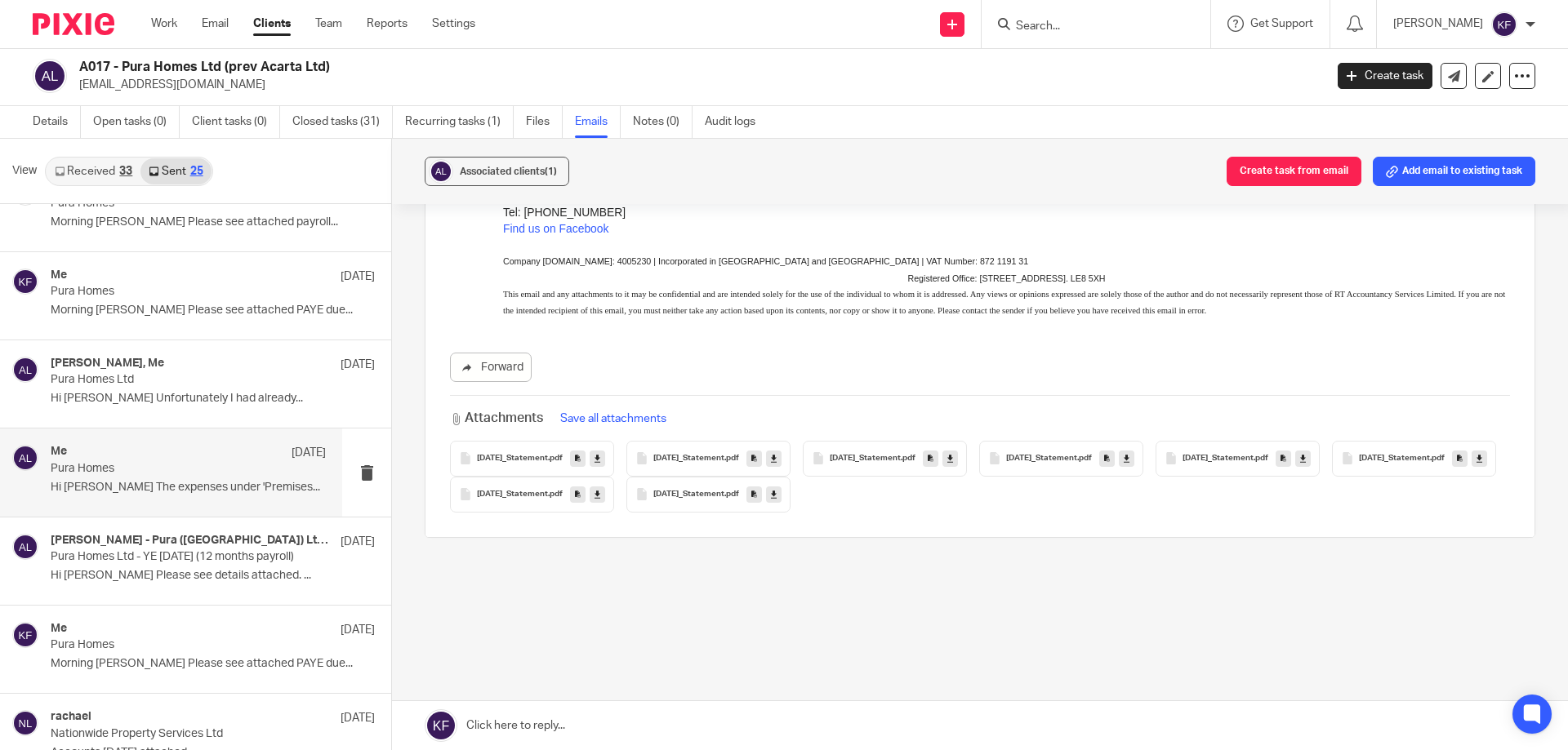
click at [724, 498] on span "2024-09-24_Statement" at bounding box center [688, 495] width 71 height 10
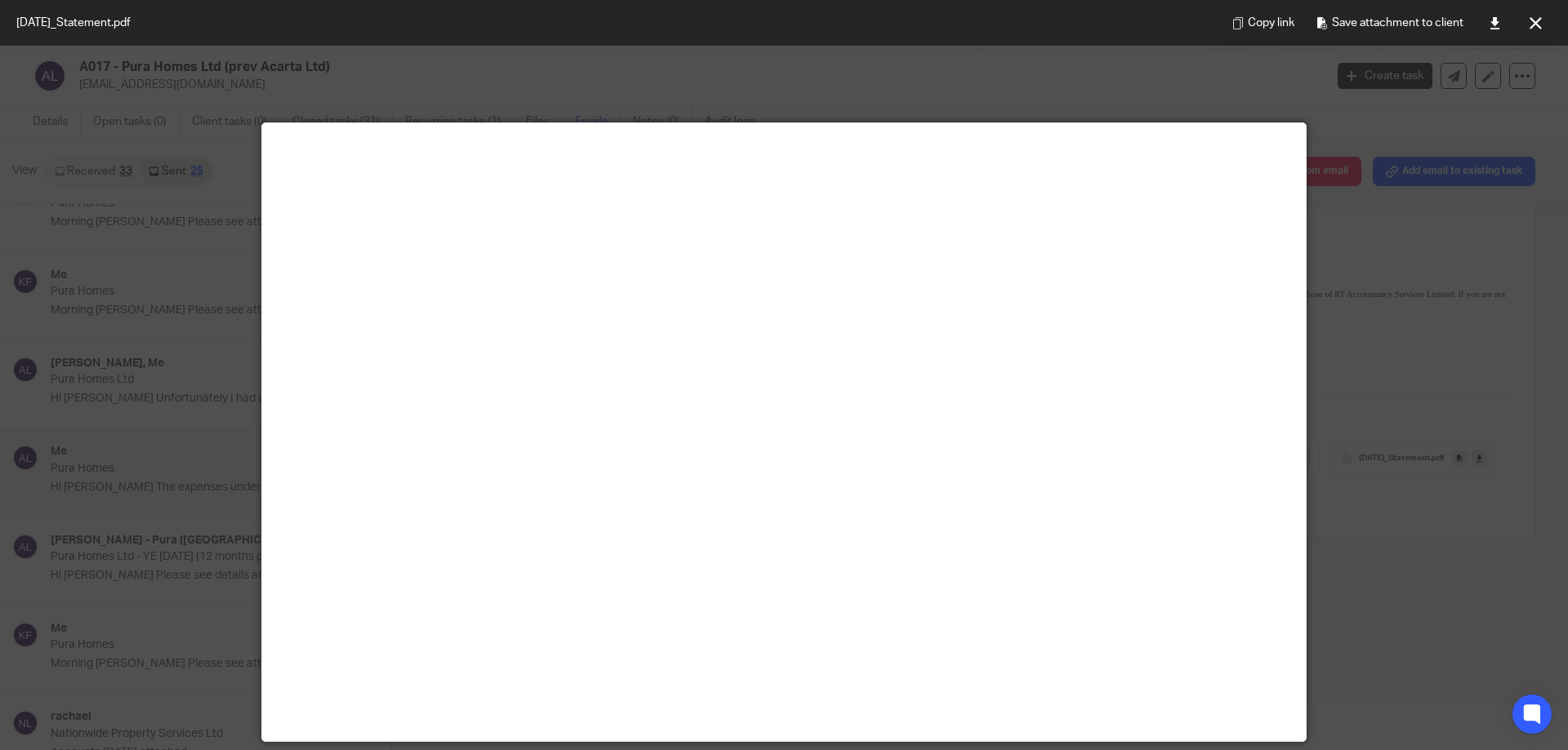
click at [1435, 498] on div at bounding box center [784, 375] width 1568 height 750
click at [1530, 21] on icon at bounding box center [1535, 23] width 13 height 13
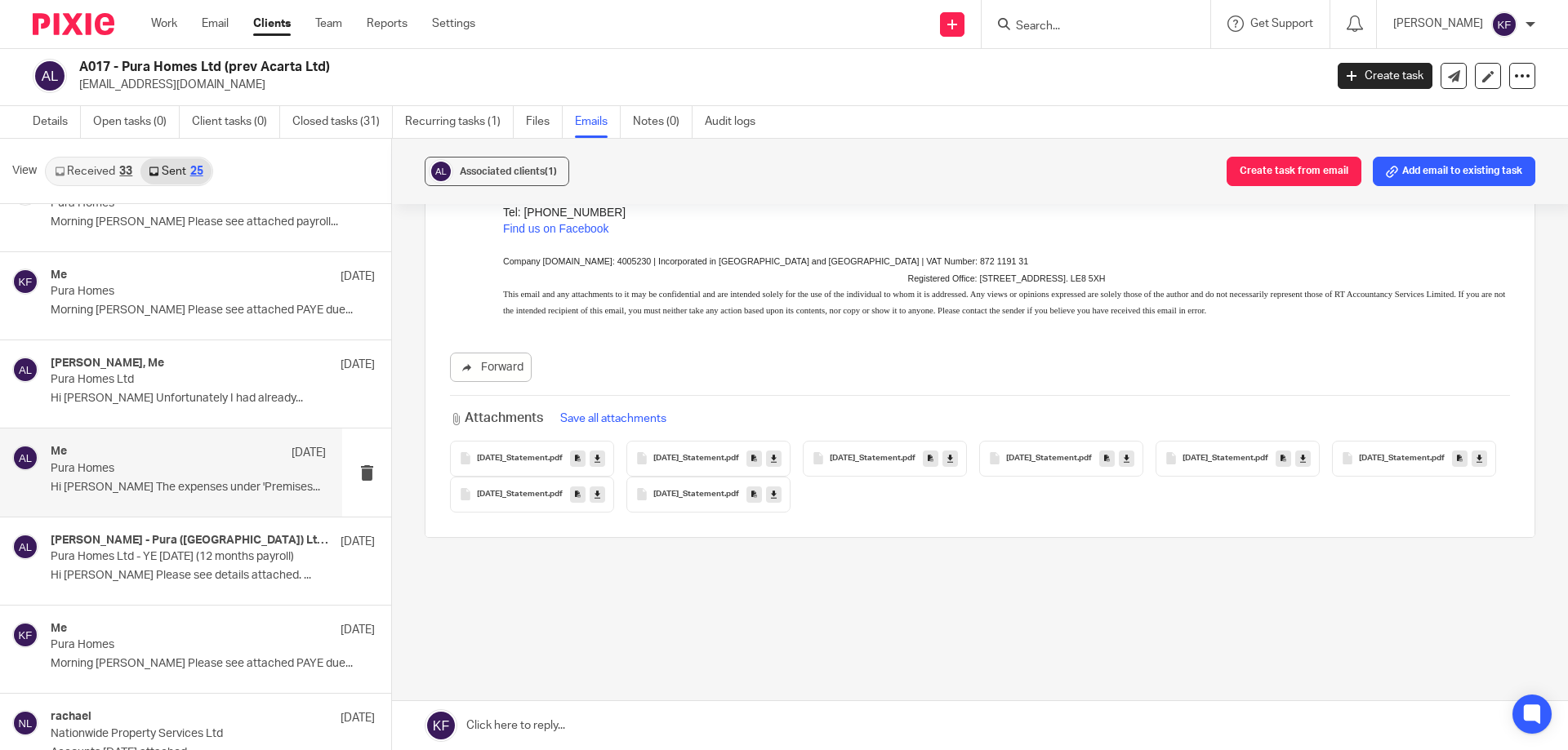
click at [548, 495] on span "2024-06-24_Statement" at bounding box center [511, 495] width 71 height 10
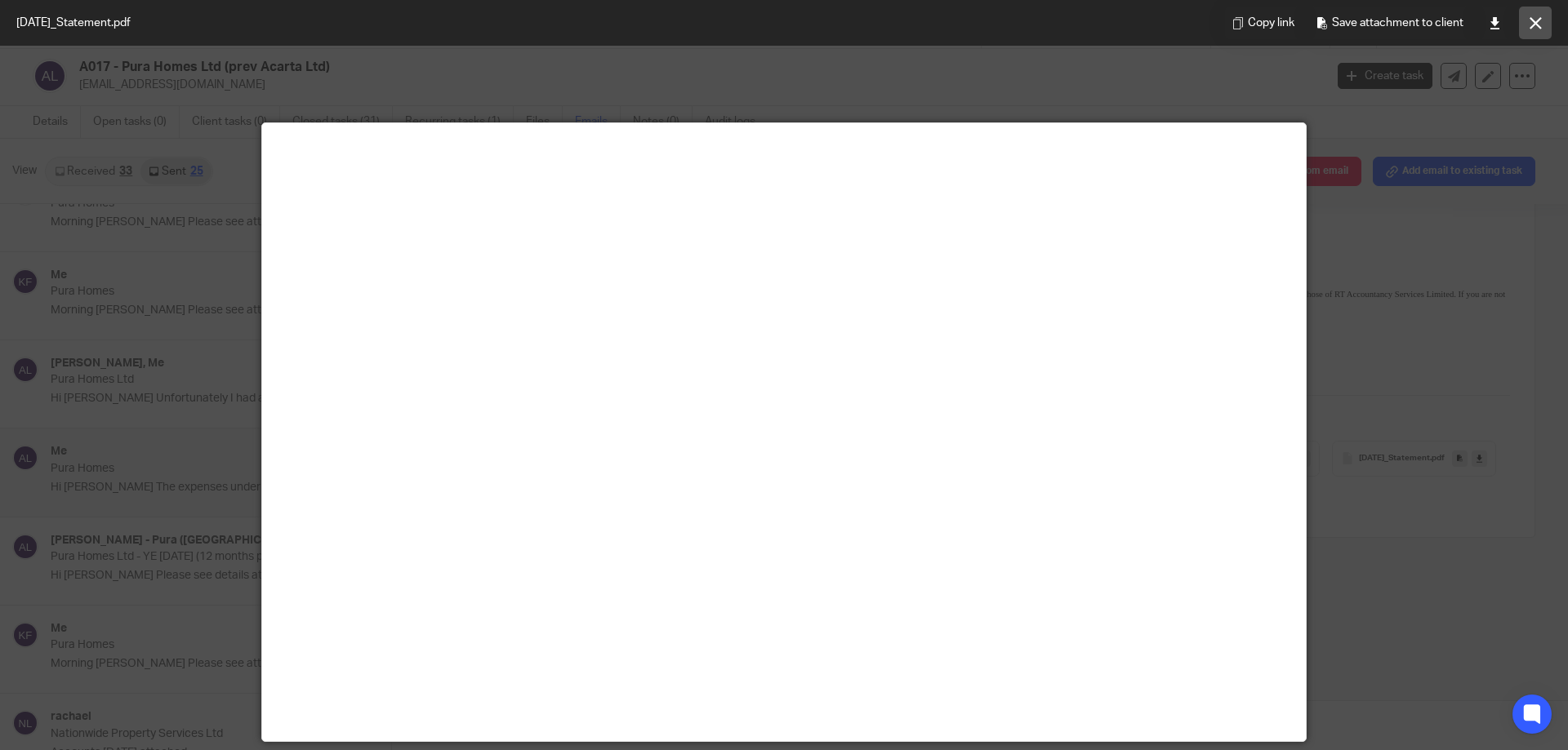
click at [1531, 18] on icon at bounding box center [1535, 23] width 13 height 13
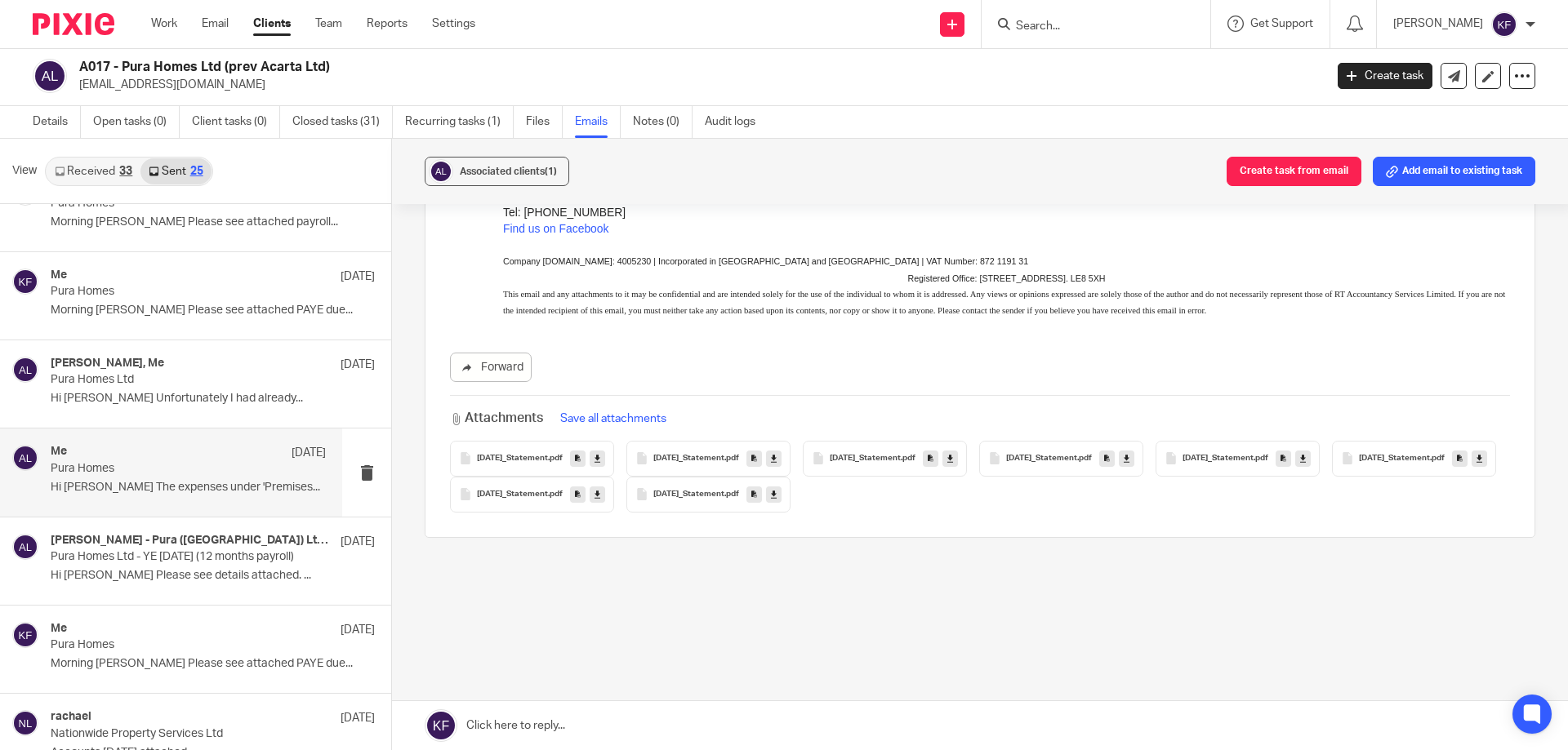
click at [74, 24] on img at bounding box center [73, 24] width 81 height 22
